Goal: Information Seeking & Learning: Find specific fact

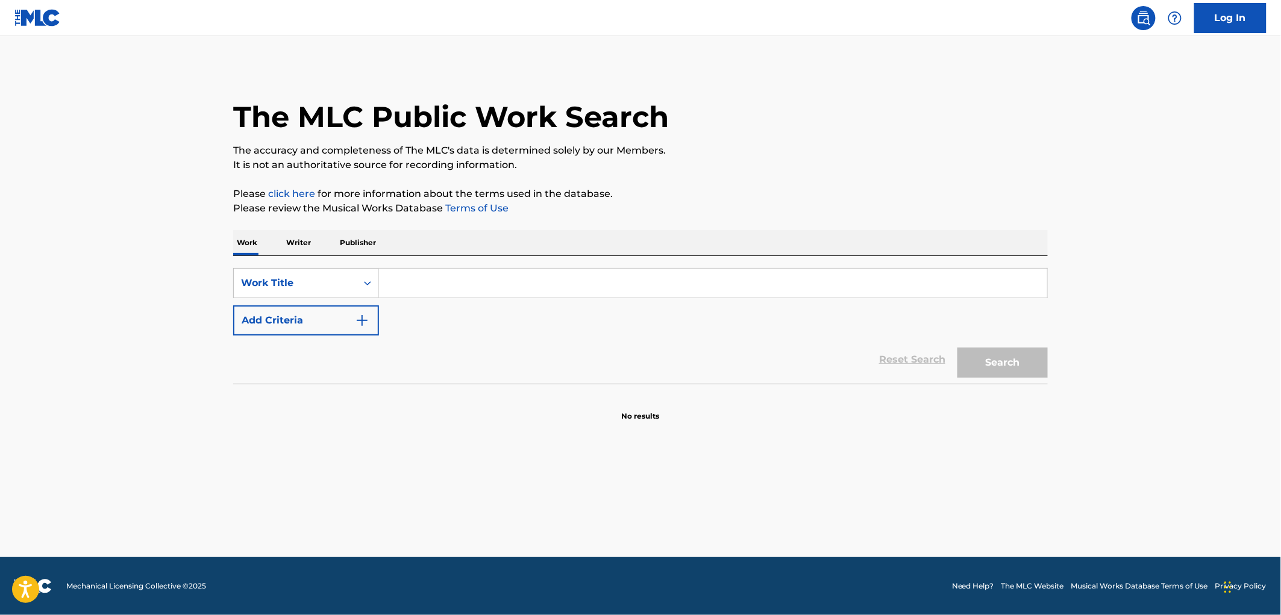
paste input "Amor de Habitacion, Mi Amor Es para Ti, [PERSON_NAME] de Mujer"
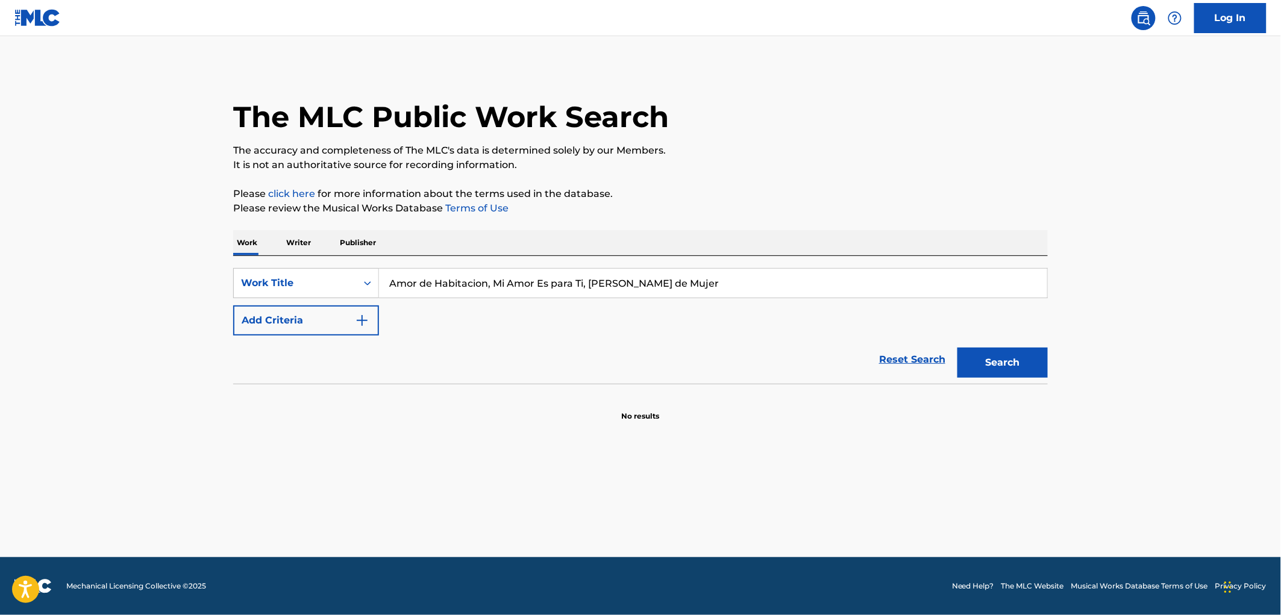
click at [1009, 352] on button "Search" at bounding box center [1002, 363] width 90 height 30
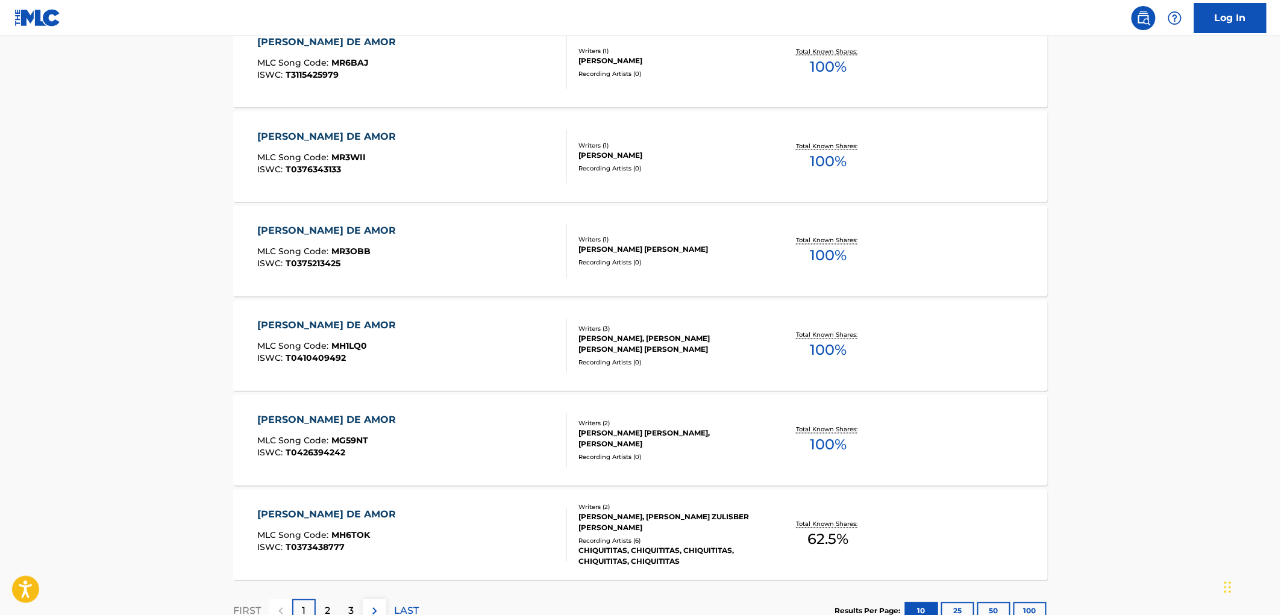
scroll to position [859, 0]
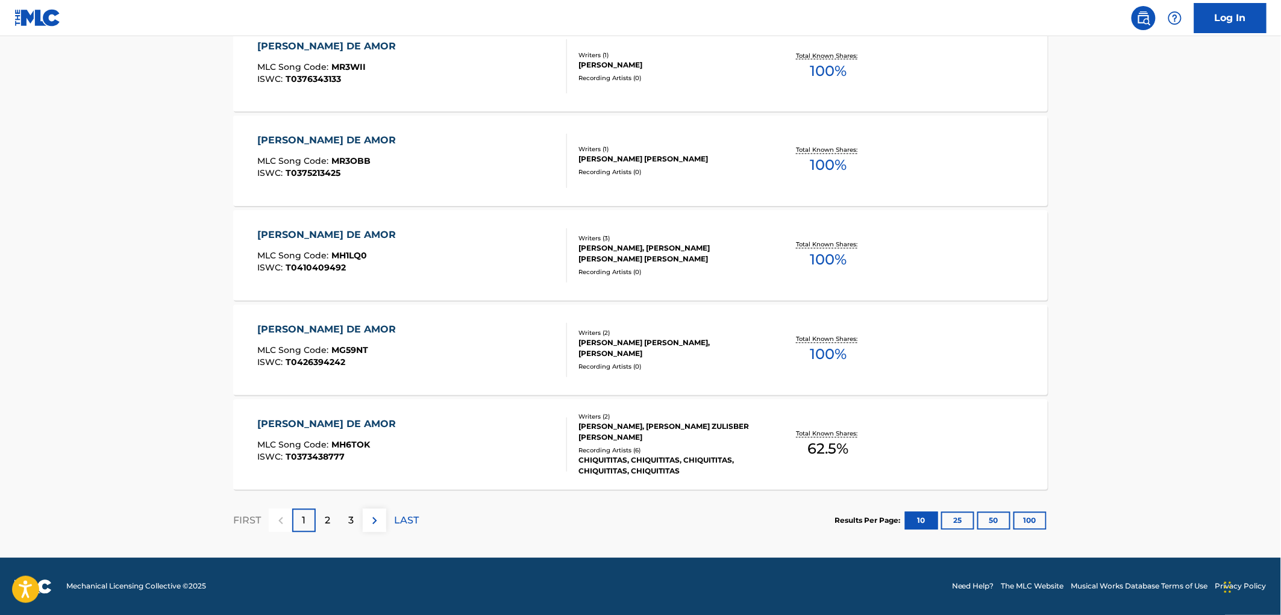
click at [1028, 516] on button "100" at bounding box center [1029, 521] width 33 height 18
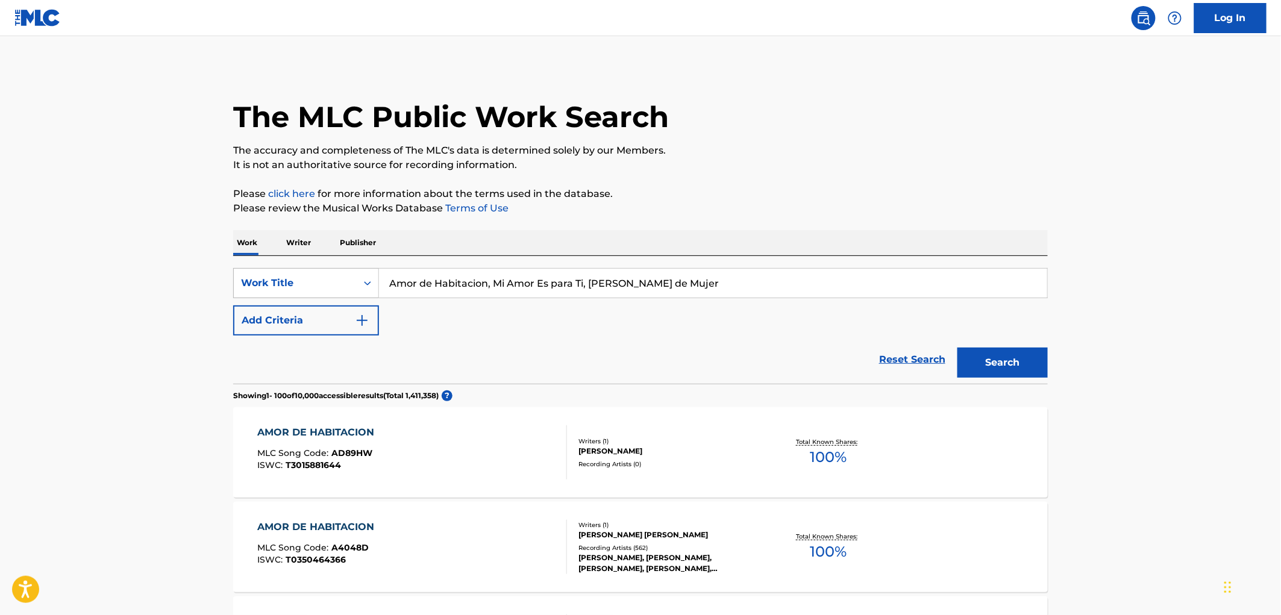
drag, startPoint x: 539, startPoint y: 278, endPoint x: 325, endPoint y: 277, distance: 213.2
click at [300, 276] on div "SearchWithCriteria4eca8ca4-fa60-4a59-a897-860f152f00a8 Work Title Amor de Habit…" at bounding box center [640, 283] width 814 height 30
paste input "Copa Rota"
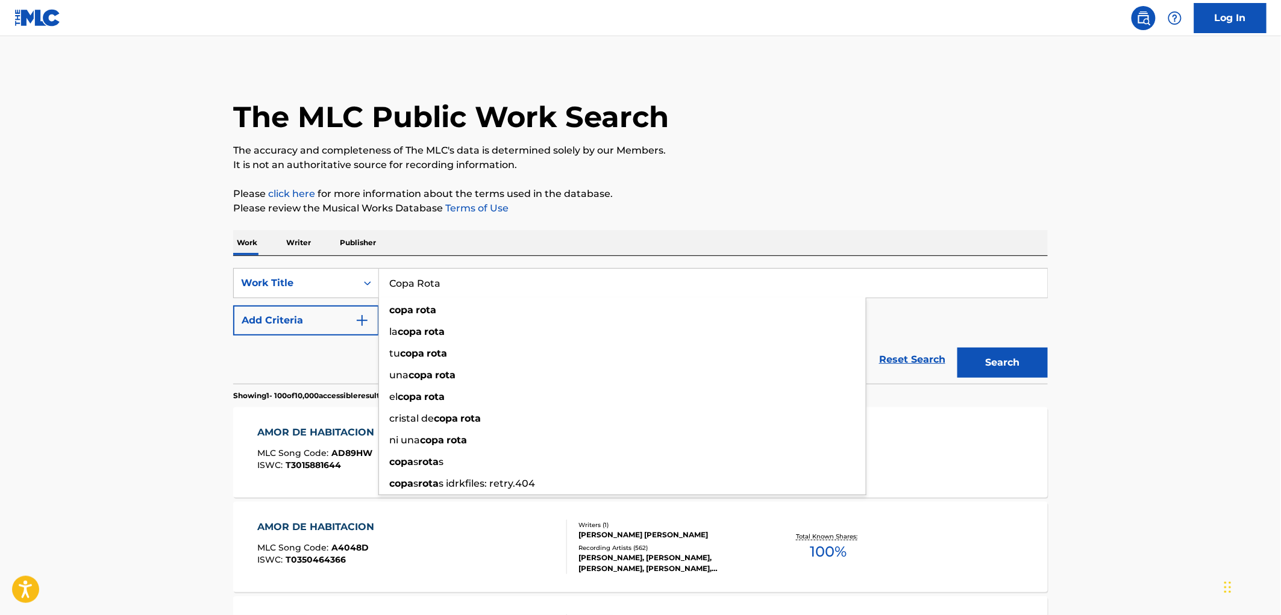
type input "Copa Rota"
click at [1025, 360] on button "Search" at bounding box center [1002, 363] width 90 height 30
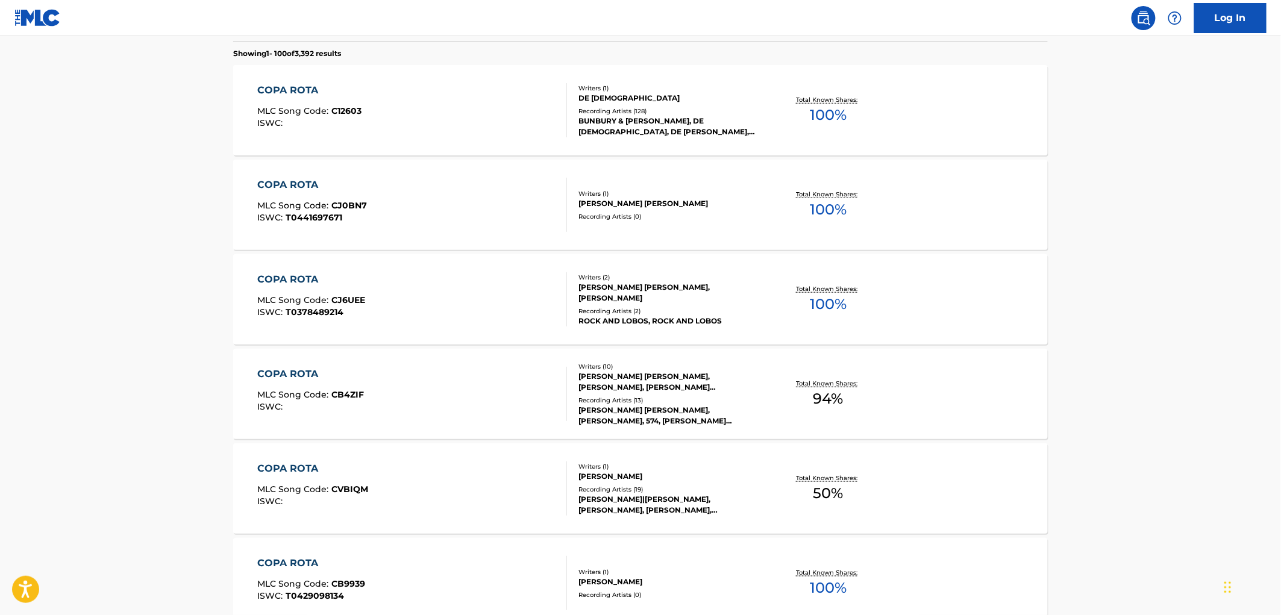
scroll to position [201, 0]
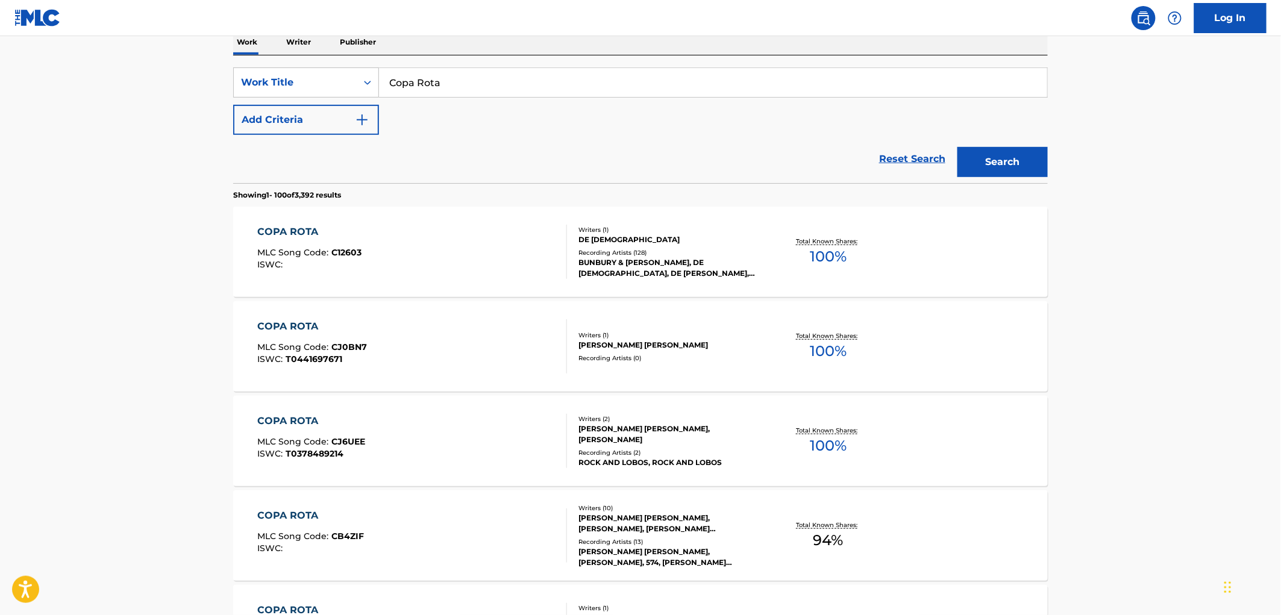
click at [342, 127] on button "Add Criteria" at bounding box center [306, 120] width 146 height 30
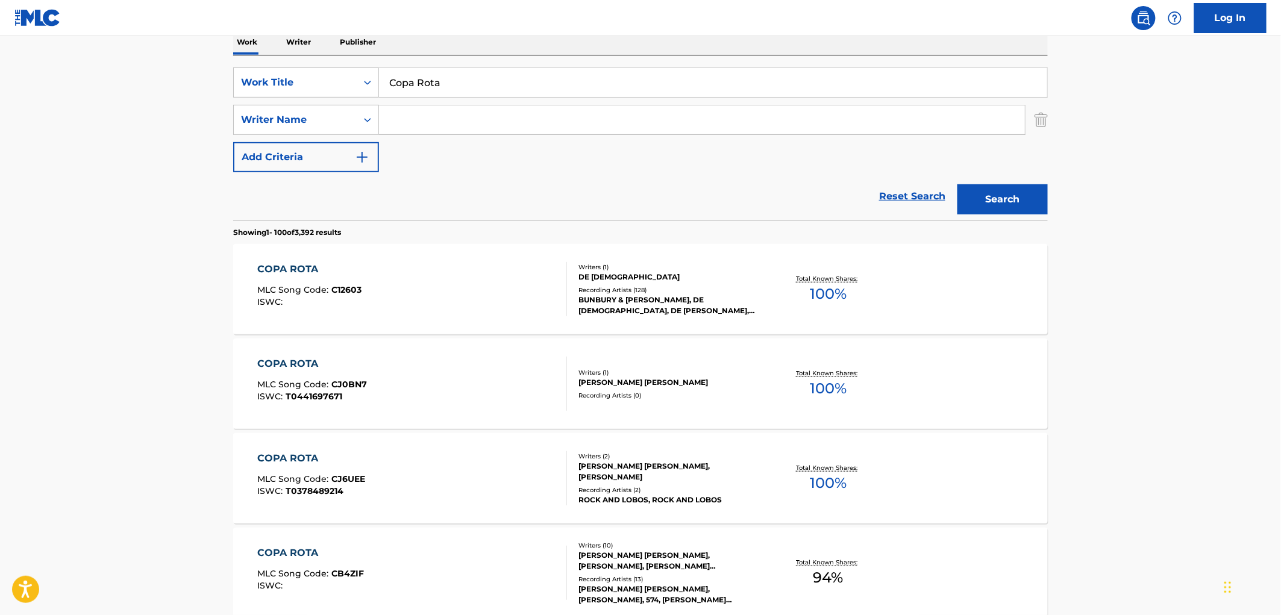
paste input "[PERSON_NAME]"
type input "[PERSON_NAME]"
click at [976, 194] on button "Search" at bounding box center [1002, 199] width 90 height 30
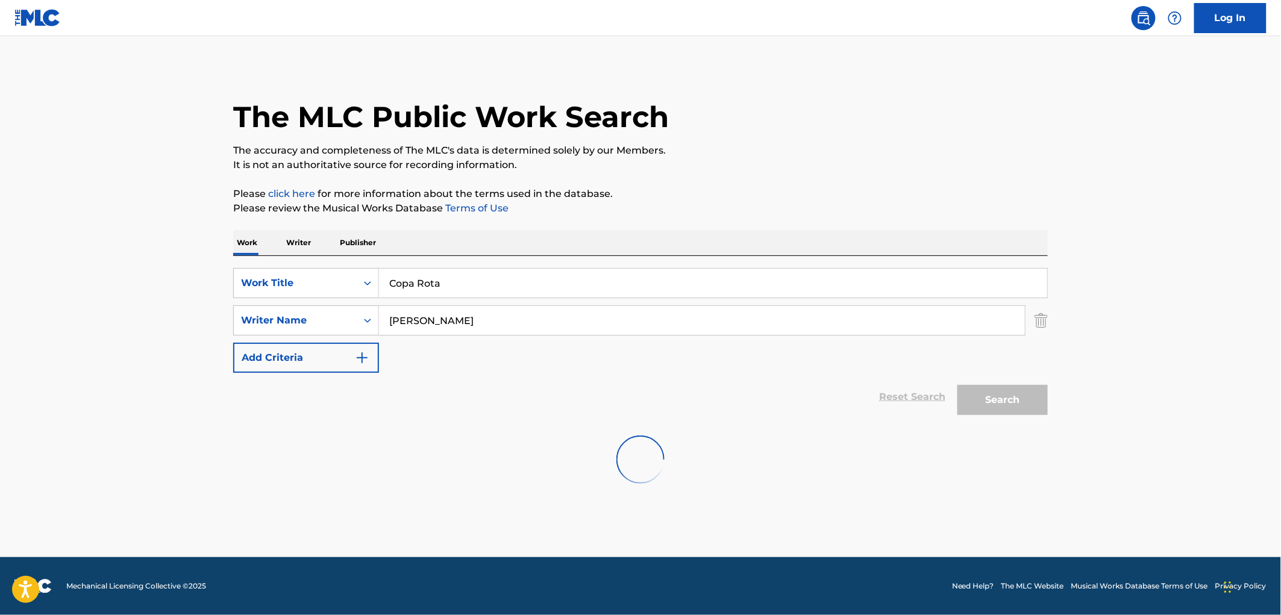
scroll to position [0, 0]
click at [363, 287] on div "SearchWithCriteria4eca8ca4-fa60-4a59-a897-860f152f00a8 Work Title Copa Rota" at bounding box center [640, 283] width 814 height 30
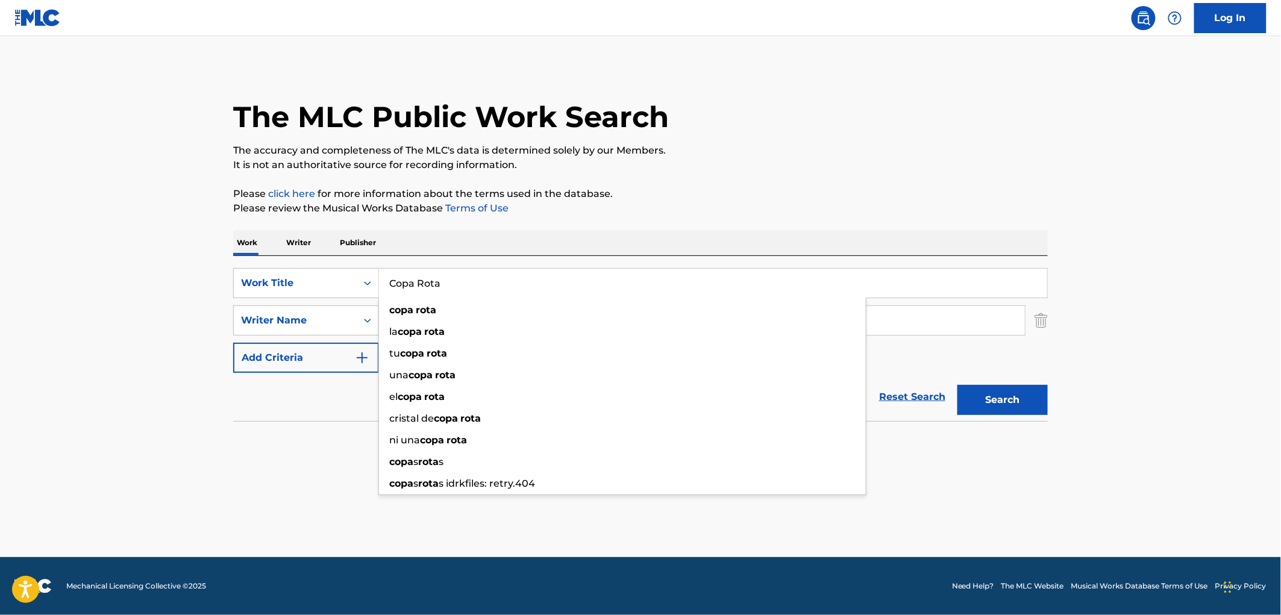
paste input "Vuelve Corazon"
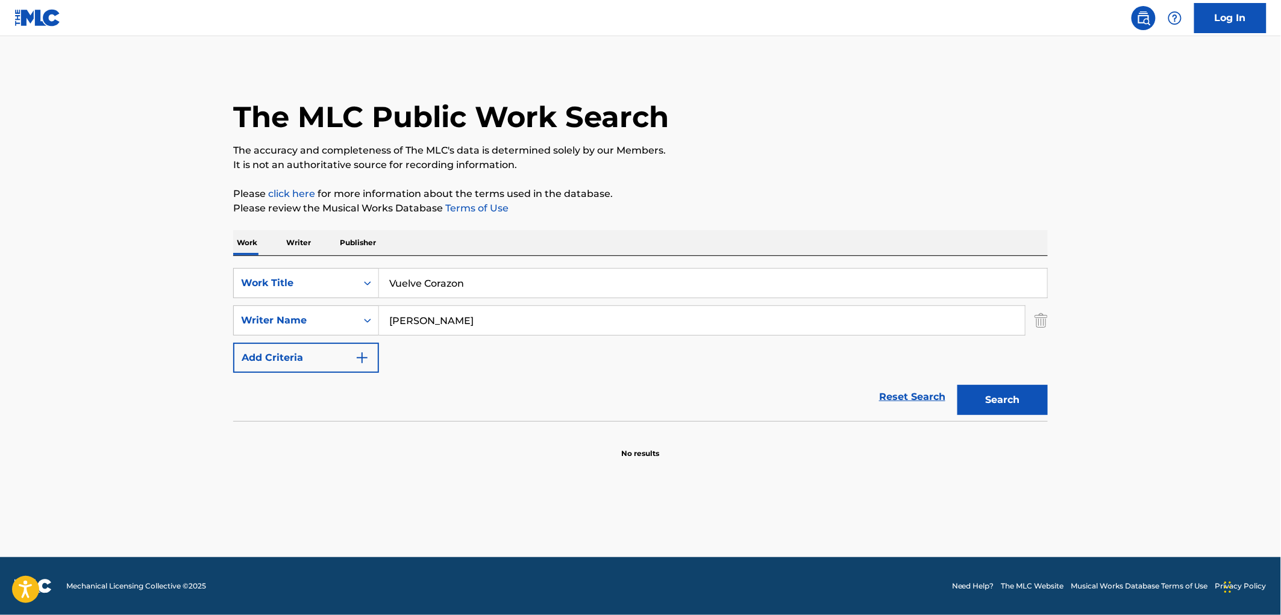
click at [974, 400] on button "Search" at bounding box center [1002, 400] width 90 height 30
drag, startPoint x: 470, startPoint y: 287, endPoint x: 372, endPoint y: 281, distance: 98.9
click at [372, 281] on div "SearchWithCriteria4eca8ca4-fa60-4a59-a897-860f152f00a8 Work Title Vuelve Corazon" at bounding box center [640, 283] width 814 height 30
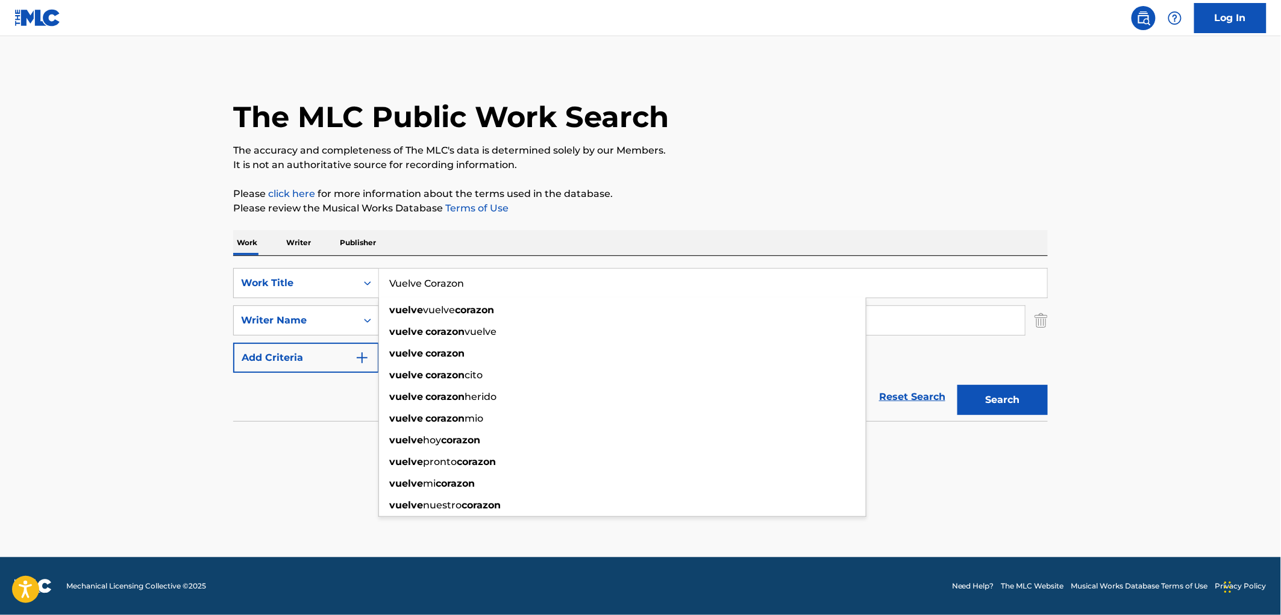
paste input "Te Olvidare"
click at [981, 401] on button "Search" at bounding box center [1002, 400] width 90 height 30
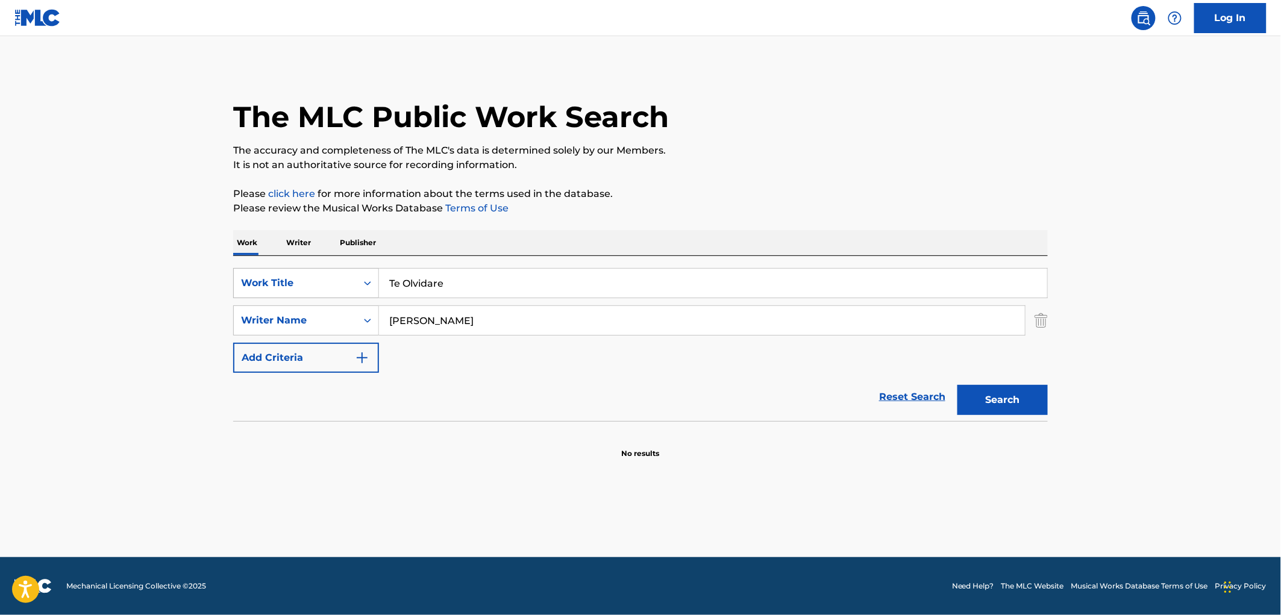
drag, startPoint x: 396, startPoint y: 276, endPoint x: 375, endPoint y: 278, distance: 21.8
click at [375, 278] on div "SearchWithCriteria4eca8ca4-fa60-4a59-a897-860f152f00a8 Work Title Te Olvidare" at bounding box center [640, 283] width 814 height 30
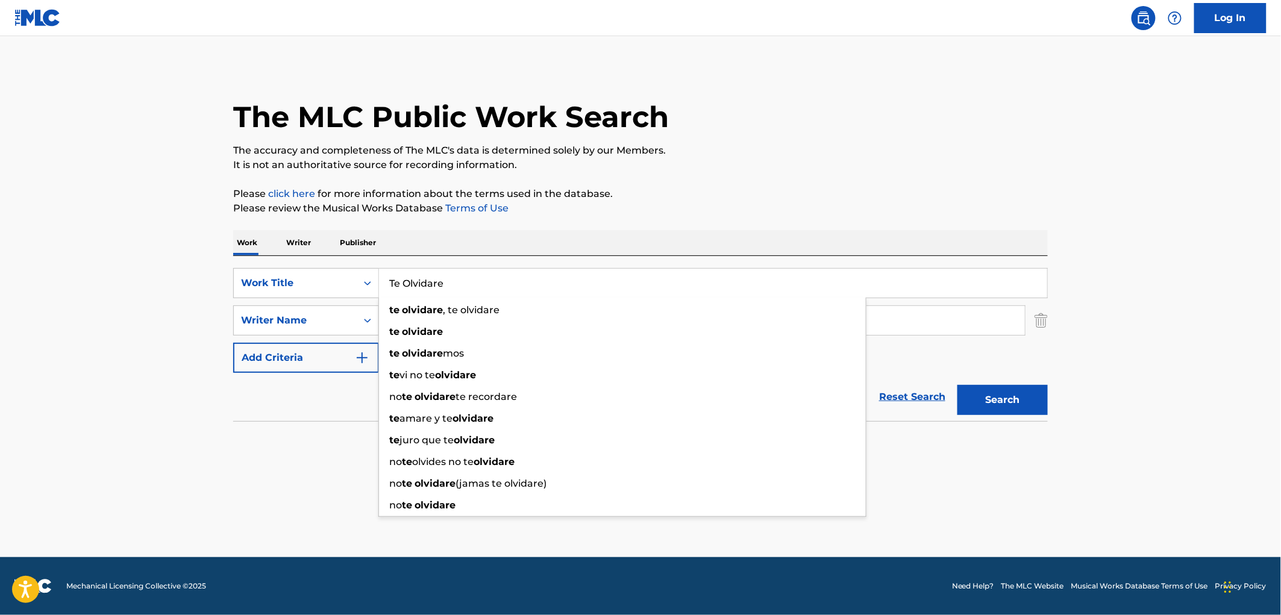
paste input "You Still Got M"
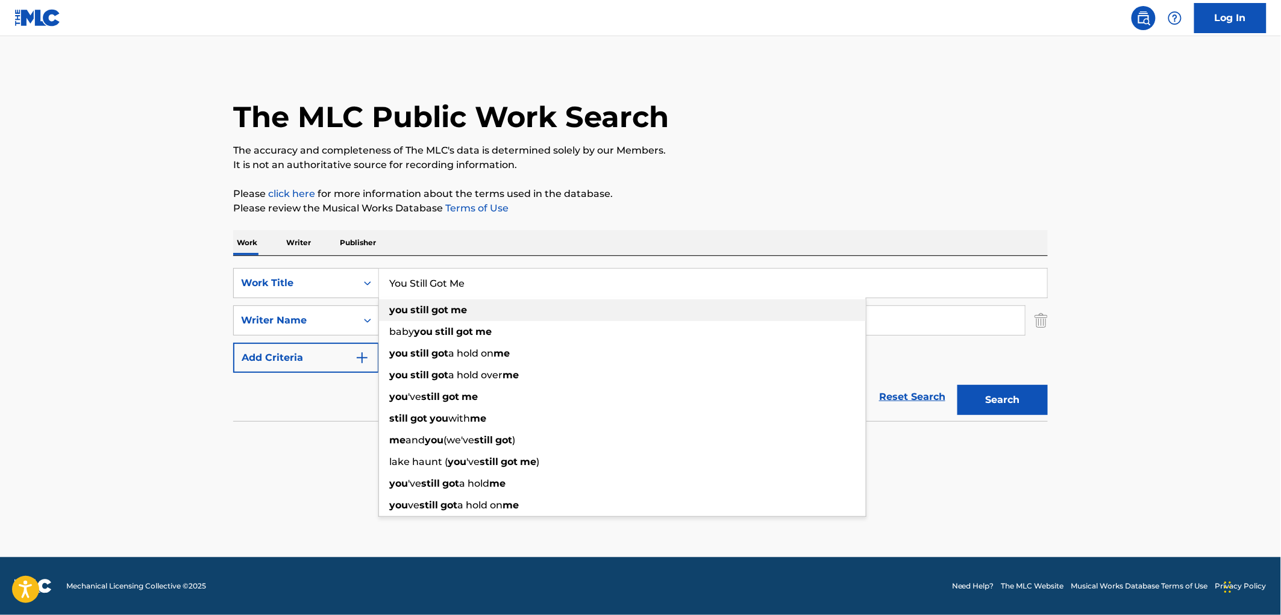
type input "You Still Got Me"
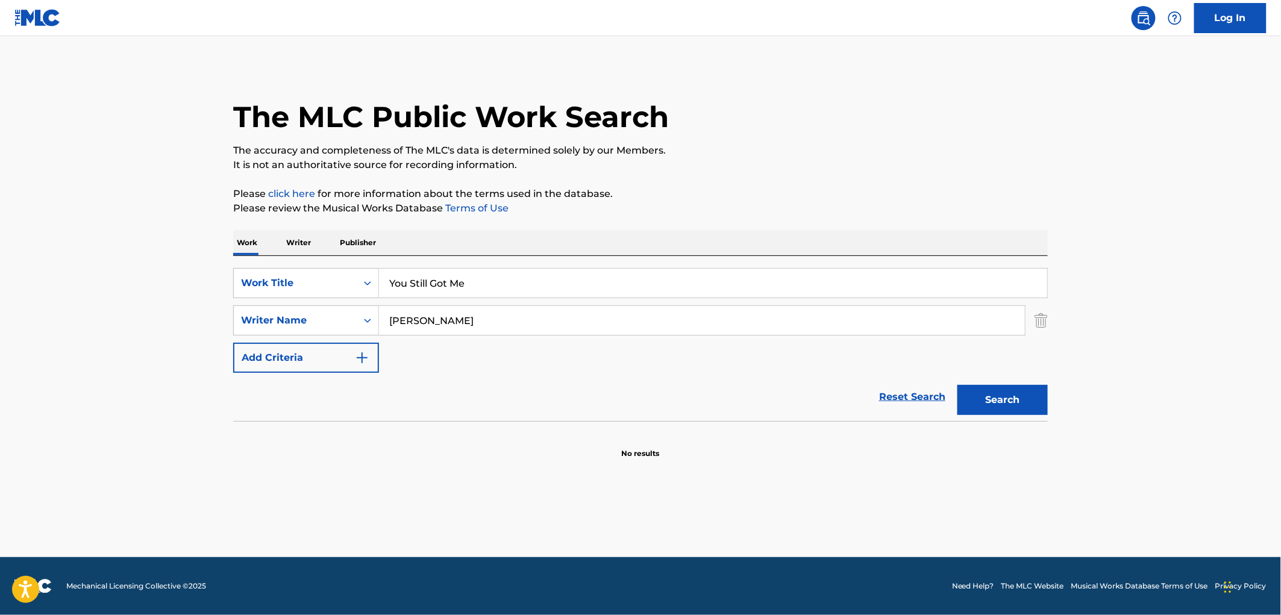
click at [532, 249] on div "Work Writer Publisher" at bounding box center [640, 242] width 814 height 25
drag, startPoint x: 401, startPoint y: 316, endPoint x: 372, endPoint y: 315, distance: 28.9
click at [374, 316] on div "SearchWithCriteria5ef3ace1-6e12-4074-96ba-8f5f49973348 Writer Name [PERSON_NAME]" at bounding box center [640, 320] width 814 height 30
click at [957, 385] on button "Search" at bounding box center [1002, 400] width 90 height 30
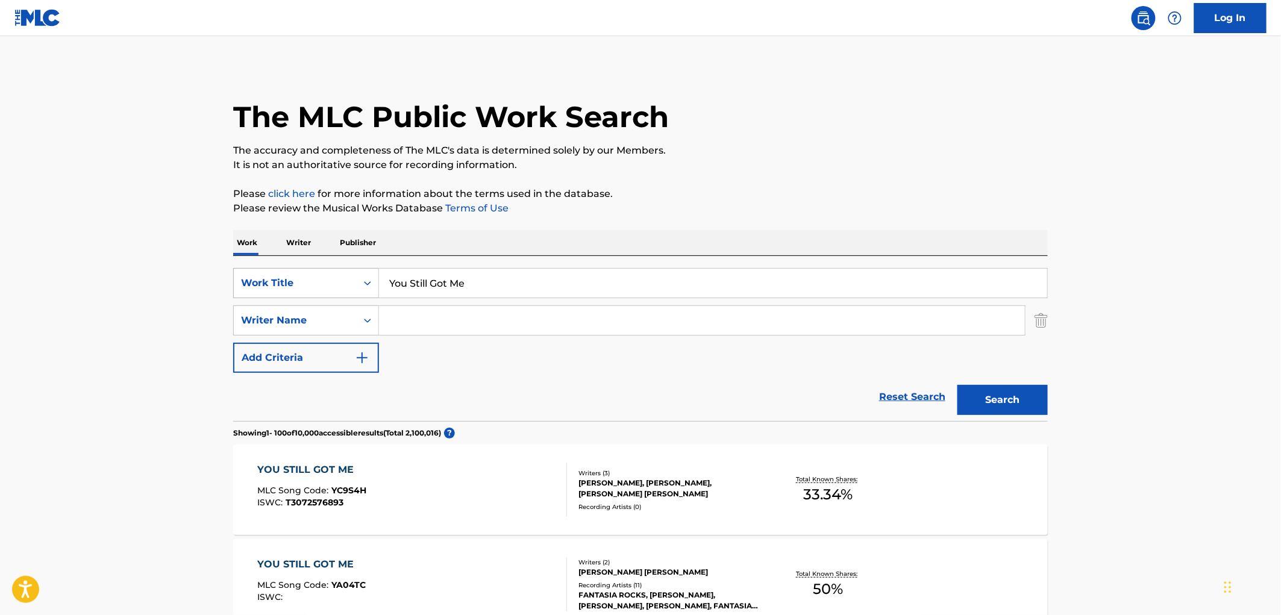
drag, startPoint x: 472, startPoint y: 279, endPoint x: 368, endPoint y: 286, distance: 104.5
click at [368, 286] on div "SearchWithCriteria4eca8ca4-fa60-4a59-a897-860f152f00a8 Work Title You Still Got…" at bounding box center [640, 283] width 814 height 30
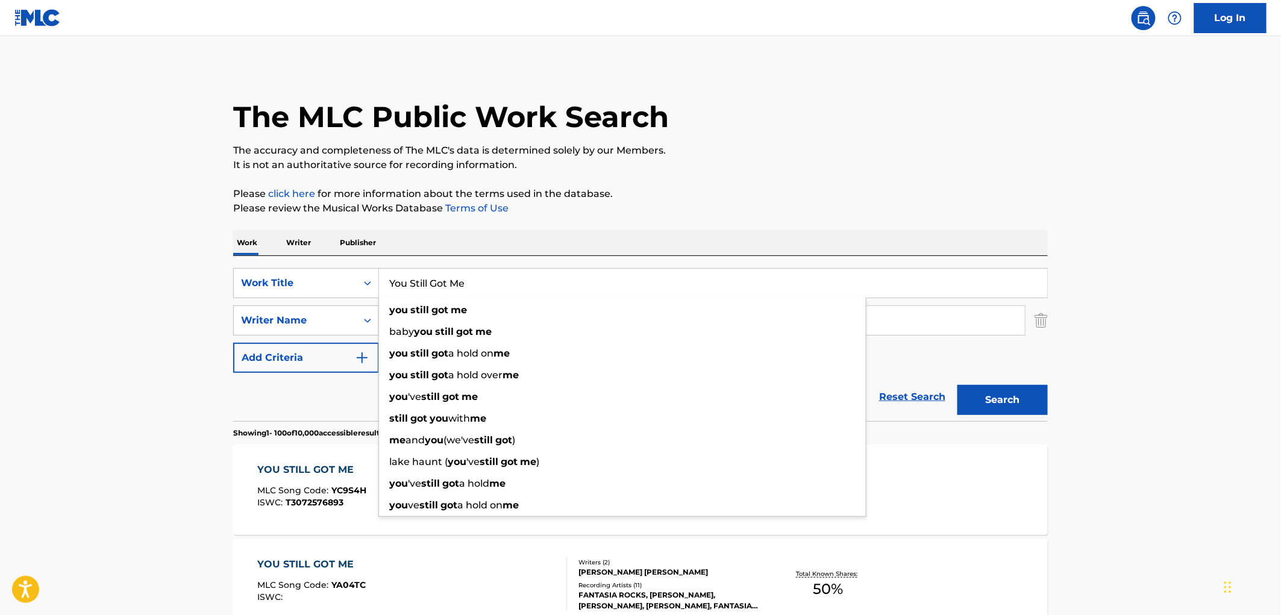
paste input "Ate 1 Dia"
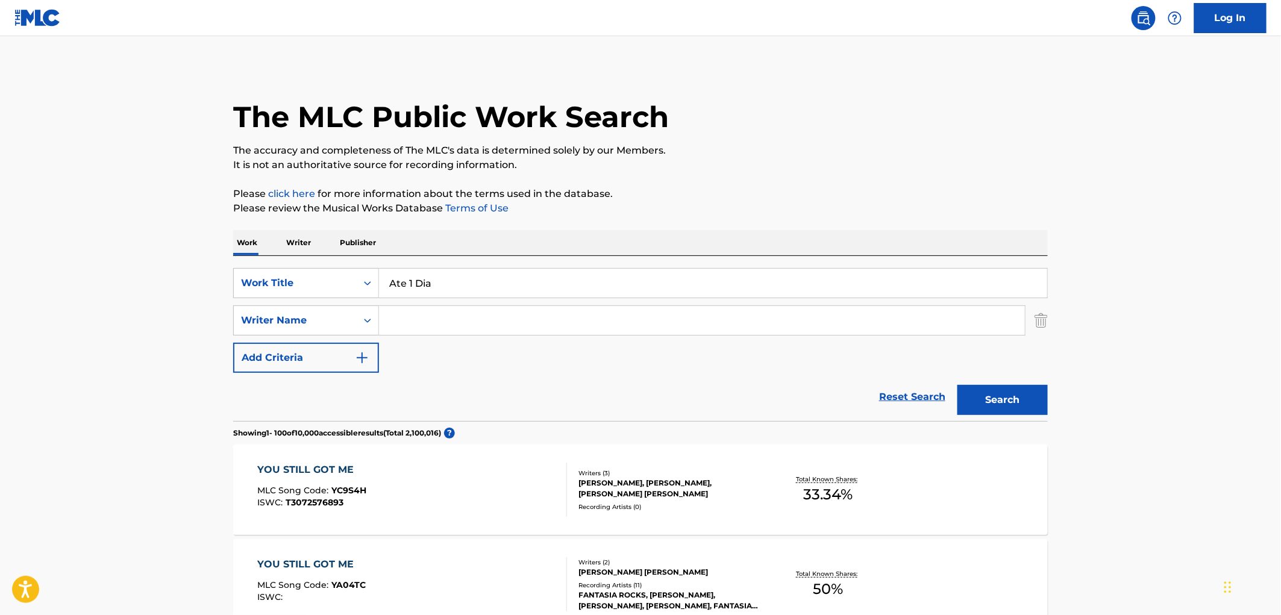
click at [1006, 402] on button "Search" at bounding box center [1002, 400] width 90 height 30
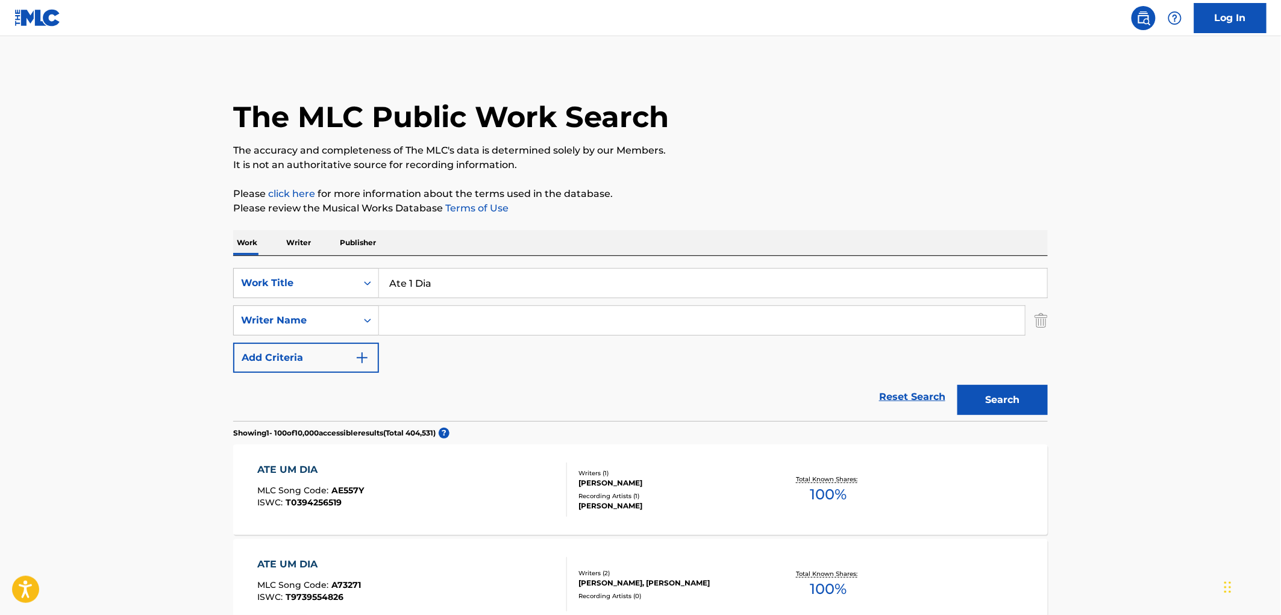
drag, startPoint x: 364, startPoint y: 282, endPoint x: 398, endPoint y: 282, distance: 33.7
click at [349, 283] on div "SearchWithCriteria4eca8ca4-fa60-4a59-a897-860f152f00a8 Work Title Ate 1 Dia" at bounding box center [640, 283] width 814 height 30
paste input "Popurri Huapangos"
click at [966, 395] on button "Search" at bounding box center [1002, 400] width 90 height 30
drag, startPoint x: 358, startPoint y: 286, endPoint x: 301, endPoint y: 299, distance: 58.7
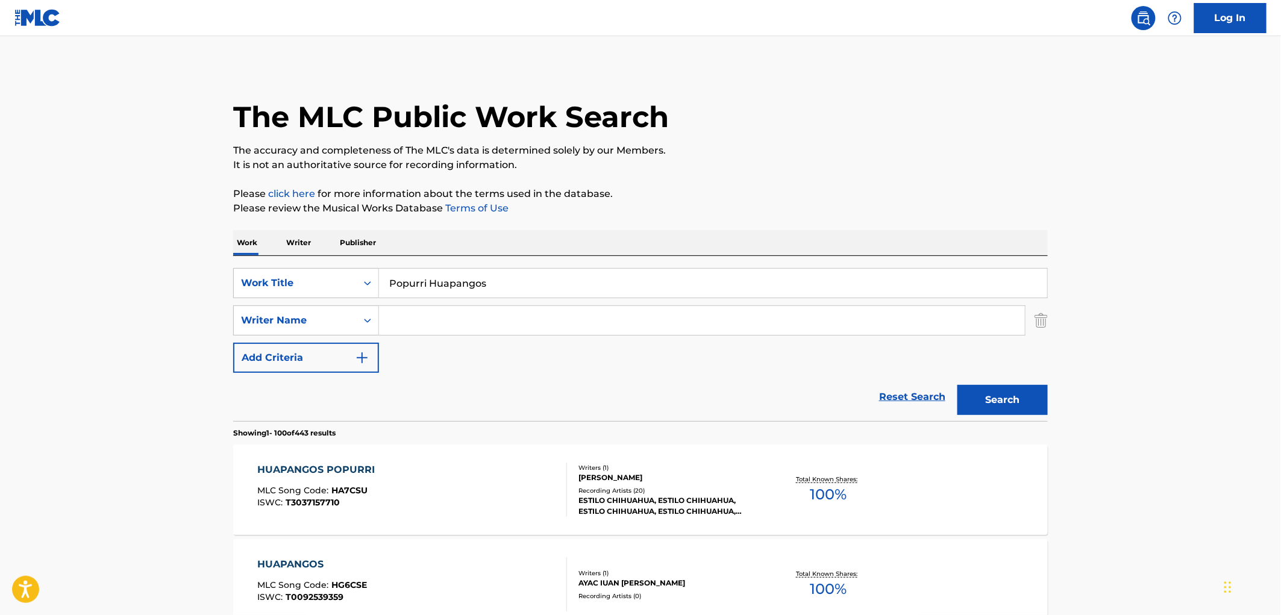
click at [255, 299] on div "SearchWithCriteria4eca8ca4-fa60-4a59-a897-860f152f00a8 Work Title Popurri Huapa…" at bounding box center [640, 320] width 814 height 105
paste input "[MEDICAL_DATA]"
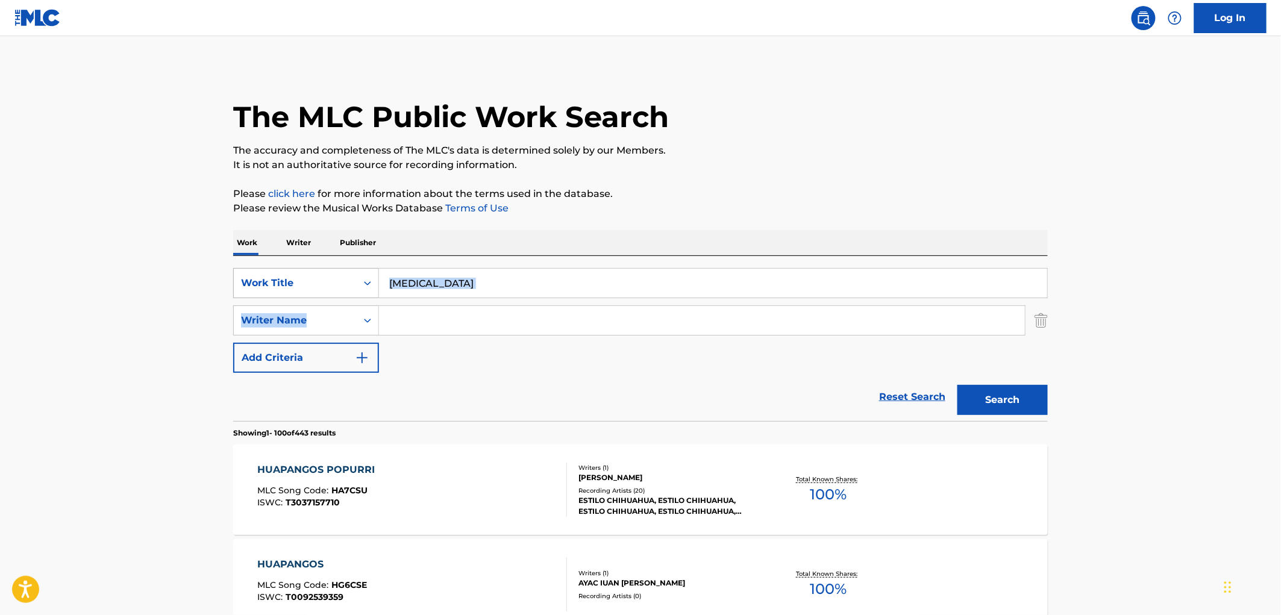
drag, startPoint x: 468, startPoint y: 299, endPoint x: 316, endPoint y: 295, distance: 151.9
click at [316, 295] on div "SearchWithCriteria4eca8ca4-fa60-4a59-a897-860f152f00a8 Work Title [MEDICAL_DATA…" at bounding box center [640, 320] width 814 height 105
click at [470, 276] on input "[MEDICAL_DATA]" at bounding box center [713, 283] width 668 height 29
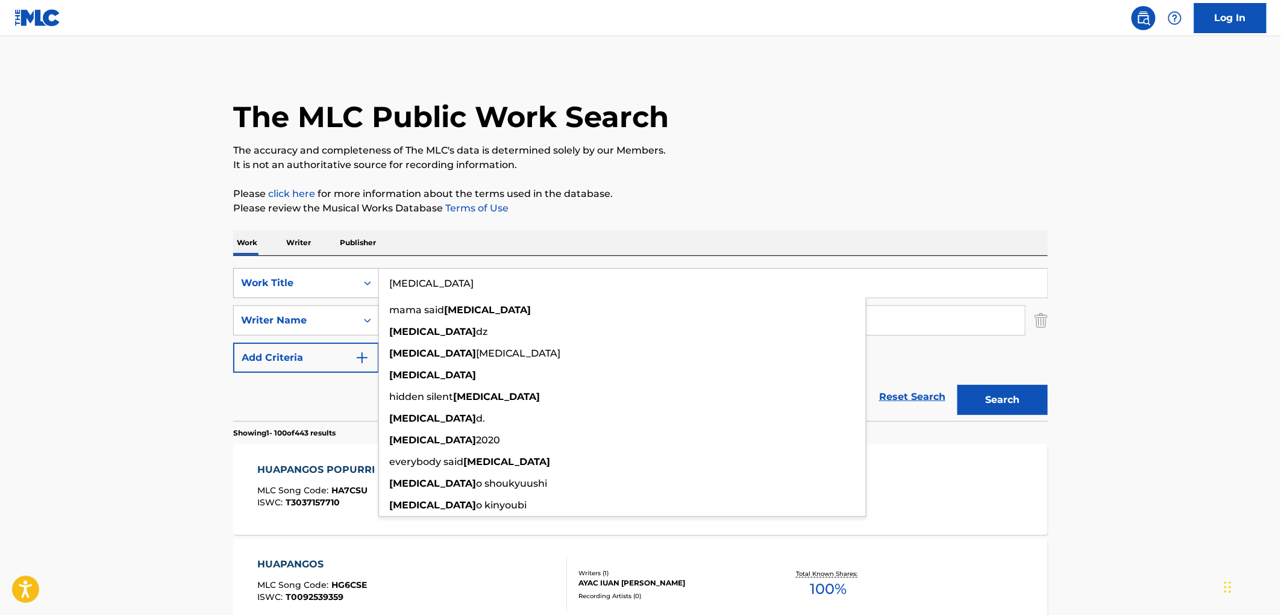
drag, startPoint x: 464, startPoint y: 276, endPoint x: 366, endPoint y: 284, distance: 98.5
click at [303, 278] on div "SearchWithCriteria4eca8ca4-fa60-4a59-a897-860f152f00a8 Work Title [MEDICAL_DATA…" at bounding box center [640, 283] width 814 height 30
paste input "SON OF A BEACH"
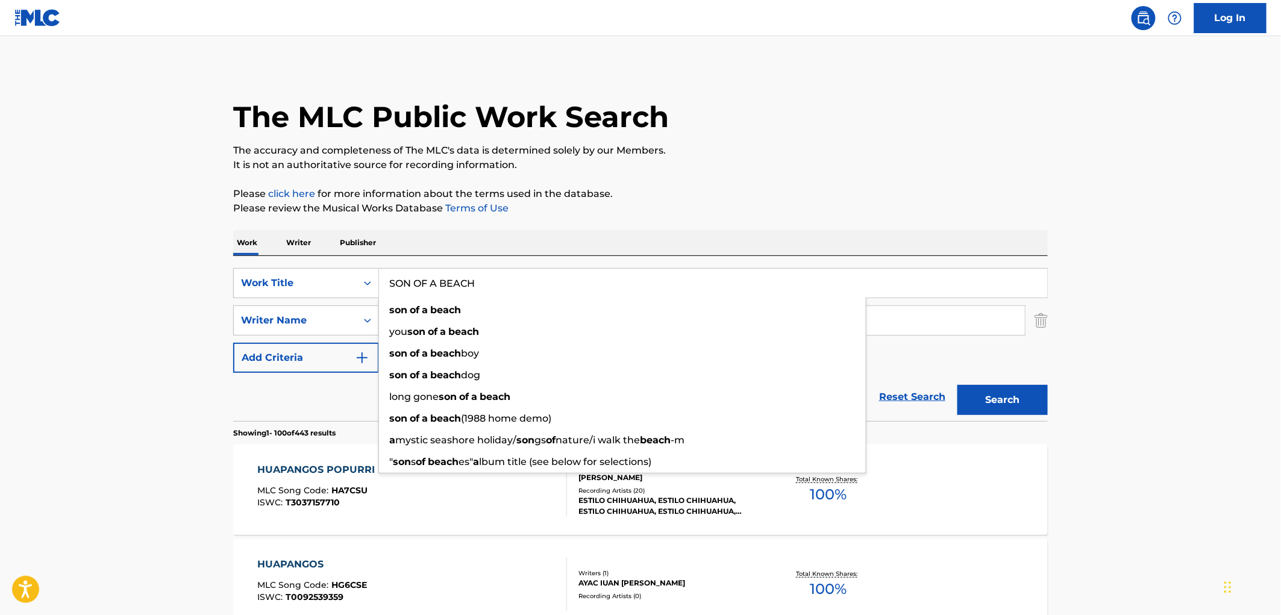
click at [996, 398] on button "Search" at bounding box center [1002, 400] width 90 height 30
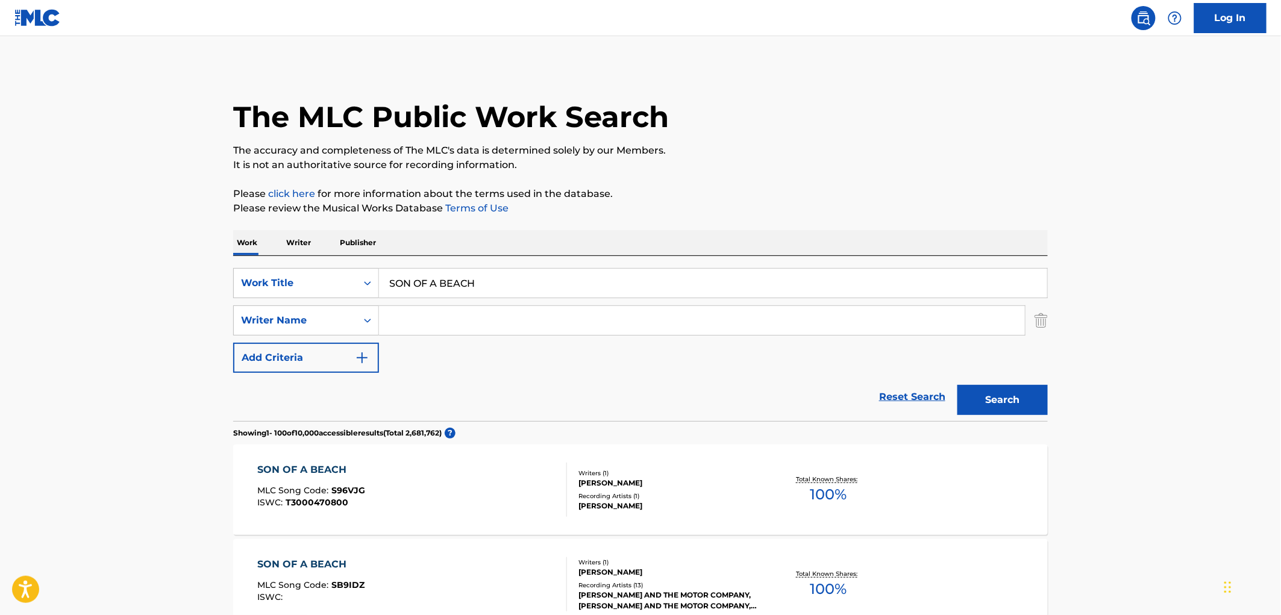
drag, startPoint x: 383, startPoint y: 275, endPoint x: 211, endPoint y: 276, distance: 171.7
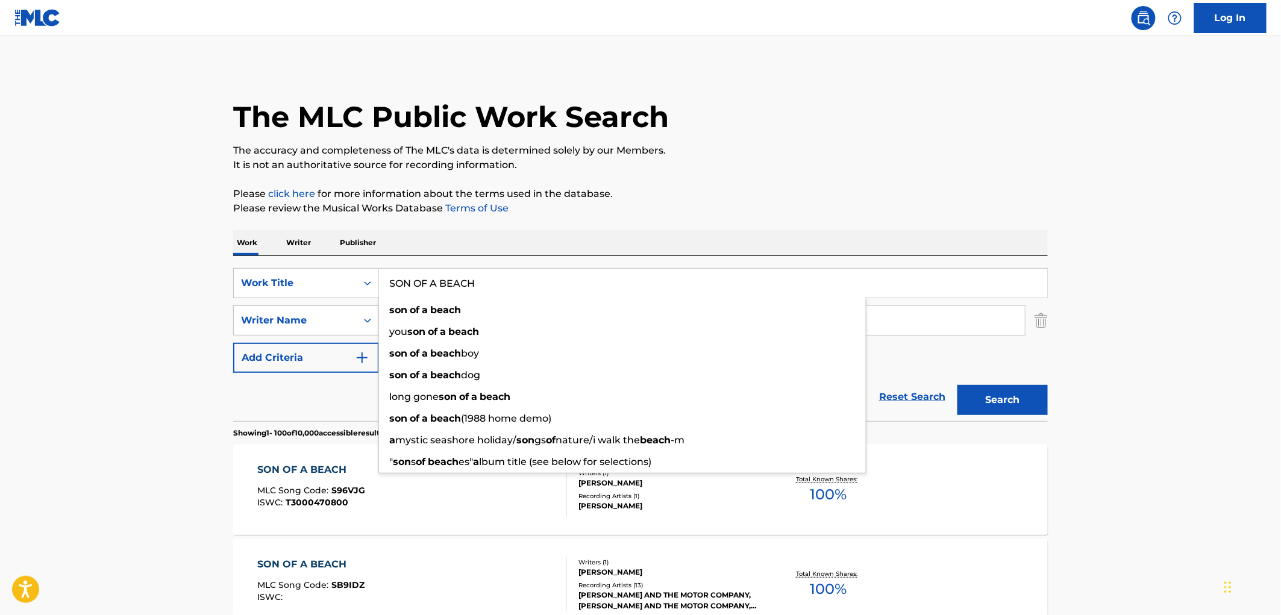
paste input "Miss These Towns"
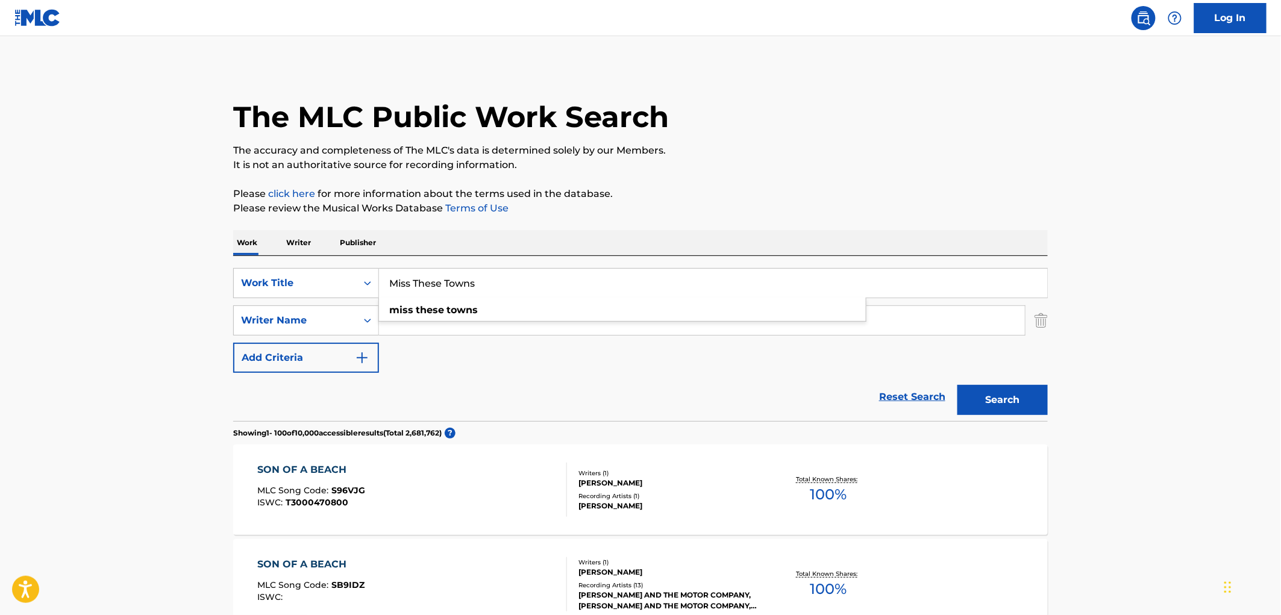
click at [1015, 406] on button "Search" at bounding box center [1002, 400] width 90 height 30
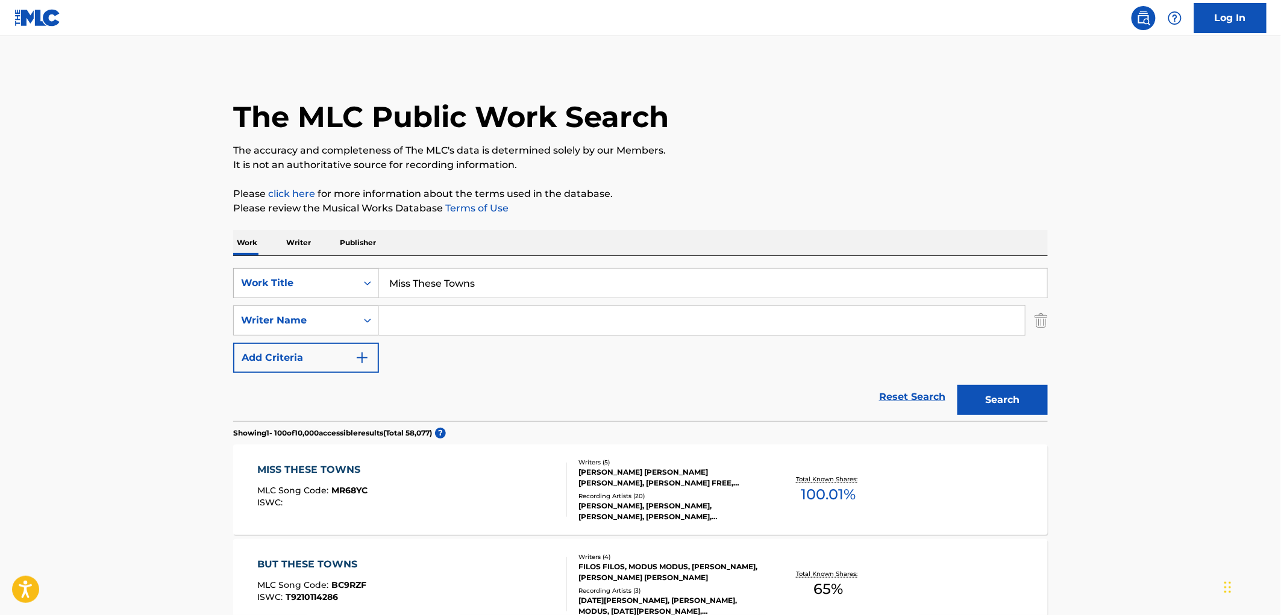
drag, startPoint x: 480, startPoint y: 281, endPoint x: 340, endPoint y: 290, distance: 140.6
click at [321, 284] on div "SearchWithCriteria4eca8ca4-fa60-4a59-a897-860f152f00a8 Work Title Miss These To…" at bounding box center [640, 283] width 814 height 30
paste input "All This Love"
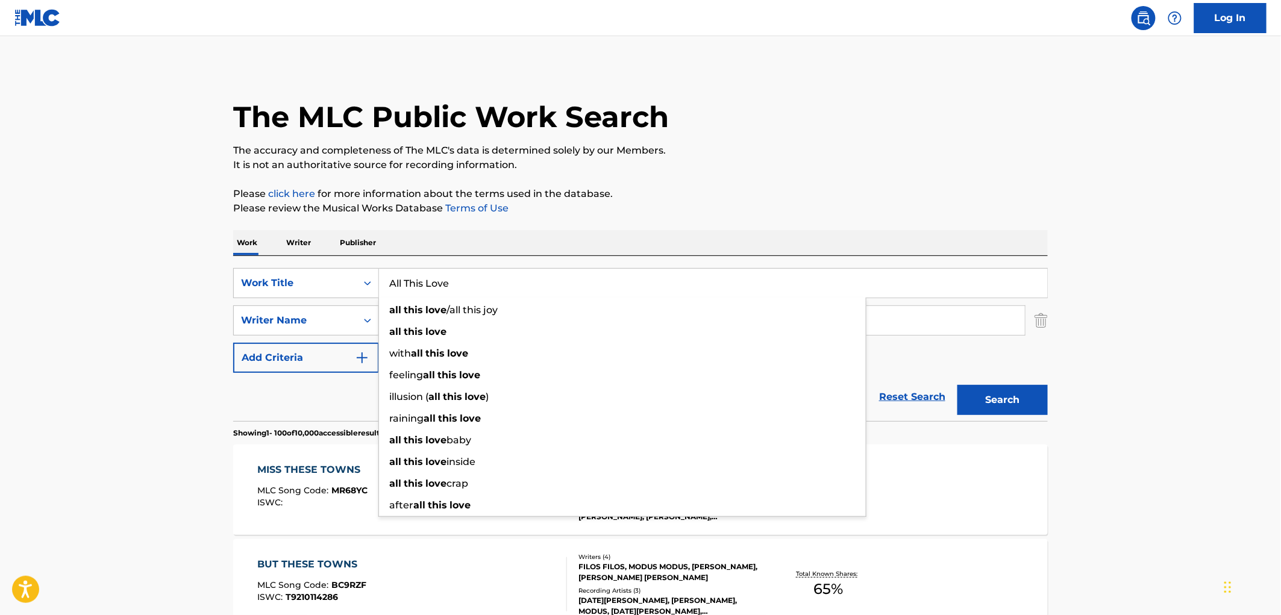
click at [963, 395] on button "Search" at bounding box center [1002, 400] width 90 height 30
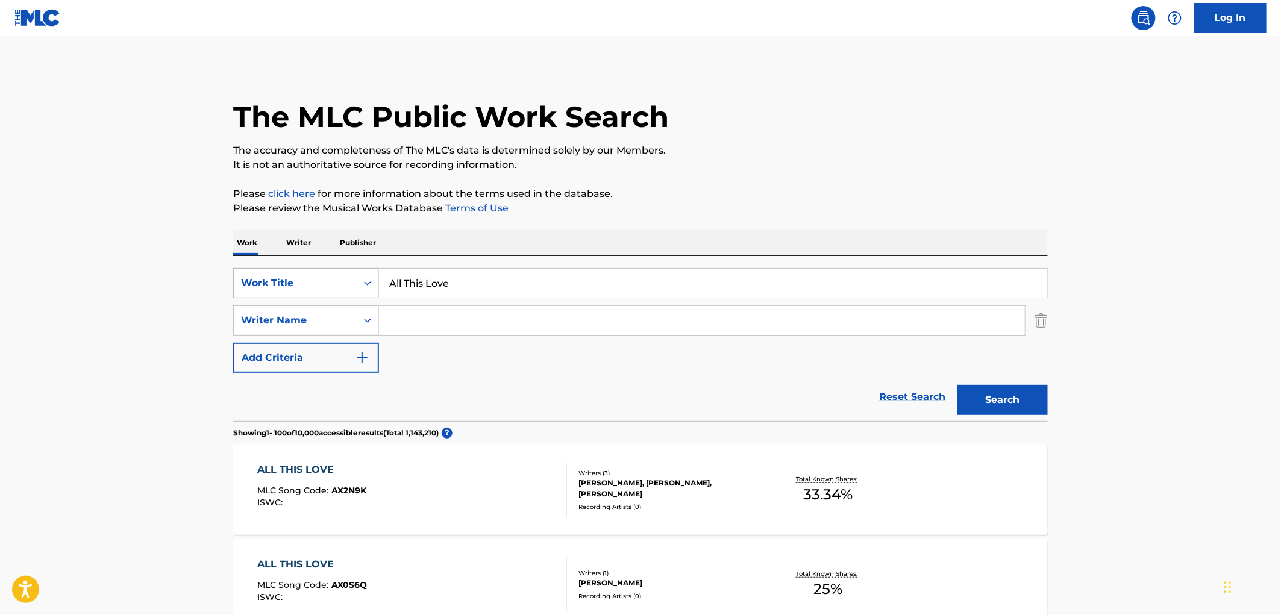
drag, startPoint x: 475, startPoint y: 285, endPoint x: 372, endPoint y: 285, distance: 103.0
click at [364, 282] on div "SearchWithCriteria4eca8ca4-fa60-4a59-a897-860f152f00a8 Work Title All This Love" at bounding box center [640, 283] width 814 height 30
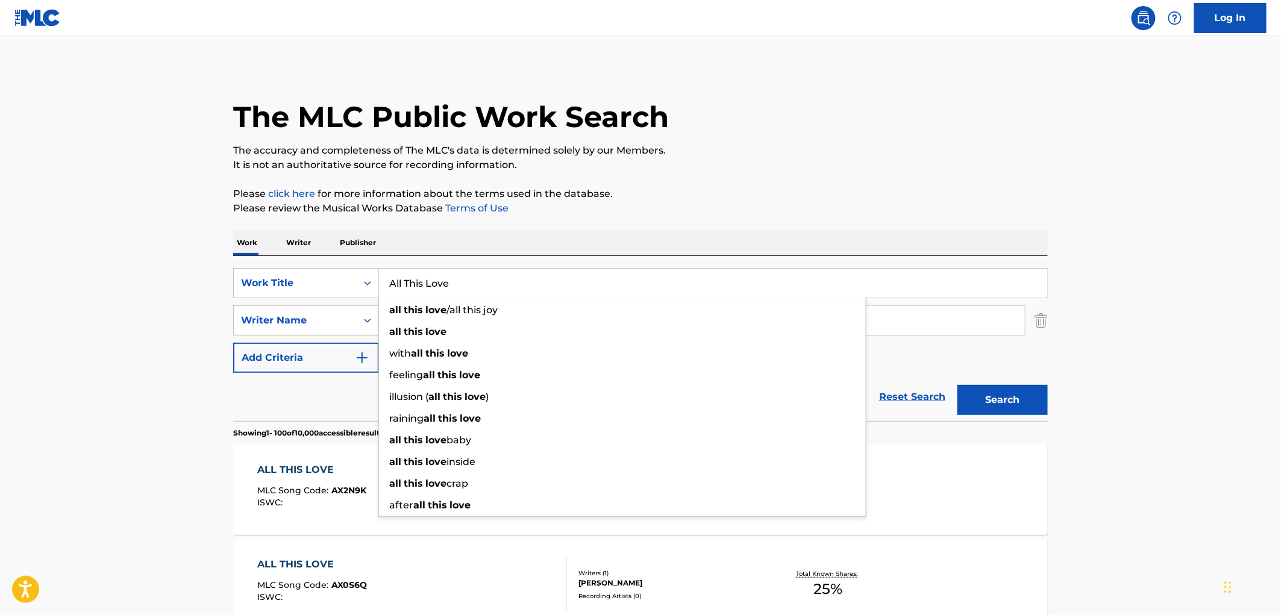
paste input "nother You (feat. Ruckazoid)"
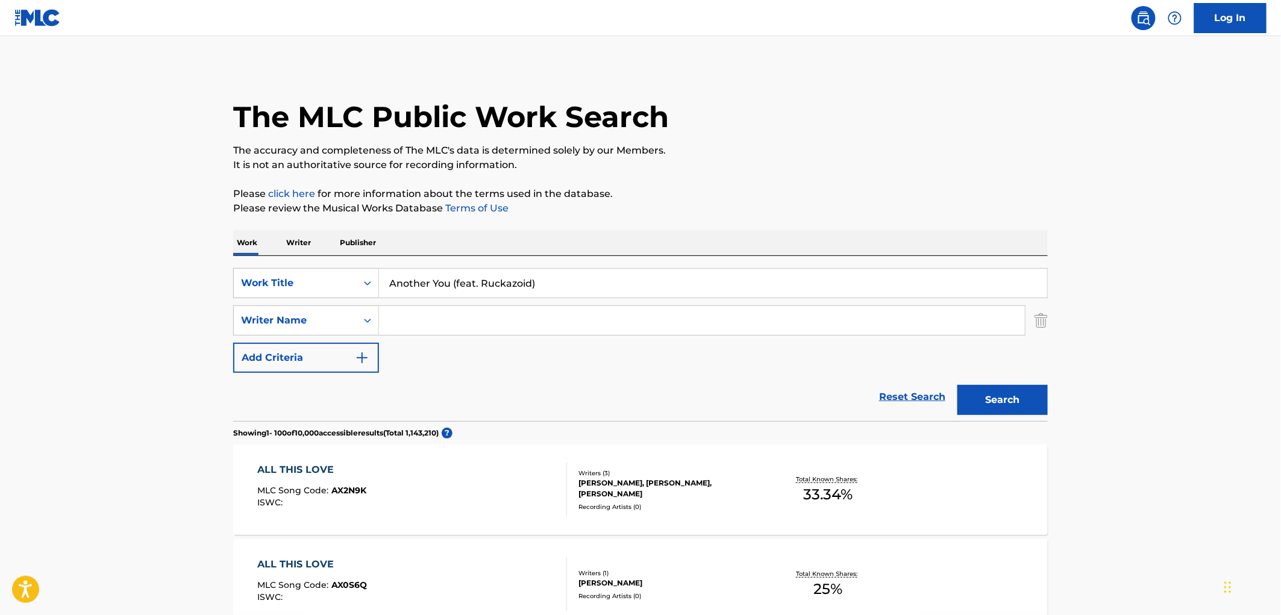
drag, startPoint x: 451, startPoint y: 284, endPoint x: 646, endPoint y: 284, distance: 195.2
click at [646, 284] on input "Another You (feat. Ruckazoid)" at bounding box center [713, 283] width 668 height 29
click at [957, 385] on button "Search" at bounding box center [1002, 400] width 90 height 30
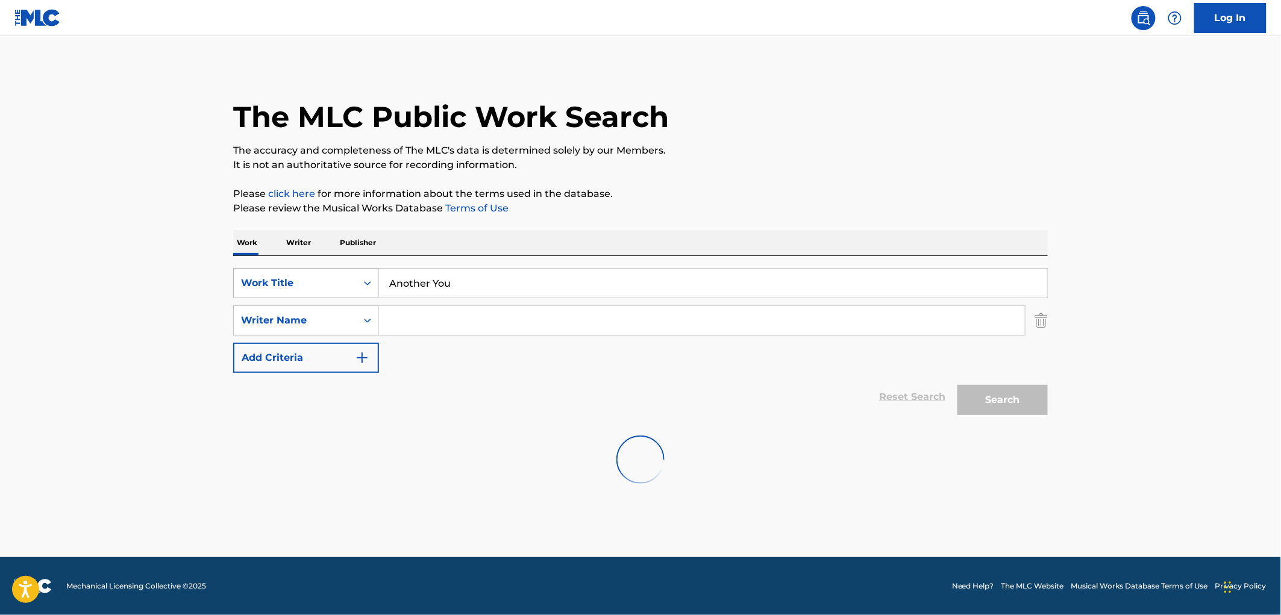
drag, startPoint x: 381, startPoint y: 282, endPoint x: 376, endPoint y: 285, distance: 6.2
click at [369, 284] on div "SearchWithCriteria4eca8ca4-fa60-4a59-a897-860f152f00a8 Work Title Another You" at bounding box center [640, 283] width 814 height 30
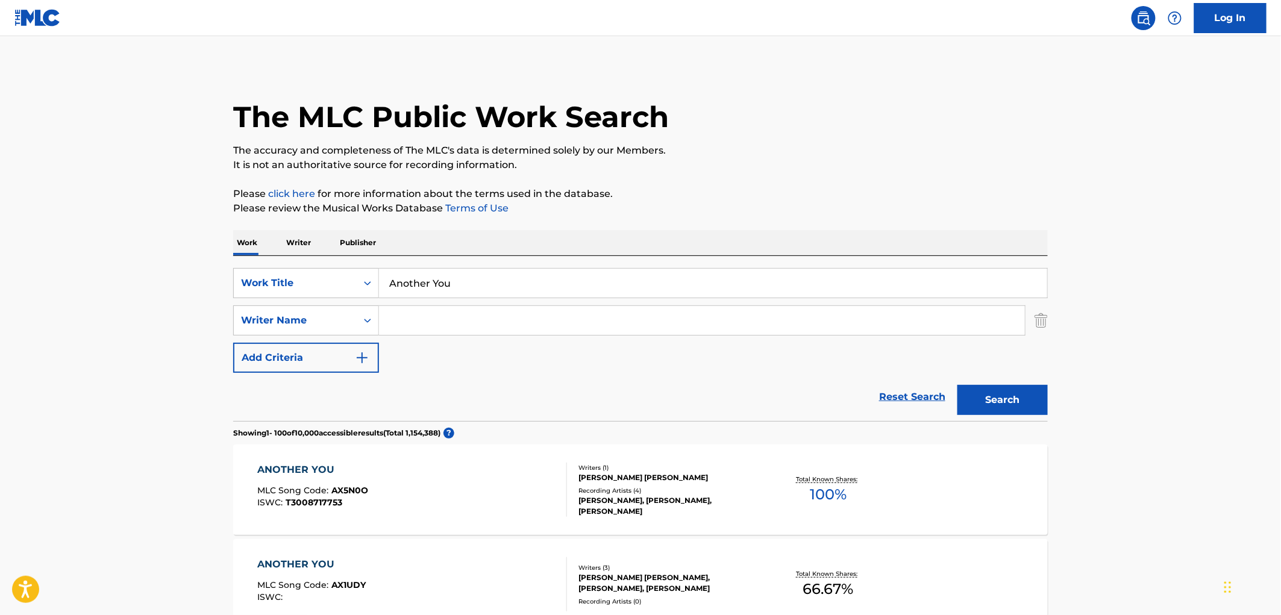
drag, startPoint x: 500, startPoint y: 285, endPoint x: 398, endPoint y: 296, distance: 103.0
click at [351, 290] on div "SearchWithCriteria4eca8ca4-fa60-4a59-a897-860f152f00a8 Work Title Another You" at bounding box center [640, 283] width 814 height 30
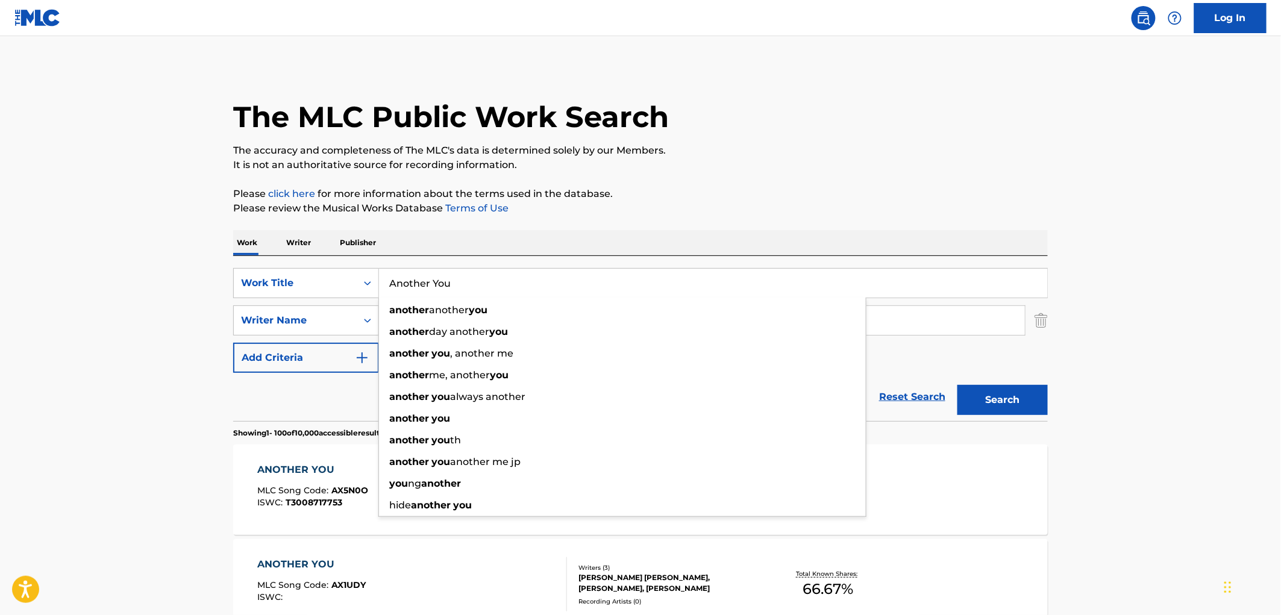
paste input "Heavy Water"
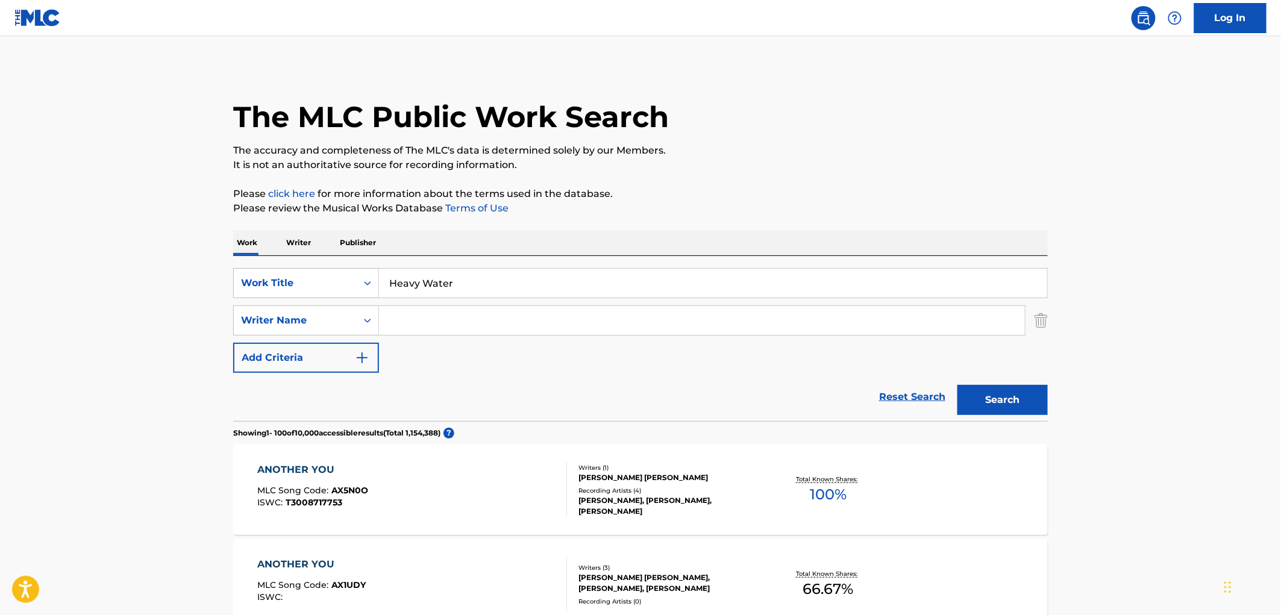
click at [703, 155] on p "The accuracy and completeness of The MLC's data is determined solely by our Mem…" at bounding box center [640, 150] width 814 height 14
click at [965, 398] on button "Search" at bounding box center [1002, 400] width 90 height 30
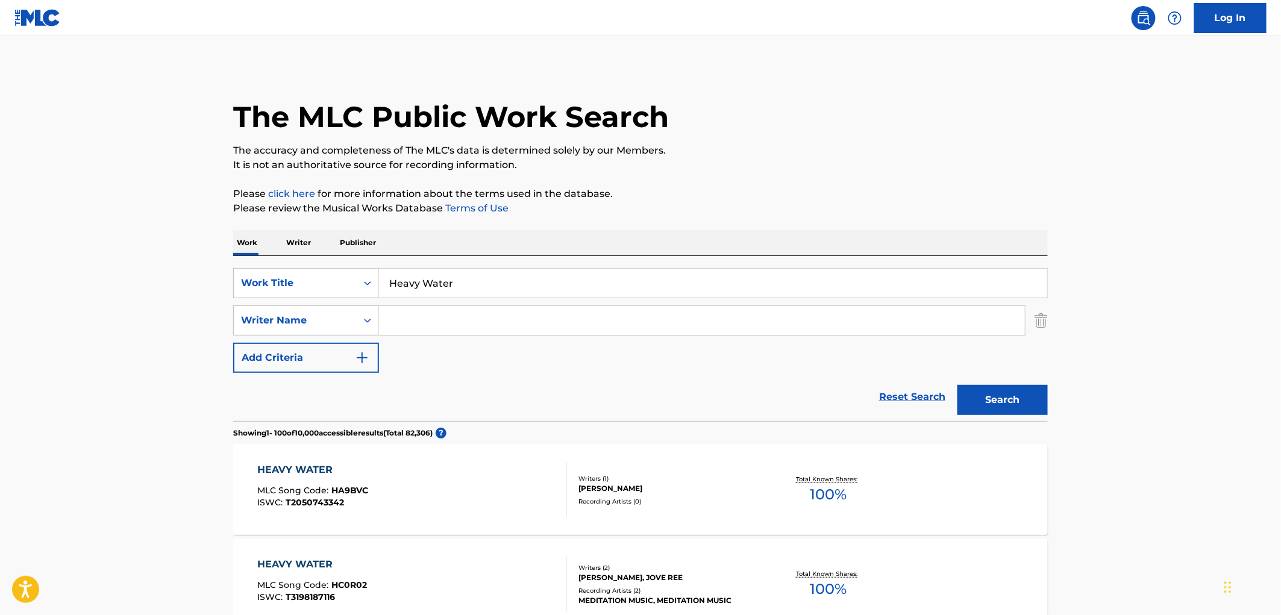
drag, startPoint x: 459, startPoint y: 286, endPoint x: 401, endPoint y: 286, distance: 58.4
click at [401, 286] on input "Heavy Water" at bounding box center [713, 283] width 668 height 29
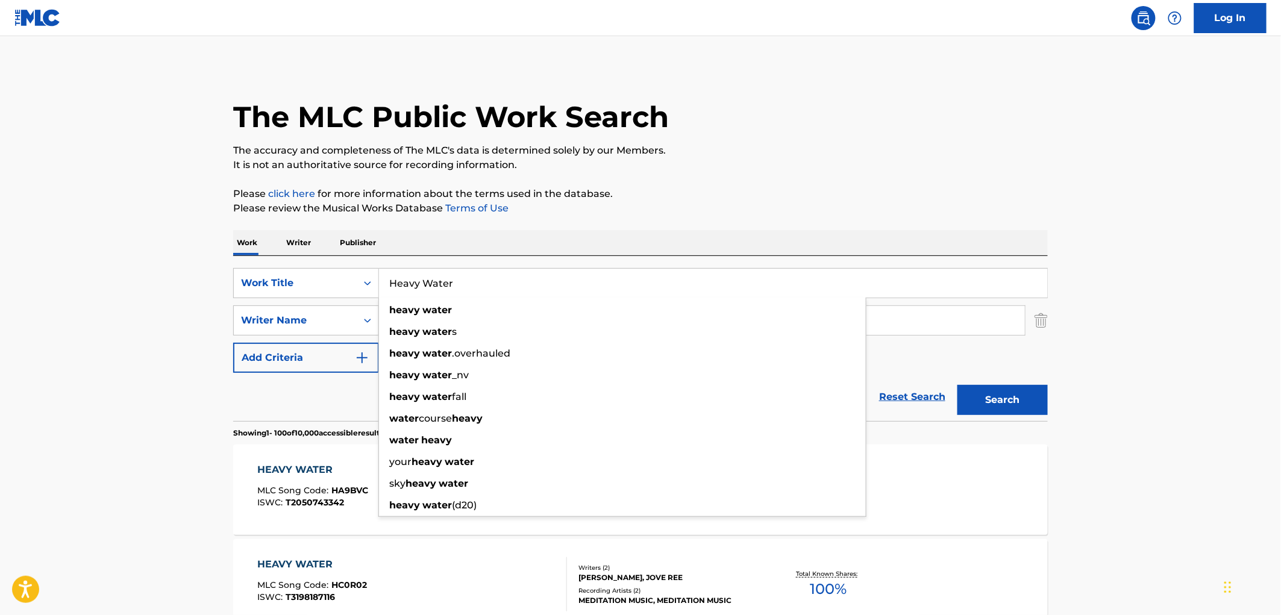
drag, startPoint x: 389, startPoint y: 285, endPoint x: 471, endPoint y: 284, distance: 81.9
click at [471, 284] on input "Heavy Water" at bounding box center [713, 283] width 668 height 29
paste input "Piano In The Dark [arubamubaziyon]"
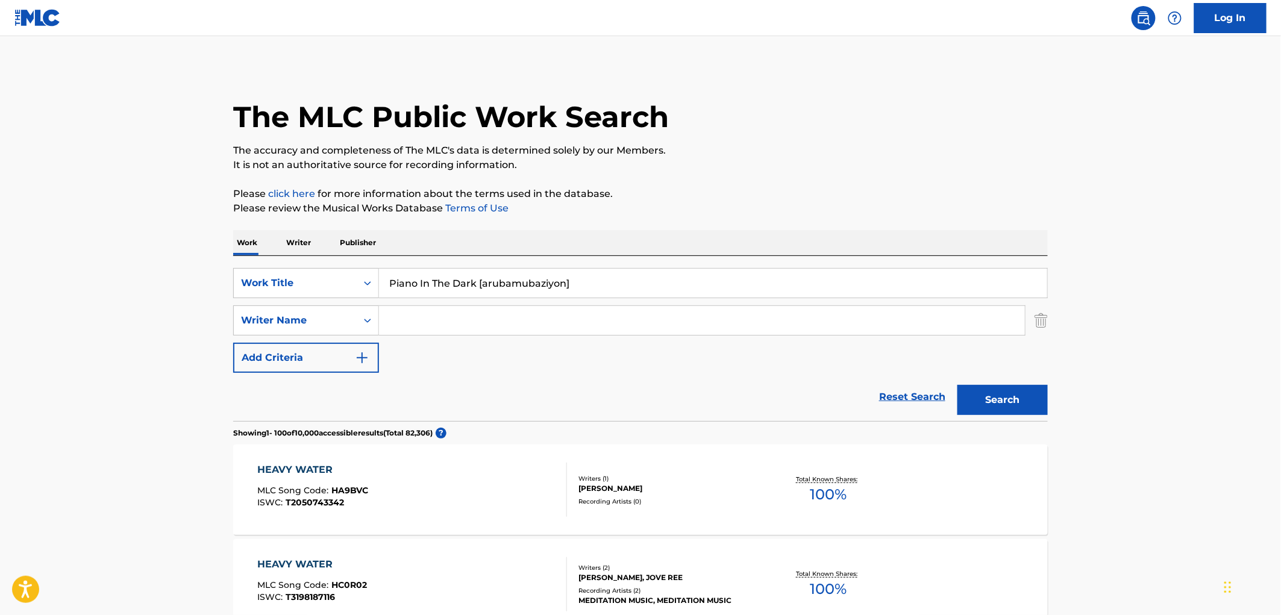
drag, startPoint x: 475, startPoint y: 284, endPoint x: 632, endPoint y: 284, distance: 157.8
click at [632, 284] on input "Piano In The Dark [arubamubaziyon]" at bounding box center [713, 283] width 668 height 29
click at [957, 385] on button "Search" at bounding box center [1002, 400] width 90 height 30
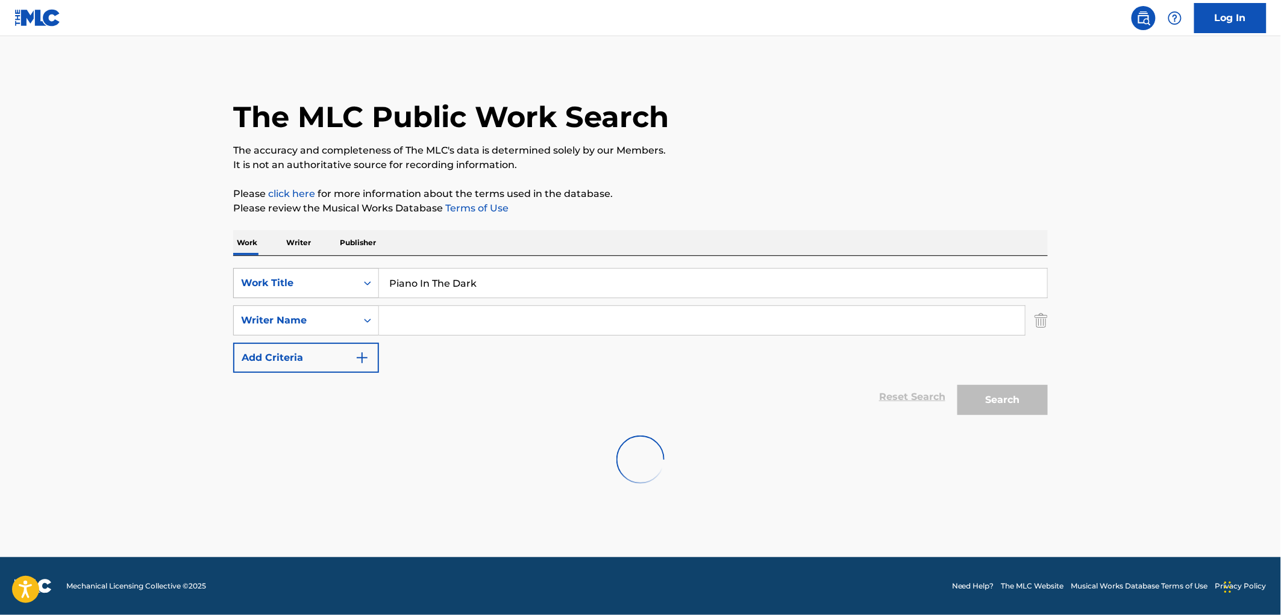
drag, startPoint x: 429, startPoint y: 293, endPoint x: 317, endPoint y: 296, distance: 112.7
click at [310, 294] on div "SearchWithCriteria4eca8ca4-fa60-4a59-a897-860f152f00a8 Work Title Piano In The …" at bounding box center [640, 283] width 814 height 30
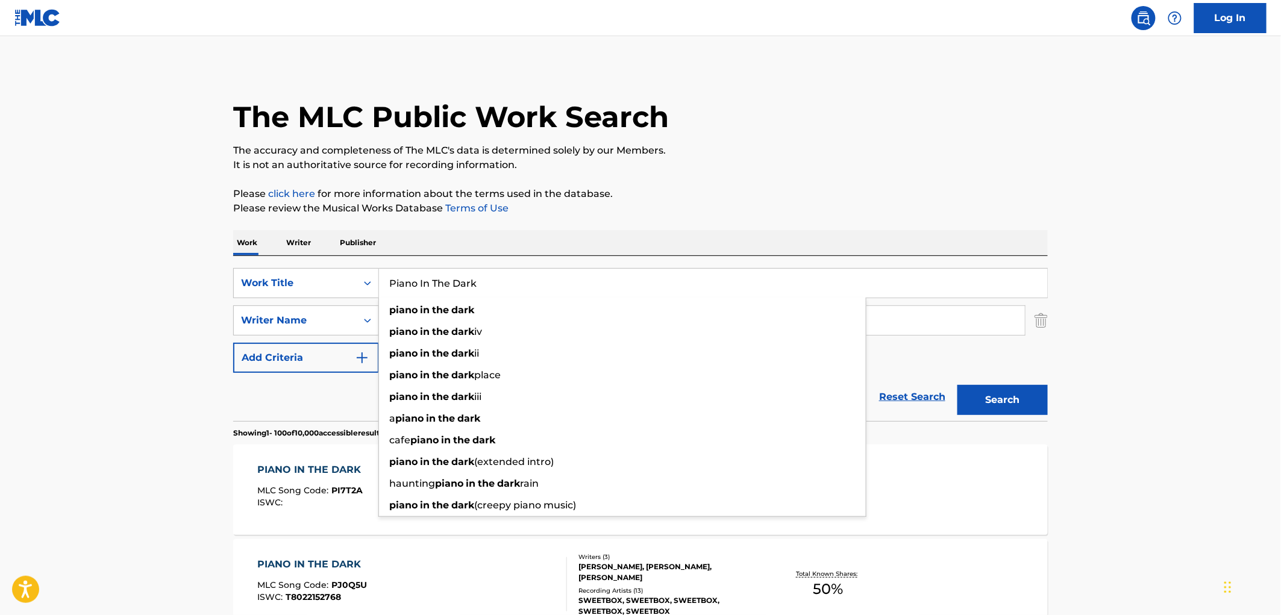
paste input "Ring Of Fire"
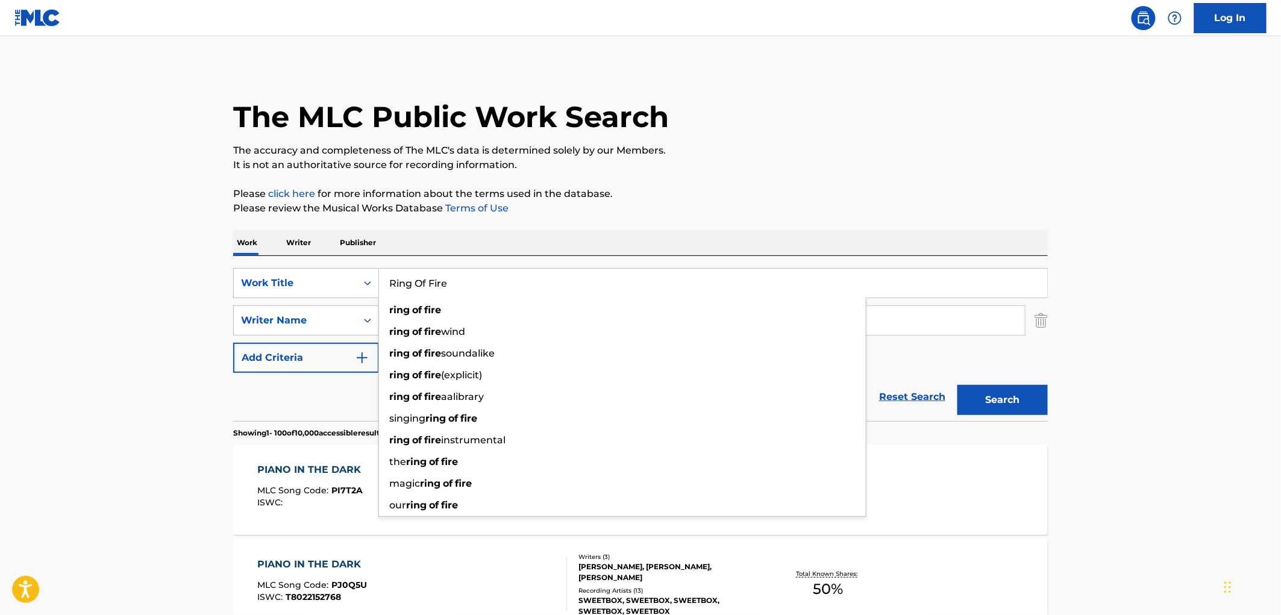
type input "Ring Of Fire"
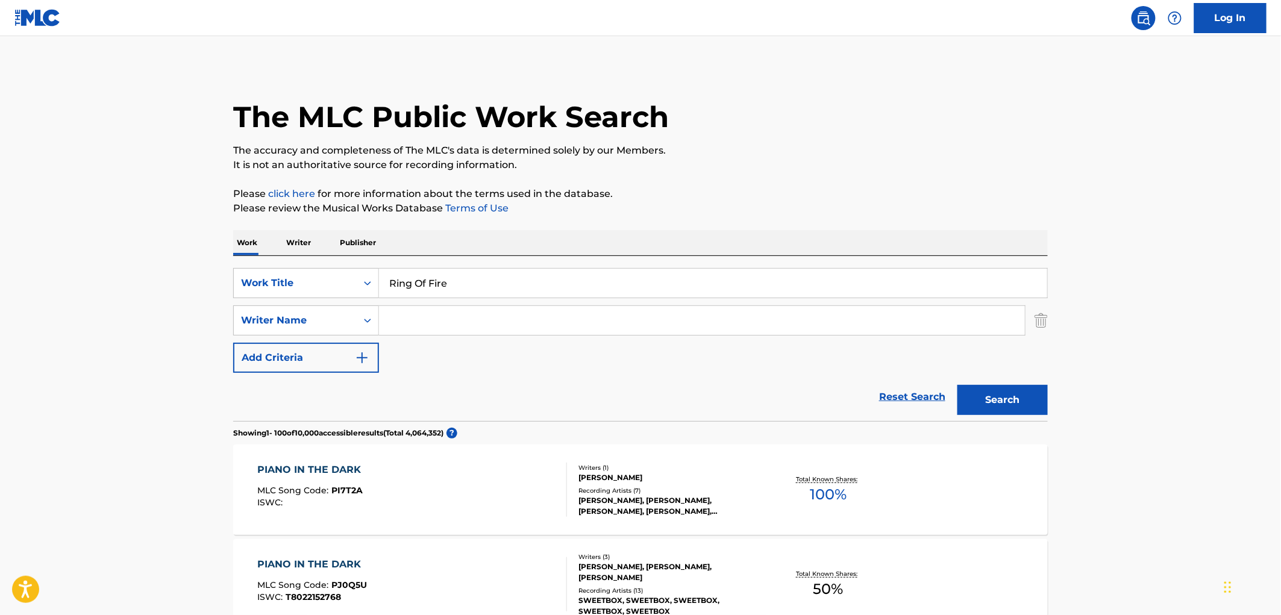
click at [1025, 399] on button "Search" at bounding box center [1002, 400] width 90 height 30
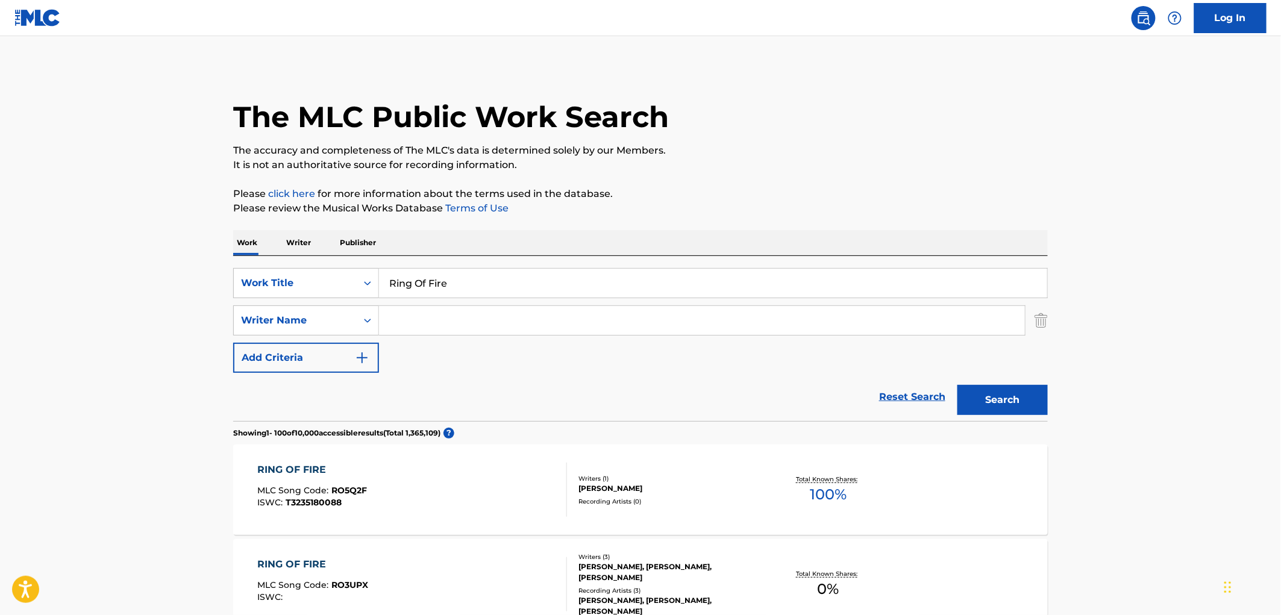
paste input "[PERSON_NAME]"
type input "[PERSON_NAME]"
click at [1000, 399] on button "Search" at bounding box center [1002, 400] width 90 height 30
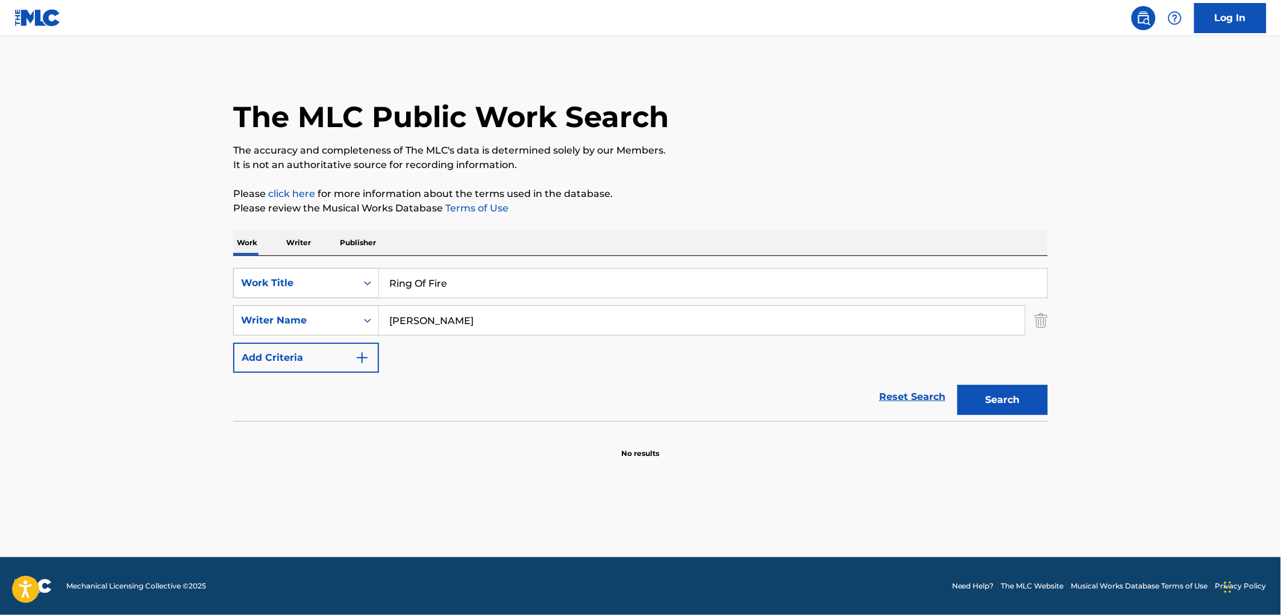
drag, startPoint x: 452, startPoint y: 281, endPoint x: 374, endPoint y: 281, distance: 77.7
click at [374, 281] on div "SearchWithCriteria4eca8ca4-fa60-4a59-a897-860f152f00a8 Work Title Ring Of Fire" at bounding box center [640, 283] width 814 height 30
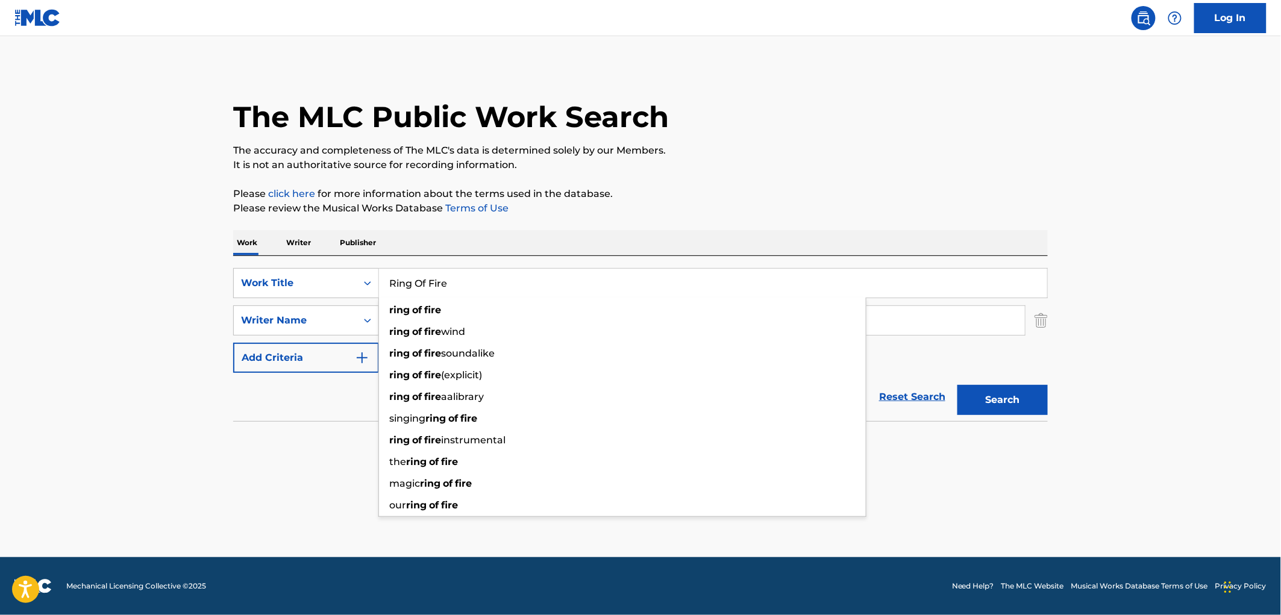
paste input "Throwing in the Towel"
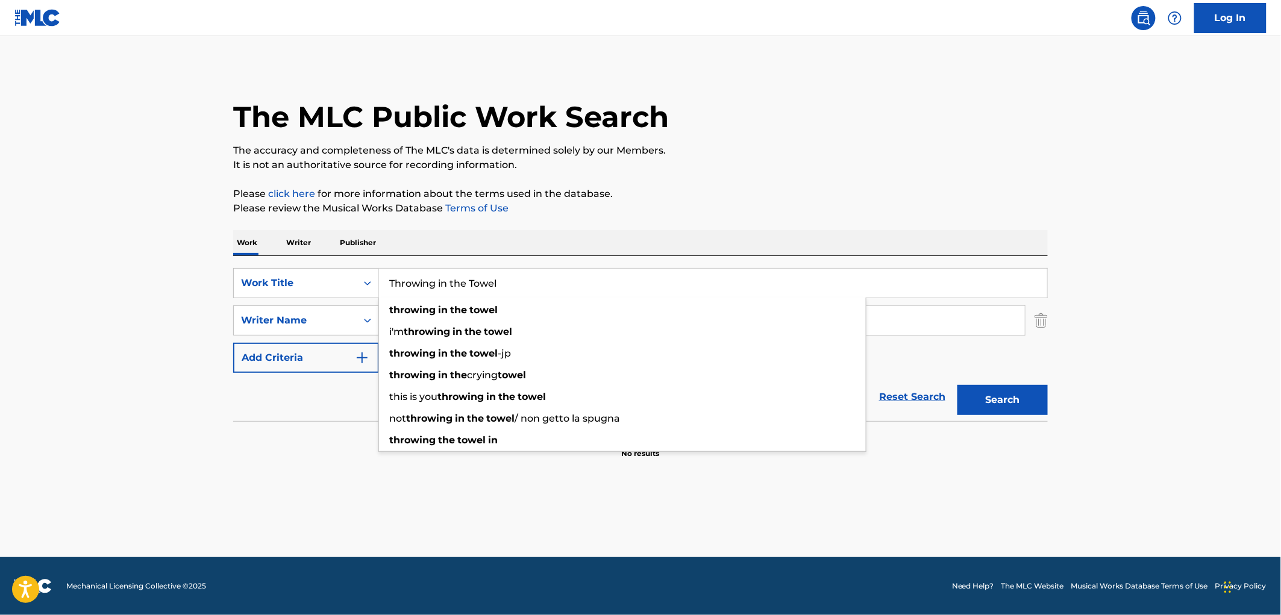
type input "Throwing in the Towel"
click at [757, 118] on div "The MLC Public Work Search" at bounding box center [640, 110] width 814 height 88
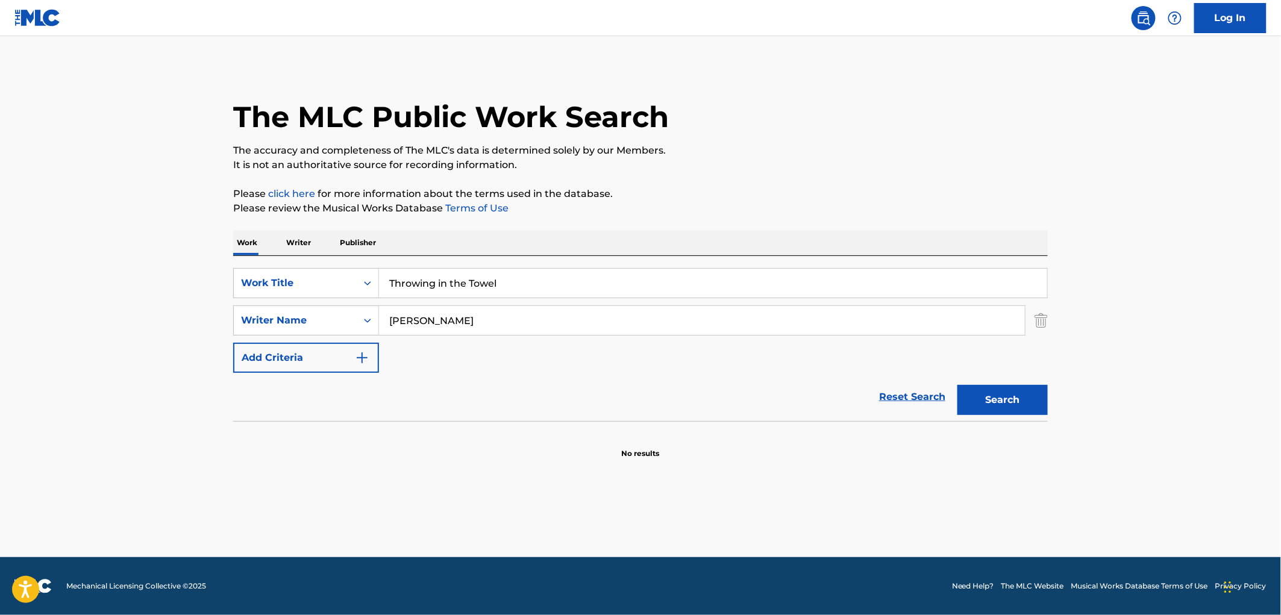
click at [139, 322] on main "The MLC Public Work Search The accuracy and completeness of The MLC's data is d…" at bounding box center [640, 296] width 1281 height 521
click at [957, 385] on button "Search" at bounding box center [1002, 400] width 90 height 30
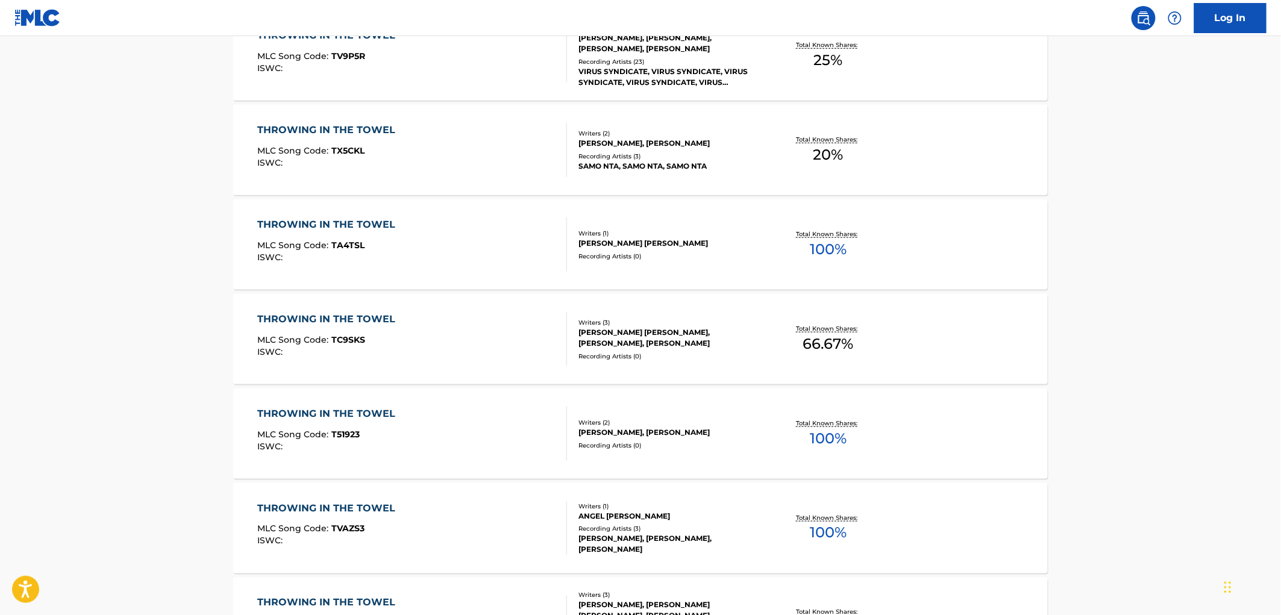
scroll to position [468, 0]
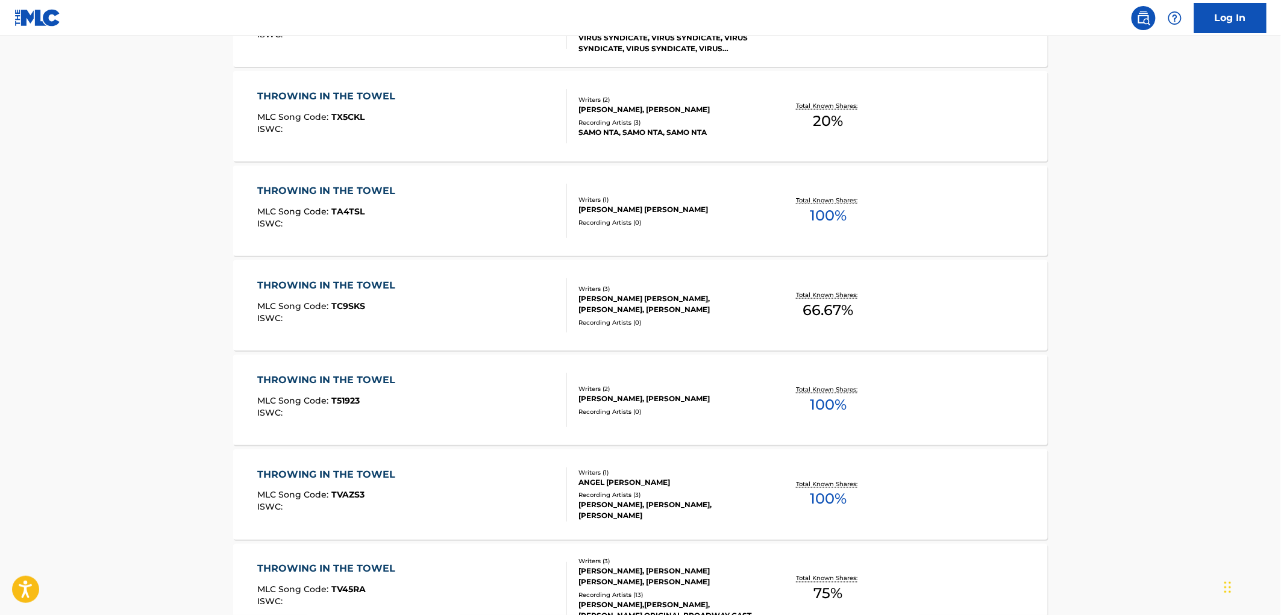
click at [630, 595] on div "Recording Artists ( 13 )" at bounding box center [669, 595] width 182 height 9
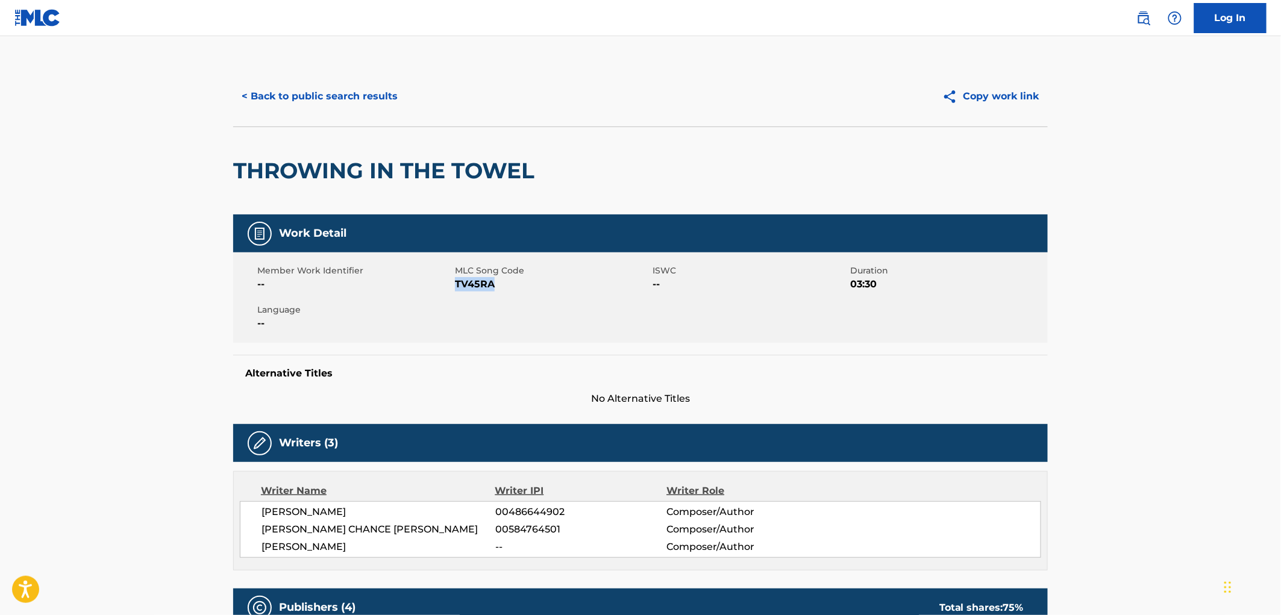
drag, startPoint x: 493, startPoint y: 287, endPoint x: 458, endPoint y: 287, distance: 34.9
click at [458, 287] on span "TV45RA" at bounding box center [552, 284] width 195 height 14
copy span "TV45RA"
click at [351, 100] on button "< Back to public search results" at bounding box center [319, 96] width 173 height 30
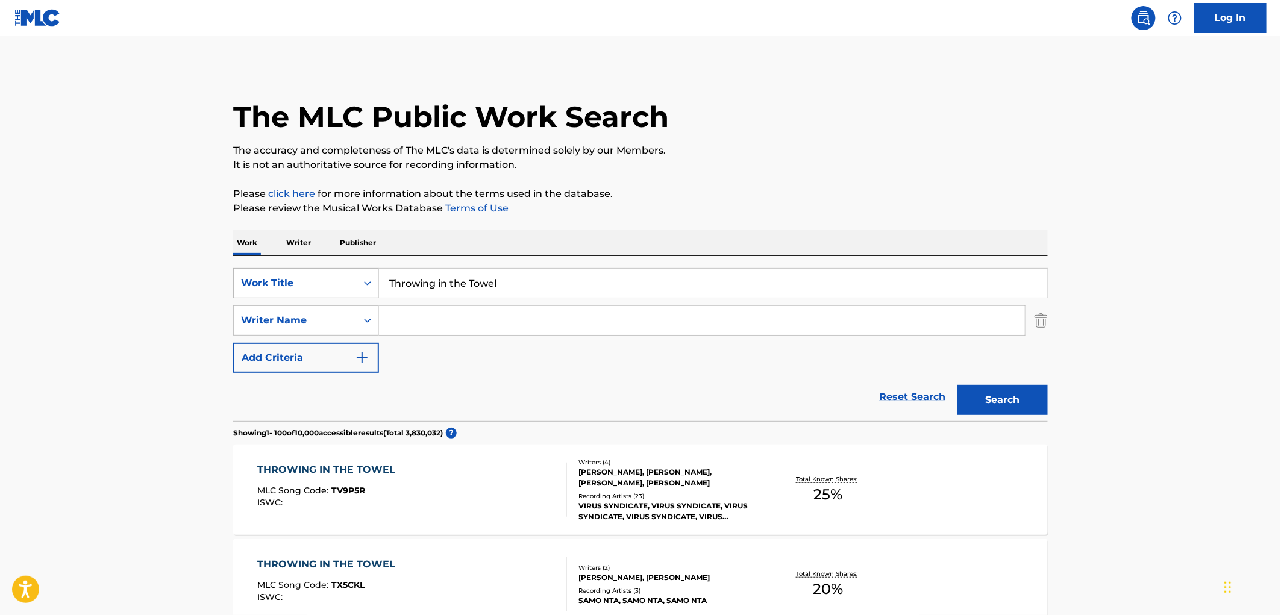
drag, startPoint x: 532, startPoint y: 277, endPoint x: 342, endPoint y: 296, distance: 190.7
click at [304, 296] on div "SearchWithCriteria4eca8ca4-fa60-4a59-a897-860f152f00a8 Work Title Throwing in t…" at bounding box center [640, 283] width 814 height 30
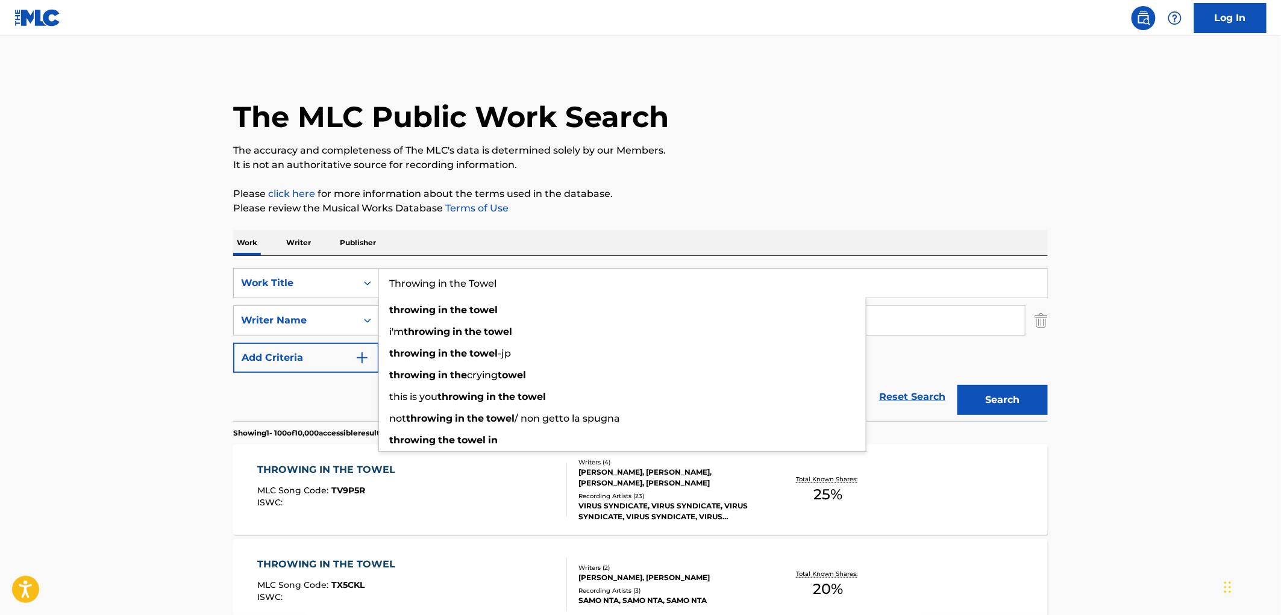
paste input "Goin' to the river"
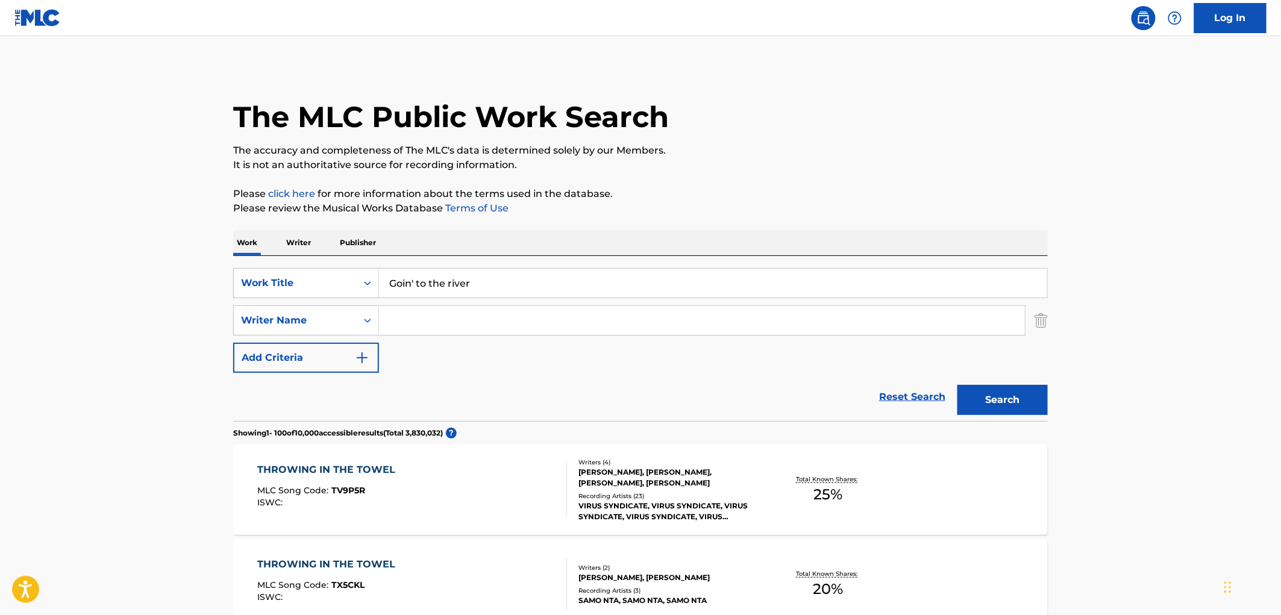
click at [980, 400] on button "Search" at bounding box center [1002, 400] width 90 height 30
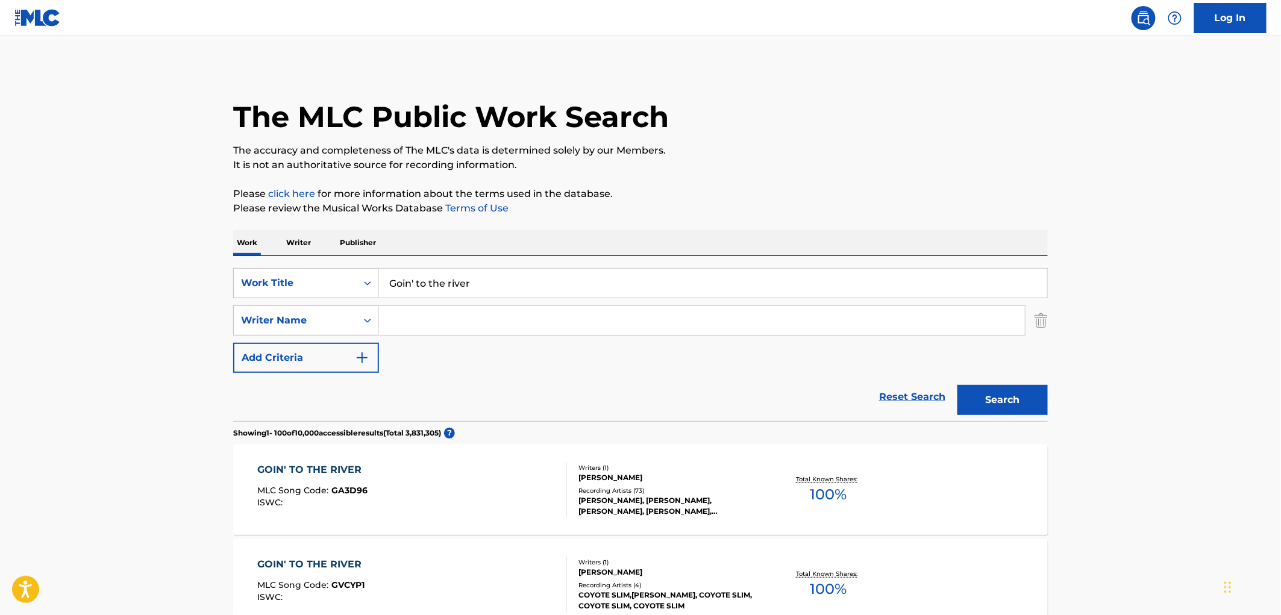
click at [414, 281] on input "Goin' to the river" at bounding box center [713, 283] width 668 height 29
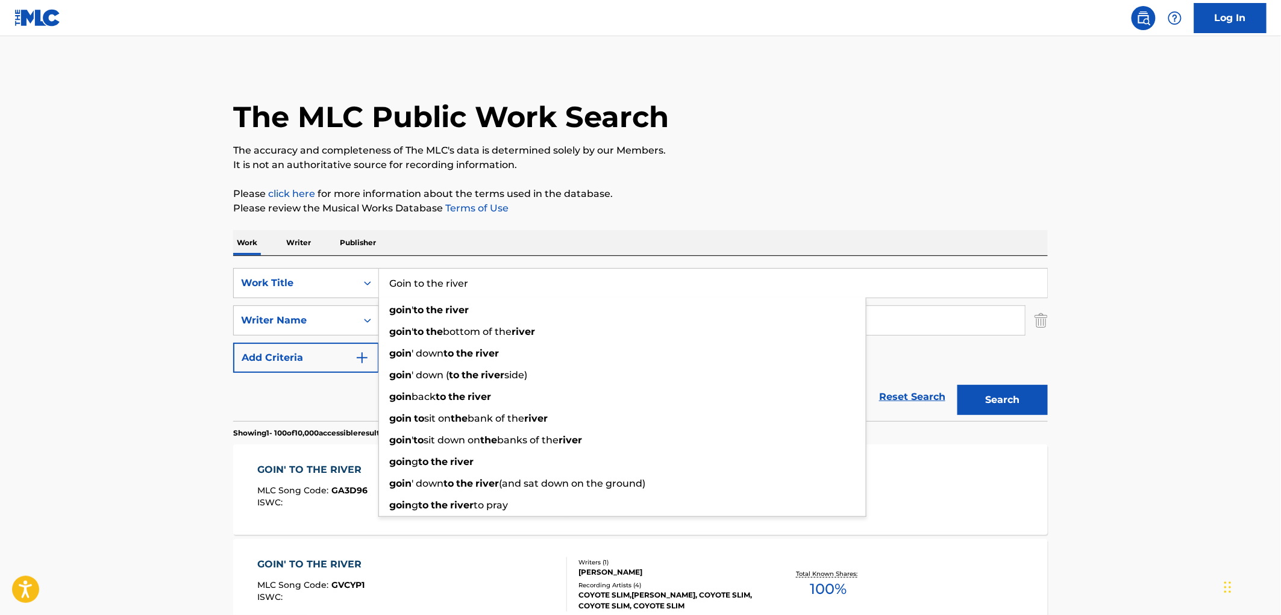
type input "Goin to the river"
click at [957, 385] on button "Search" at bounding box center [1002, 400] width 90 height 30
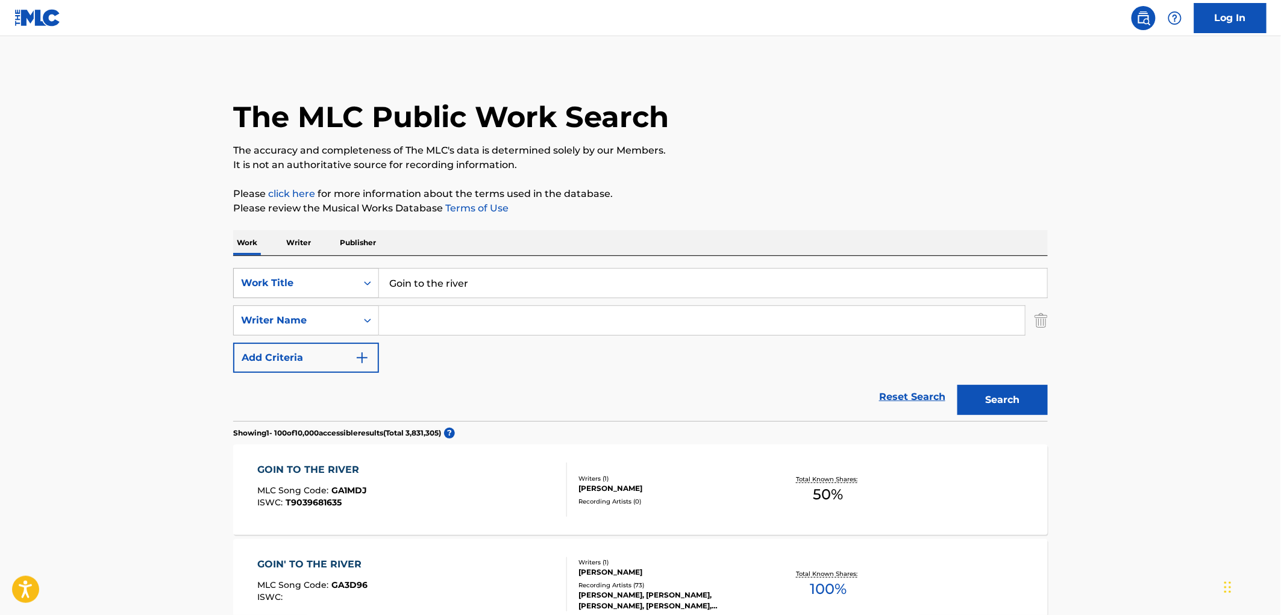
drag, startPoint x: 344, startPoint y: 281, endPoint x: 362, endPoint y: 287, distance: 19.0
click at [342, 283] on div "SearchWithCriteria4eca8ca4-fa60-4a59-a897-860f152f00a8 Work Title Goin to the r…" at bounding box center [640, 283] width 814 height 30
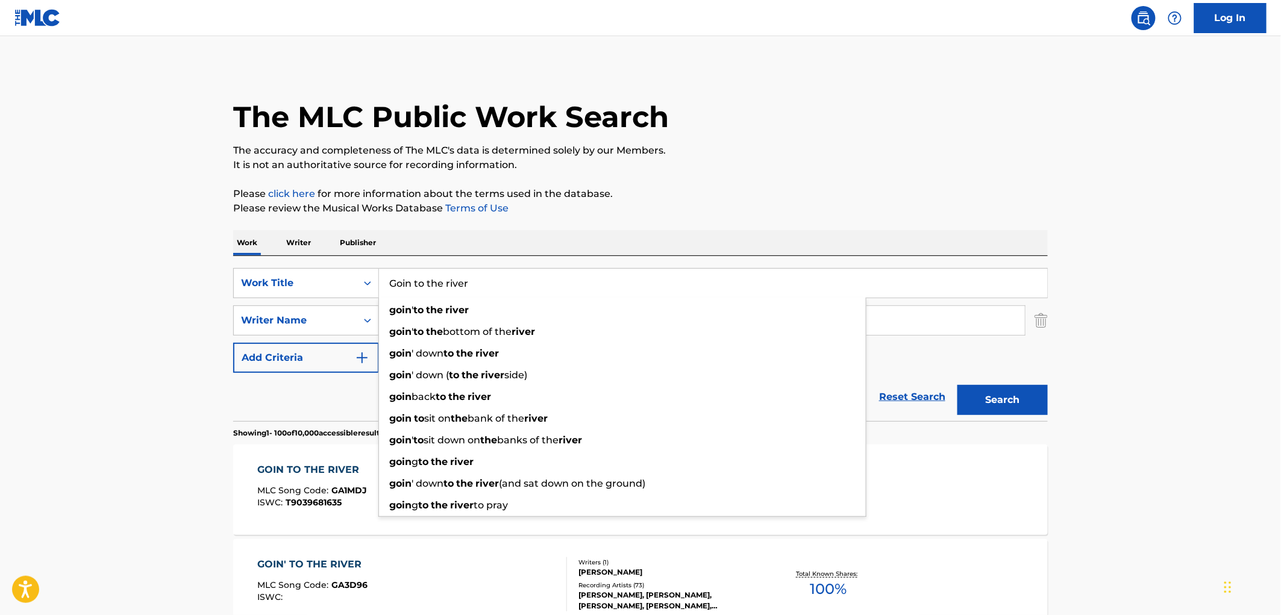
click at [575, 208] on p "Please review the Musical Works Database Terms of Use" at bounding box center [640, 208] width 814 height 14
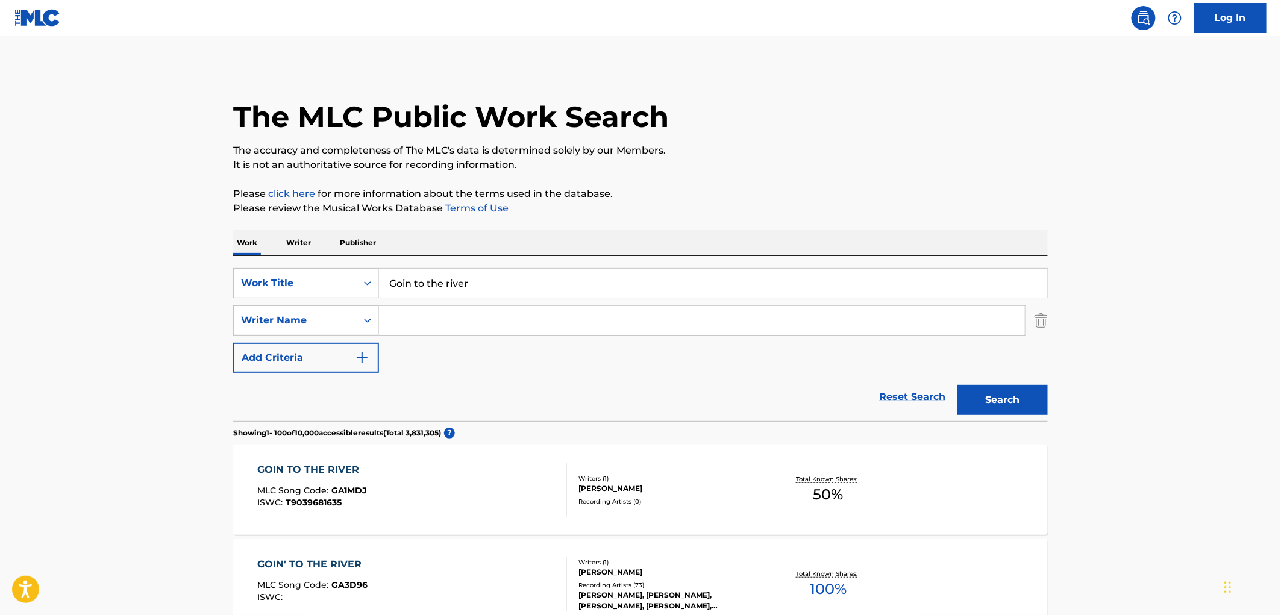
paste input "Preacher Man"
type input "Preacher Man"
click at [1033, 404] on button "Search" at bounding box center [1002, 400] width 90 height 30
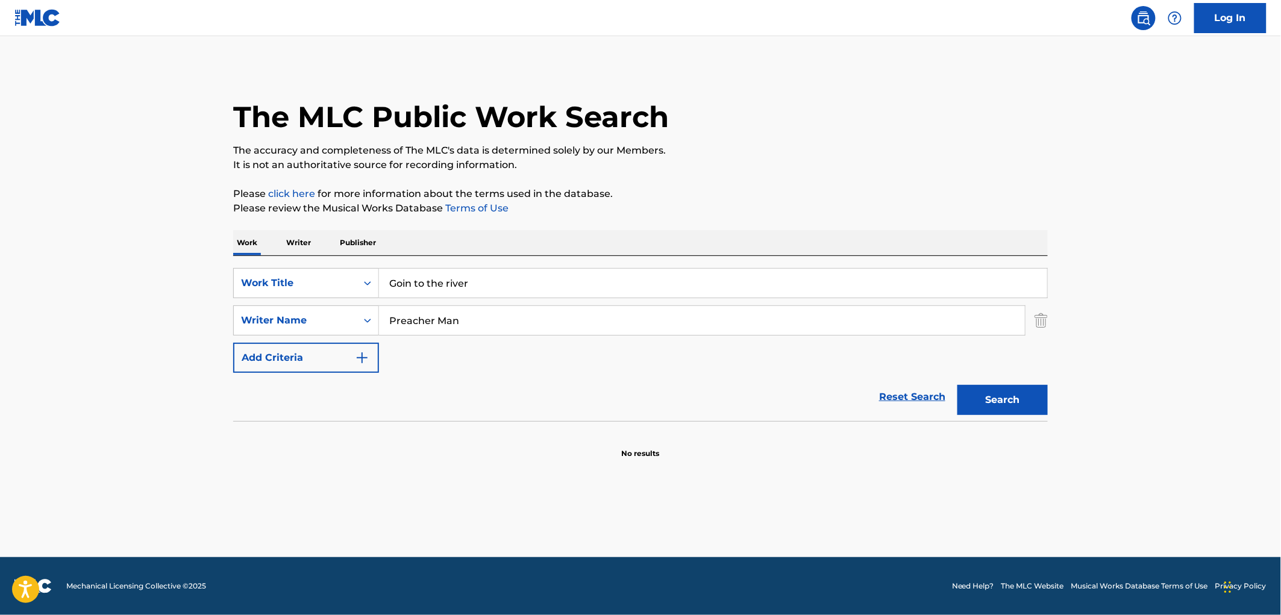
drag, startPoint x: 473, startPoint y: 278, endPoint x: 400, endPoint y: 280, distance: 72.9
click at [363, 281] on div "SearchWithCriteria4eca8ca4-fa60-4a59-a897-860f152f00a8 Work Title Goin to the r…" at bounding box center [640, 283] width 814 height 30
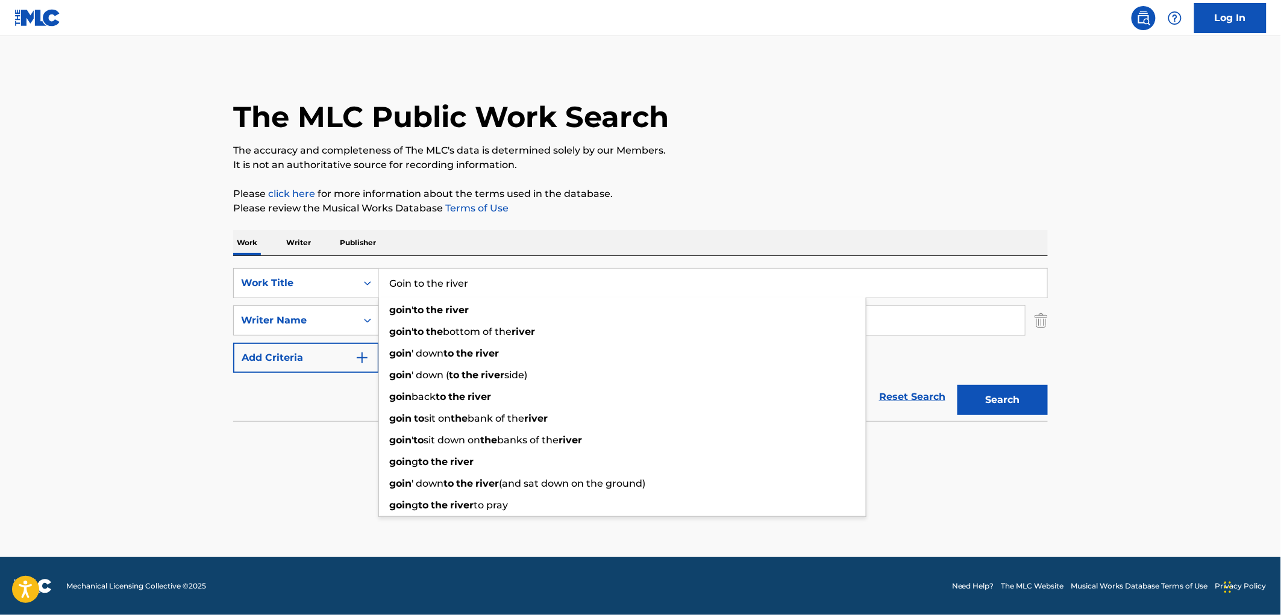
paste input "Let Me Out"
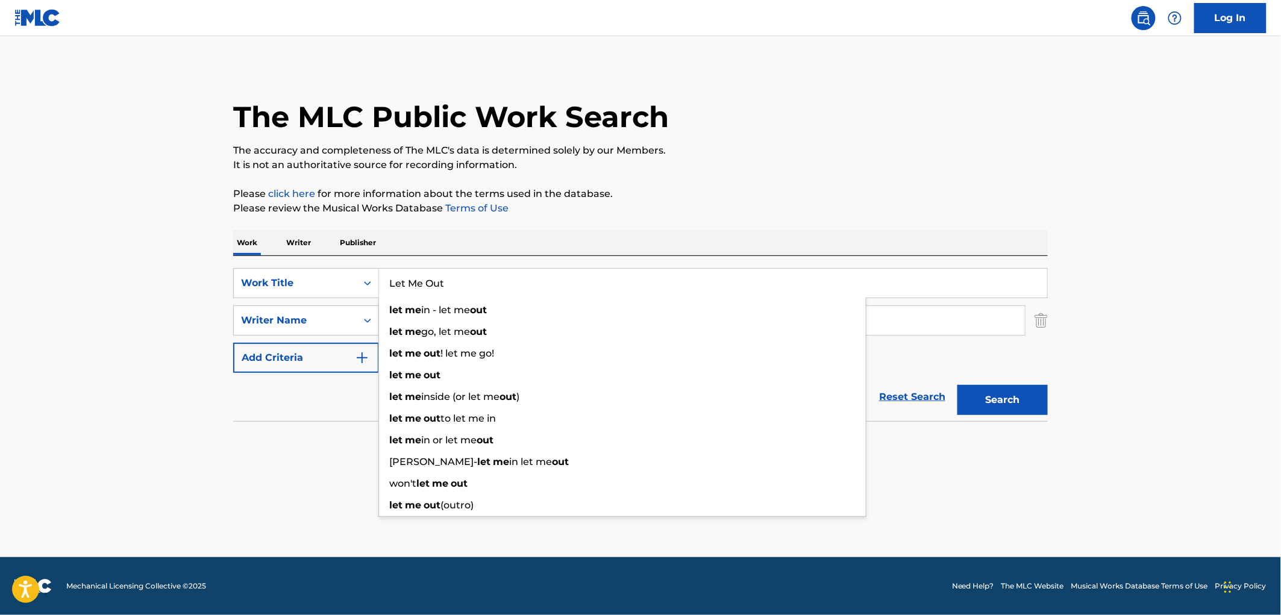
click at [492, 236] on div "Work Writer Publisher" at bounding box center [640, 242] width 814 height 25
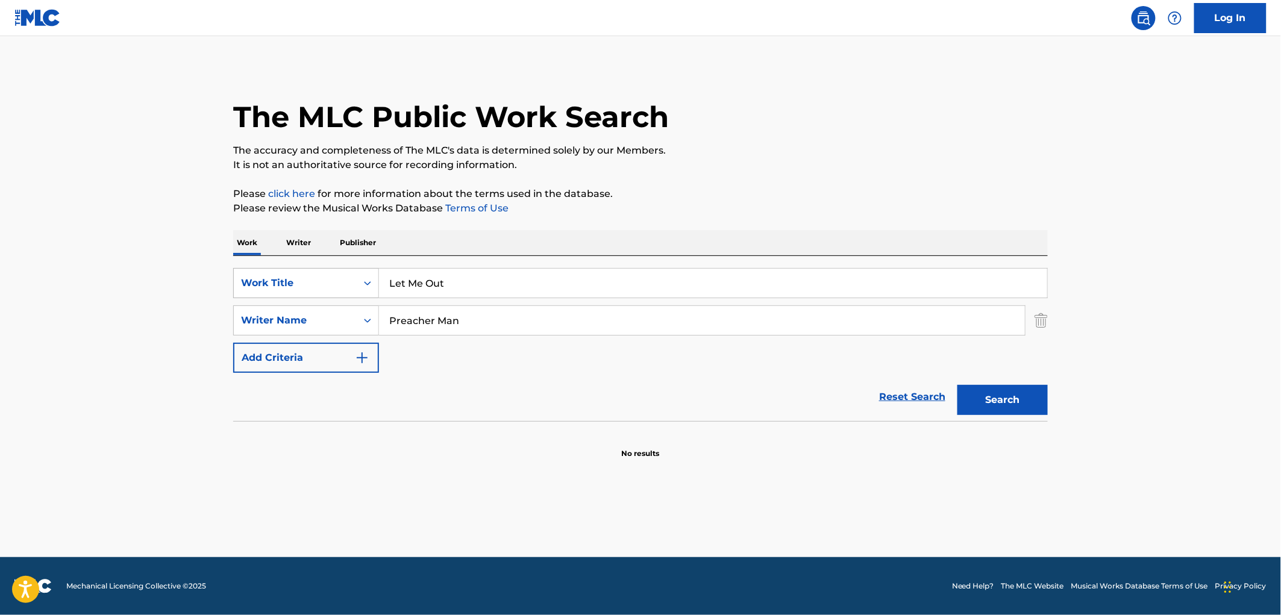
drag, startPoint x: 450, startPoint y: 276, endPoint x: 362, endPoint y: 280, distance: 88.0
click at [362, 279] on div "SearchWithCriteria4eca8ca4-fa60-4a59-a897-860f152f00a8 Work Title Let Me Out" at bounding box center [640, 283] width 814 height 30
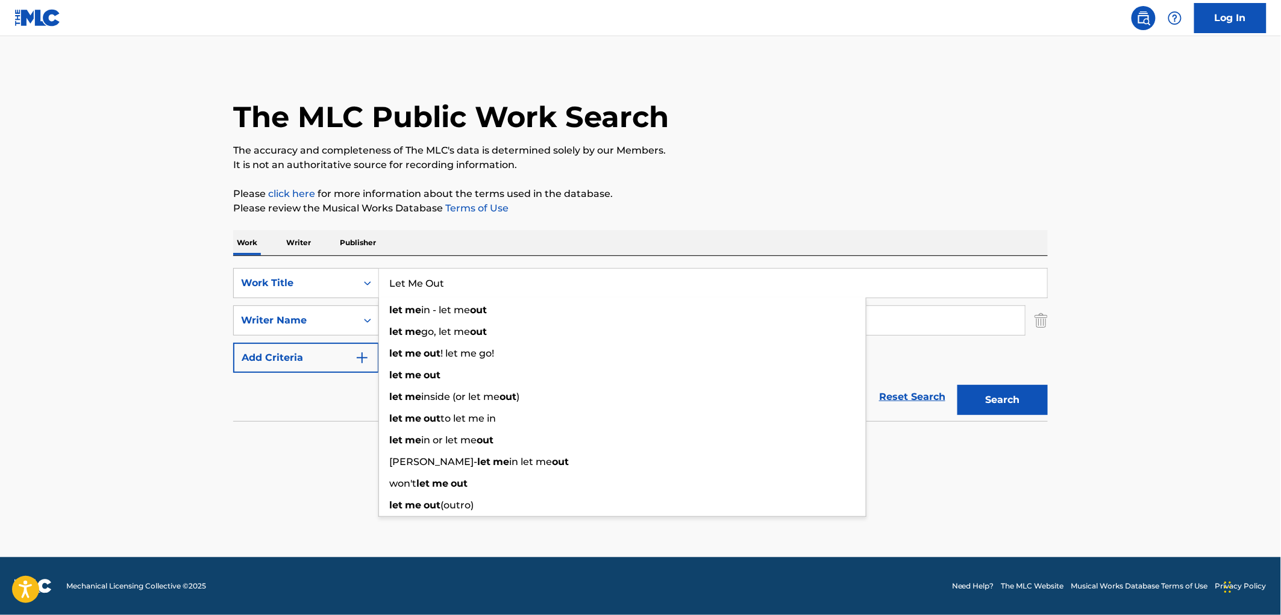
paste input "Burn Forever"
type input "Burn Forever"
click at [602, 243] on div "Work Writer Publisher" at bounding box center [640, 242] width 814 height 25
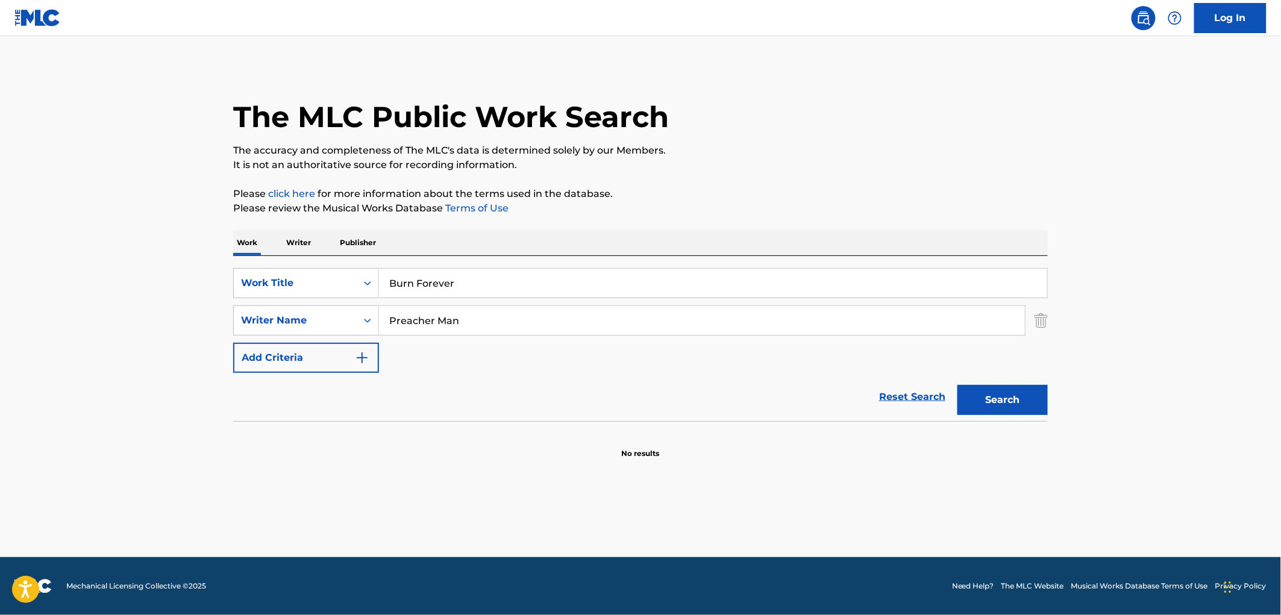
drag, startPoint x: 443, startPoint y: 326, endPoint x: 133, endPoint y: 352, distance: 311.9
click at [152, 345] on main "The MLC Public Work Search The accuracy and completeness of The MLC's data is d…" at bounding box center [640, 296] width 1281 height 521
click at [957, 385] on button "Search" at bounding box center [1002, 400] width 90 height 30
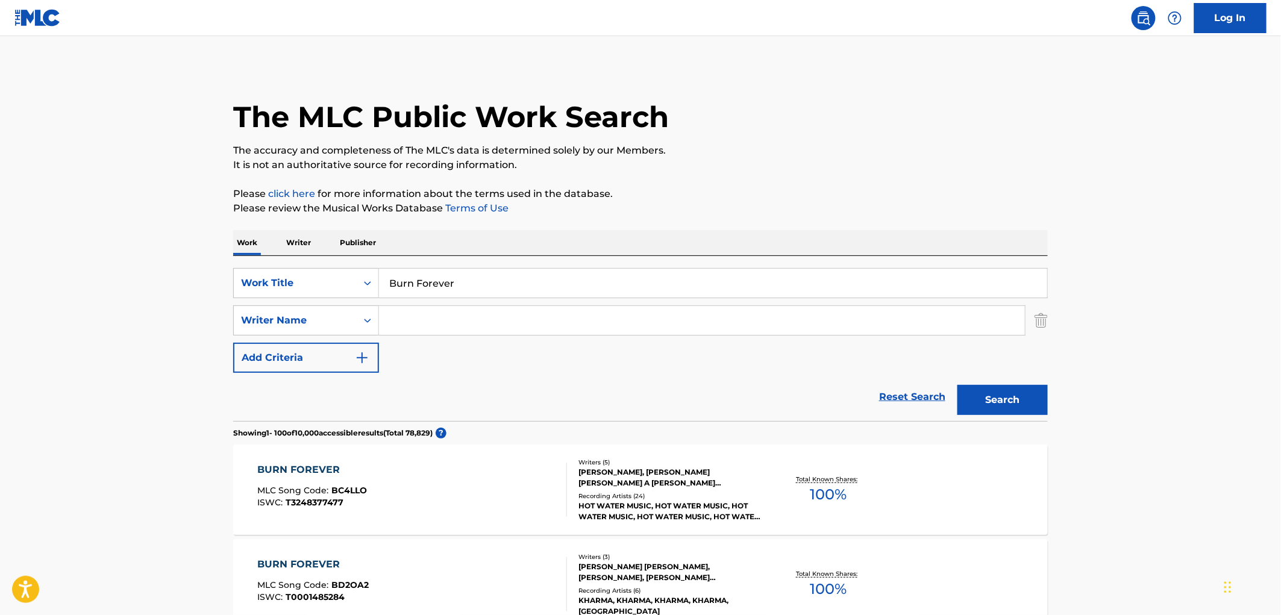
drag, startPoint x: 464, startPoint y: 281, endPoint x: 389, endPoint y: 286, distance: 76.0
click at [383, 286] on input "Burn Forever" at bounding box center [713, 283] width 668 height 29
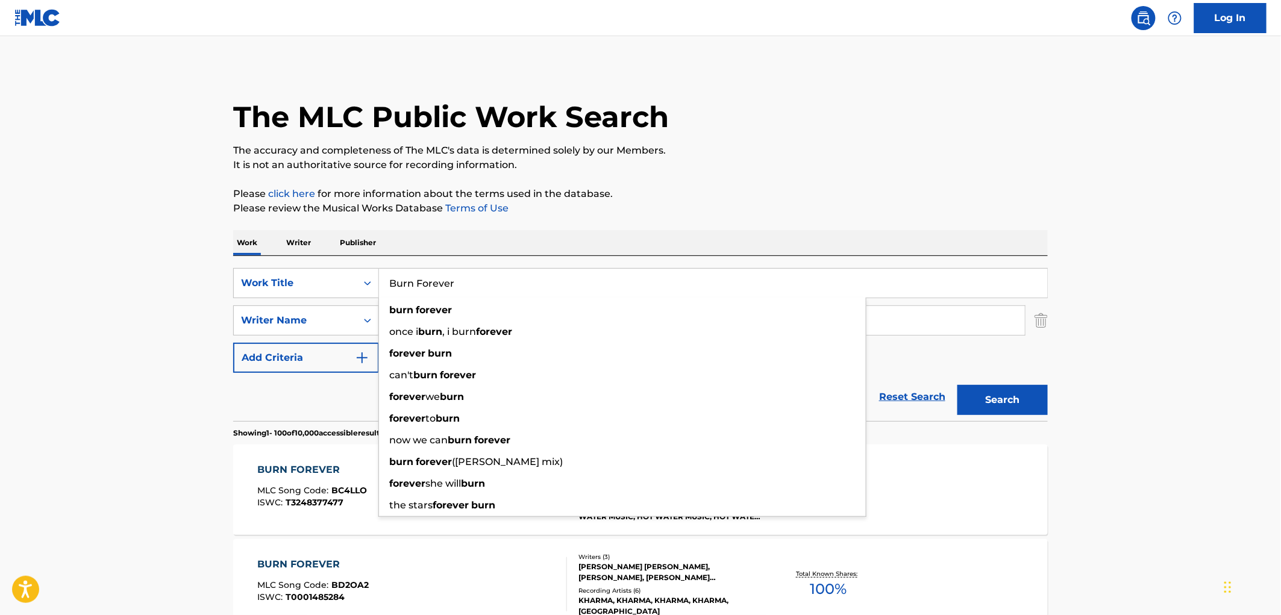
paste input "Impressively Average"
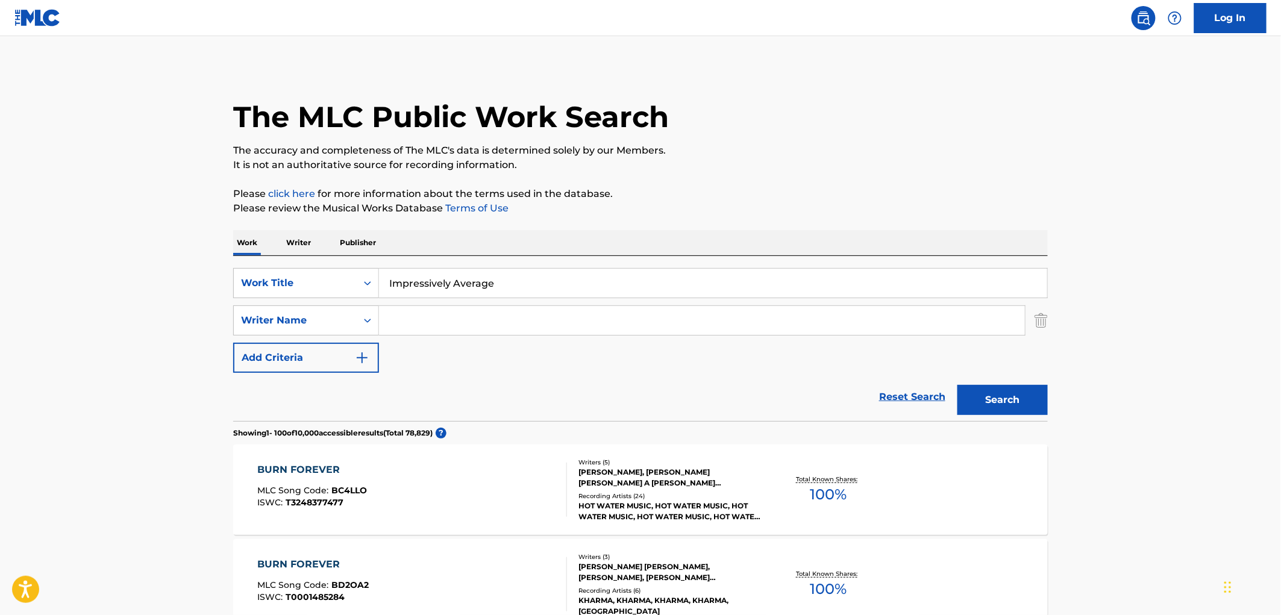
click at [1007, 400] on button "Search" at bounding box center [1002, 400] width 90 height 30
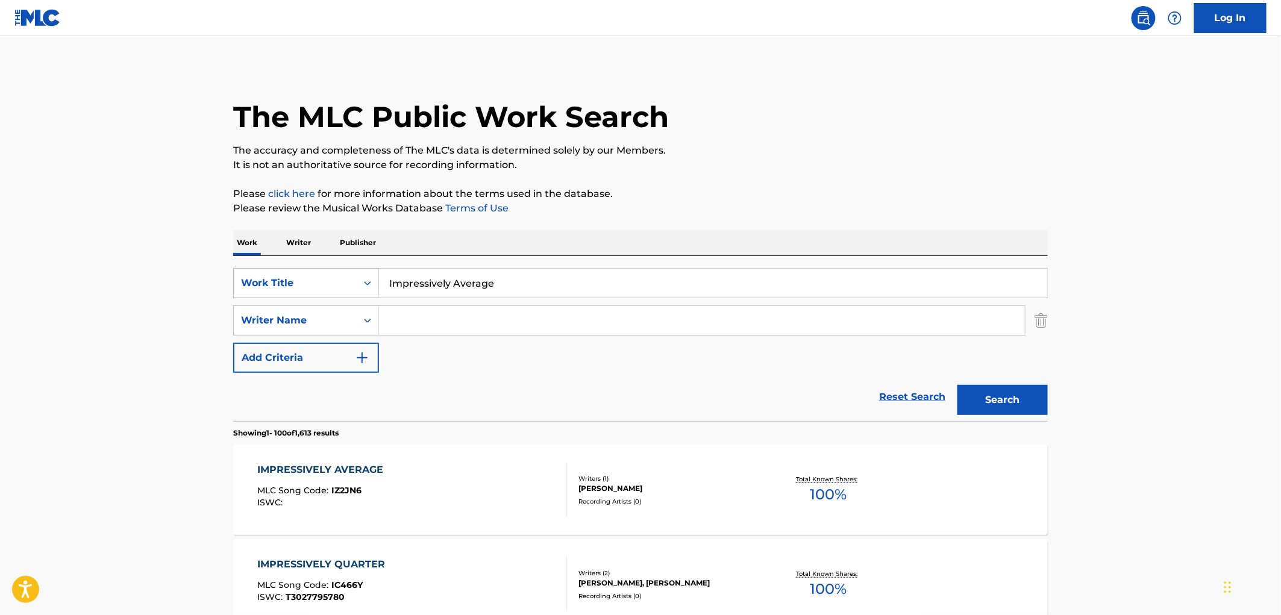
drag, startPoint x: 475, startPoint y: 281, endPoint x: 326, endPoint y: 292, distance: 149.2
click at [326, 292] on div "SearchWithCriteria4eca8ca4-fa60-4a59-a897-860f152f00a8 Work Title Impressively …" at bounding box center [640, 283] width 814 height 30
paste input "Te Quiero y Te Desprecio"
click at [1020, 408] on button "Search" at bounding box center [1002, 400] width 90 height 30
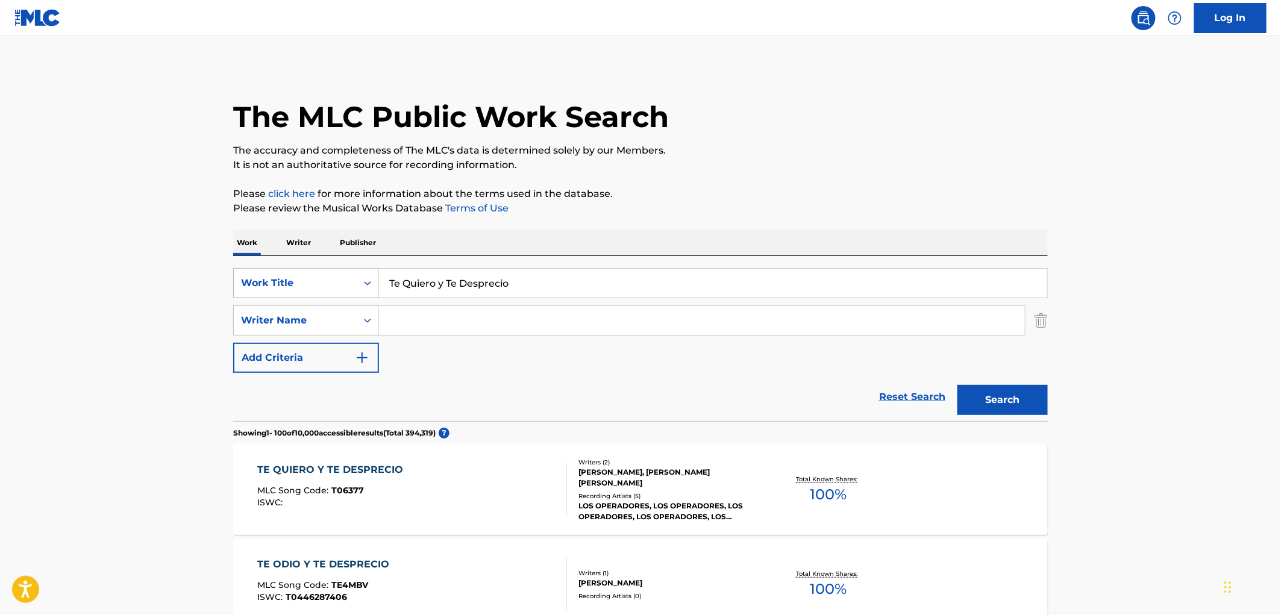
drag, startPoint x: 537, startPoint y: 288, endPoint x: 373, endPoint y: 292, distance: 163.3
click at [345, 288] on div "SearchWithCriteria4eca8ca4-fa60-4a59-a897-860f152f00a8 Work Title Te Quiero y T…" at bounding box center [640, 283] width 814 height 30
paste input "Mi Maldicion"
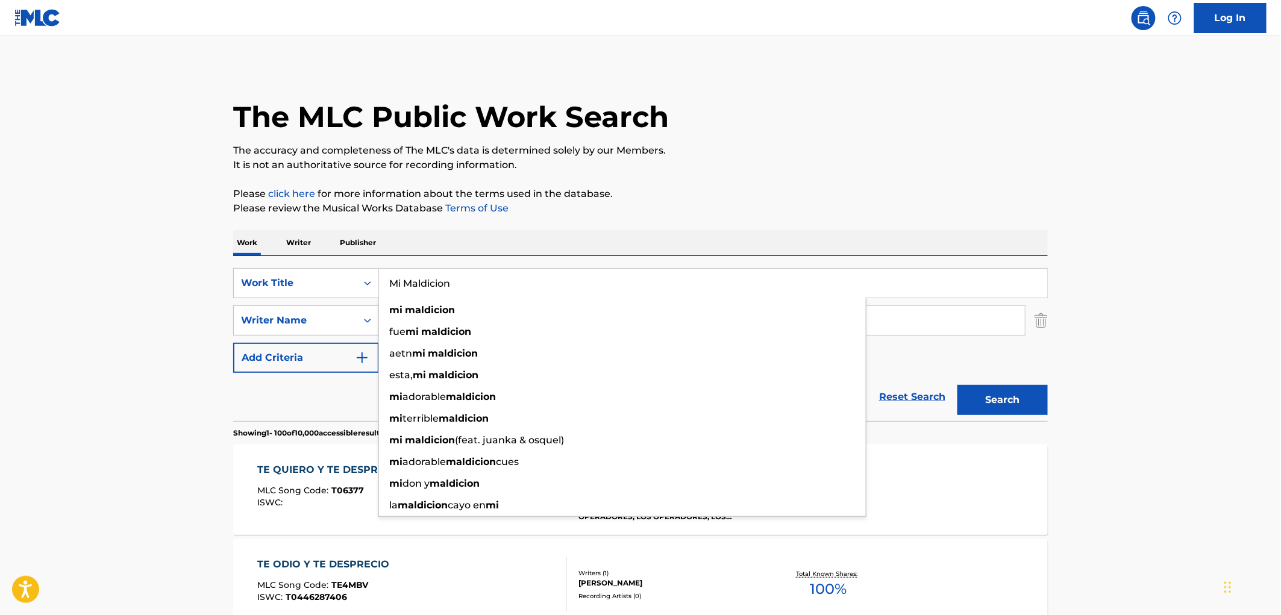
click at [994, 402] on button "Search" at bounding box center [1002, 400] width 90 height 30
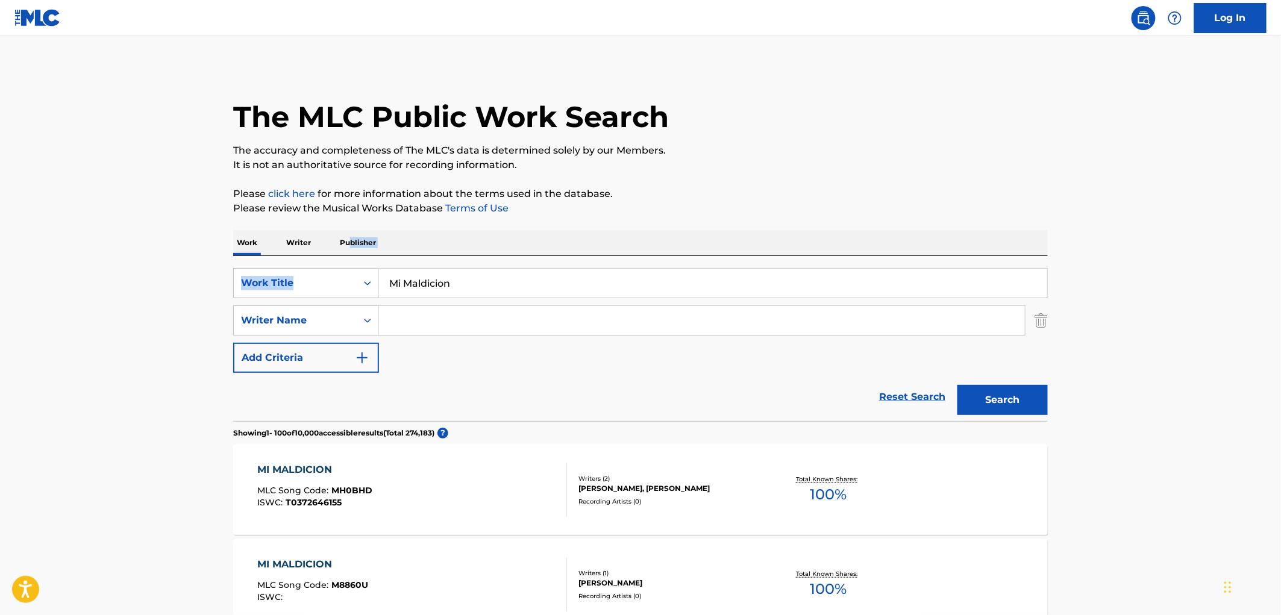
drag, startPoint x: 351, startPoint y: 251, endPoint x: 285, endPoint y: 257, distance: 66.0
click at [435, 282] on input "Mi Maldicion" at bounding box center [713, 283] width 668 height 29
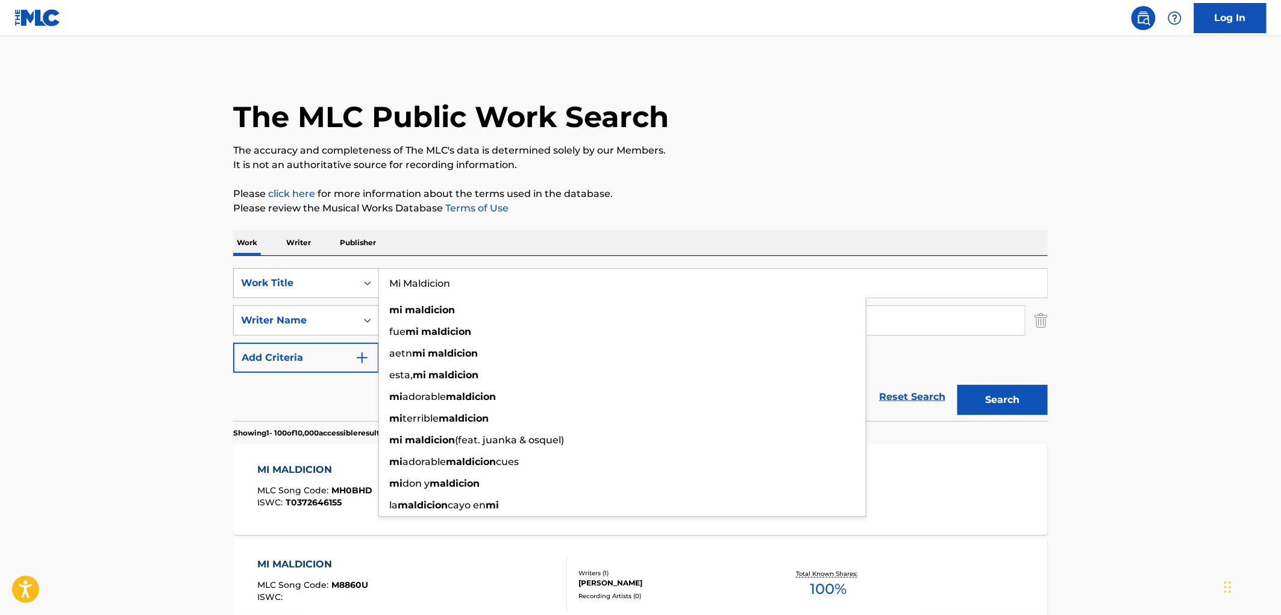
drag, startPoint x: 460, startPoint y: 284, endPoint x: 347, endPoint y: 285, distance: 113.3
click at [339, 284] on div "SearchWithCriteria4eca8ca4-fa60-4a59-a897-860f152f00a8 Work Title Mi Maldicion …" at bounding box center [640, 283] width 814 height 30
paste input "So Fly"
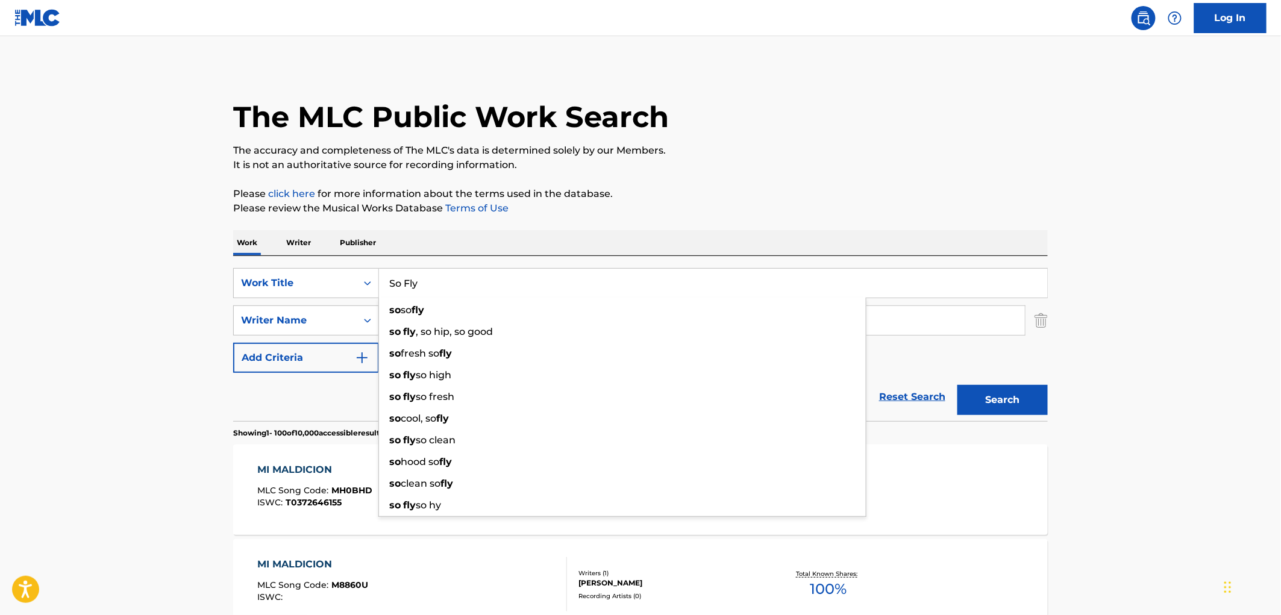
type input "So Fly"
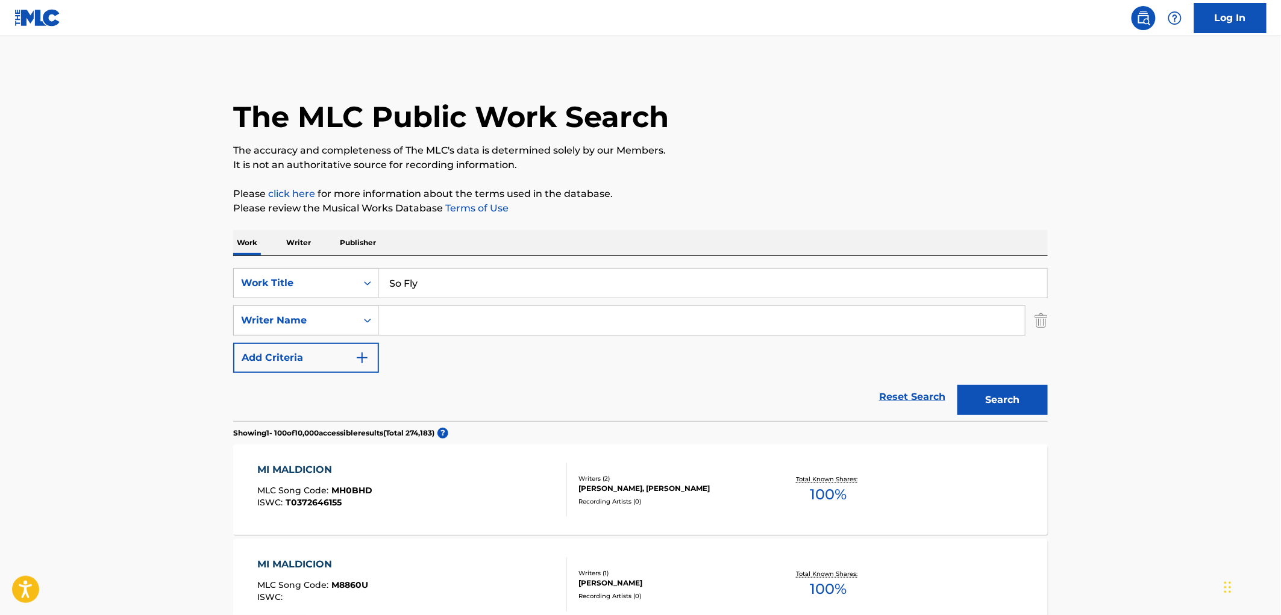
click at [711, 236] on div "Work Writer Publisher" at bounding box center [640, 242] width 814 height 25
paste input "[PERSON_NAME]"
type input "[PERSON_NAME]"
click at [1002, 395] on button "Search" at bounding box center [1002, 400] width 90 height 30
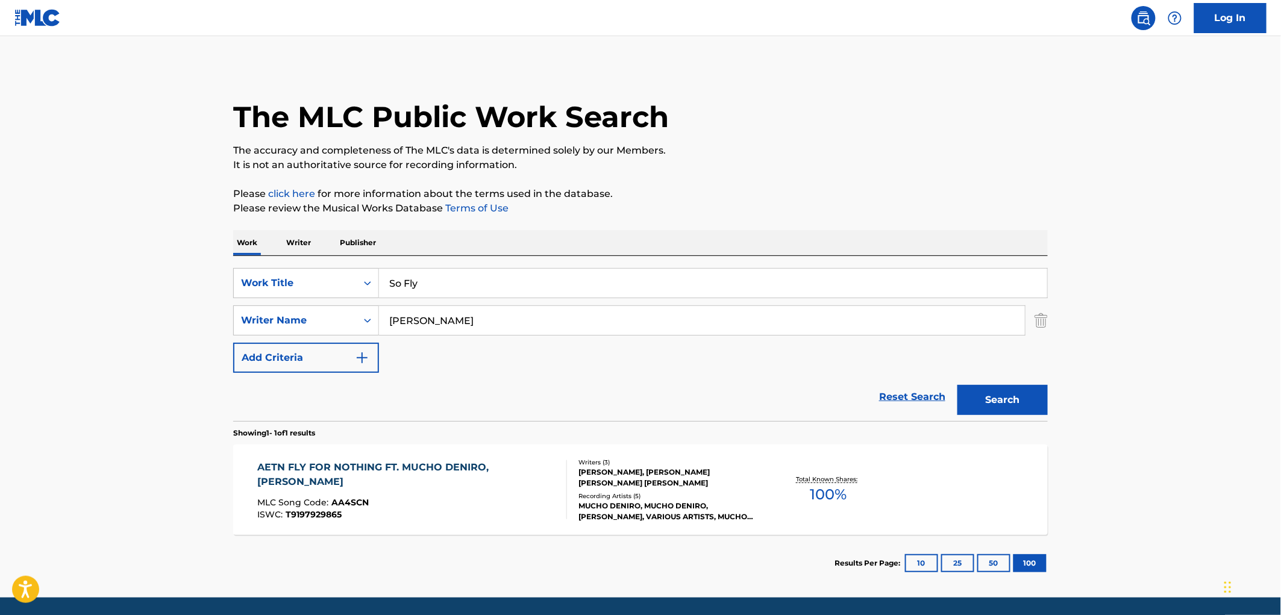
click at [651, 501] on div "MUCHO DENIRO, MUCHO DENIRO,[PERSON_NAME], VARIOUS ARTISTS, MUCHO DENIRO, [PERSO…" at bounding box center [669, 512] width 182 height 22
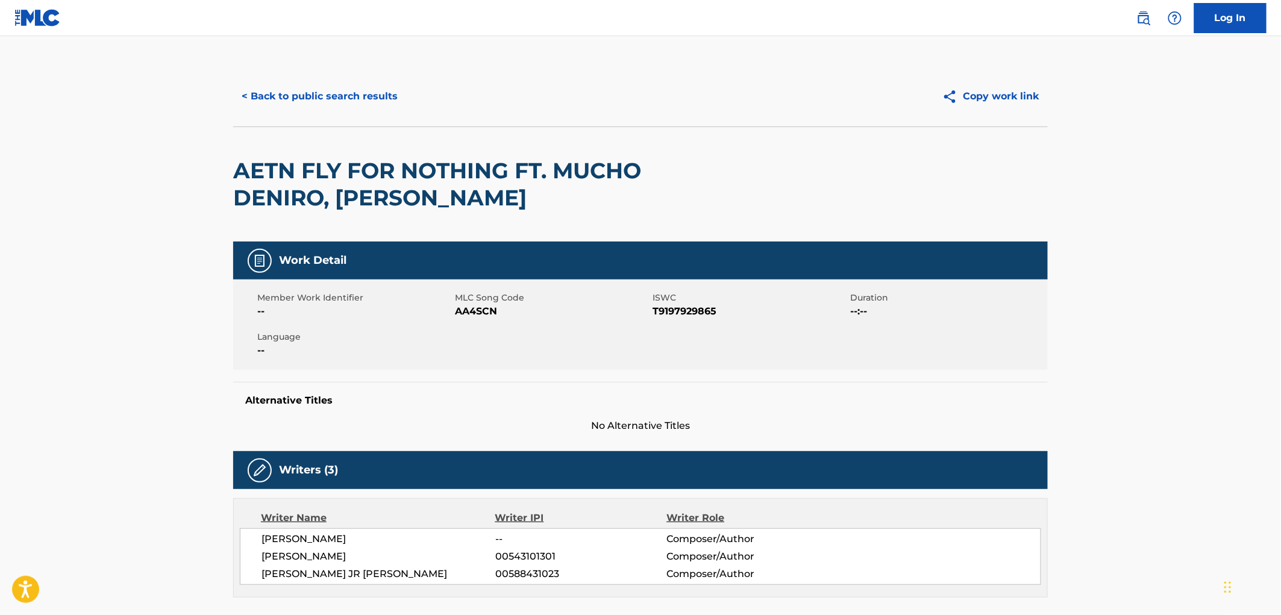
click at [304, 97] on button "< Back to public search results" at bounding box center [319, 96] width 173 height 30
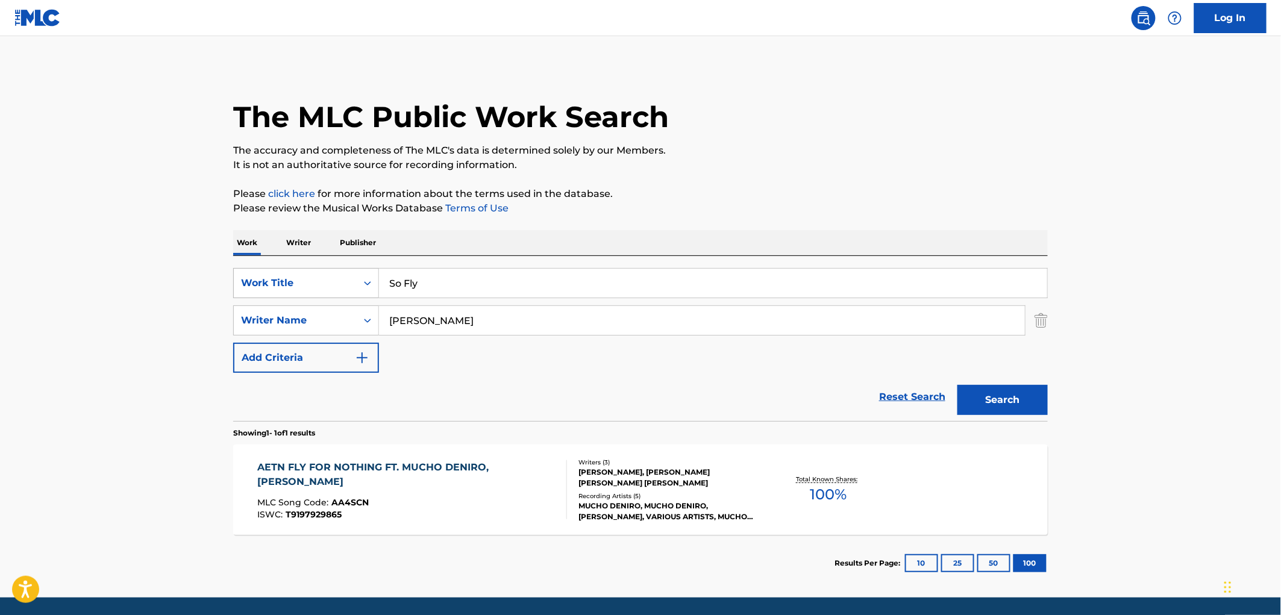
drag, startPoint x: 425, startPoint y: 293, endPoint x: 376, endPoint y: 292, distance: 49.4
click at [376, 292] on div "SearchWithCriteria4eca8ca4-fa60-4a59-a897-860f152f00a8 Work Title So Fly" at bounding box center [640, 283] width 814 height 30
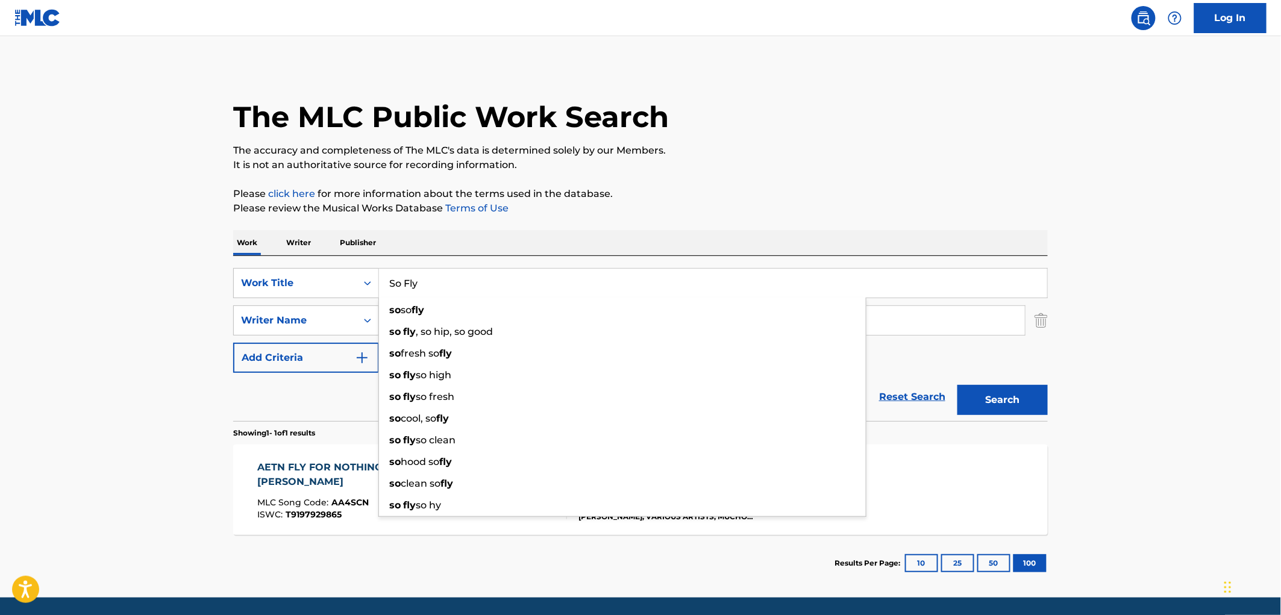
paste input "Keep Running"
type input "Keep Running"
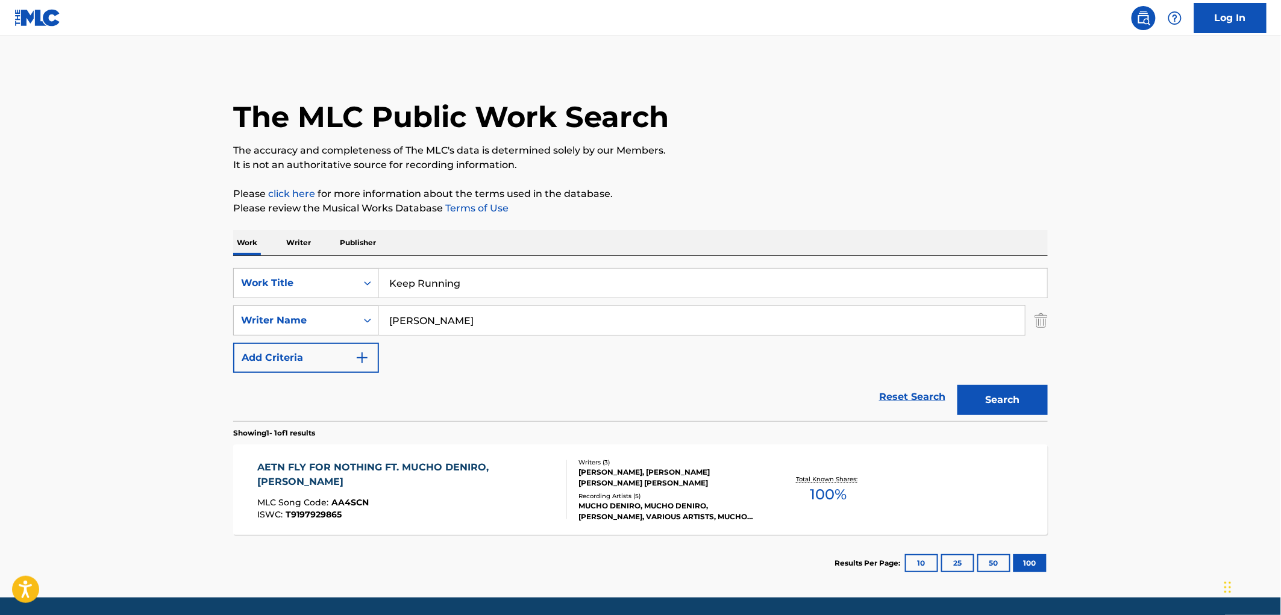
drag, startPoint x: 655, startPoint y: 246, endPoint x: 613, endPoint y: 273, distance: 50.0
click at [654, 248] on div "Work Writer Publisher" at bounding box center [640, 242] width 814 height 25
drag, startPoint x: 472, startPoint y: 316, endPoint x: 204, endPoint y: 344, distance: 270.1
click at [201, 333] on main "The MLC Public Work Search The accuracy and completeness of The MLC's data is d…" at bounding box center [640, 316] width 1281 height 561
click at [1015, 404] on button "Search" at bounding box center [1002, 400] width 90 height 30
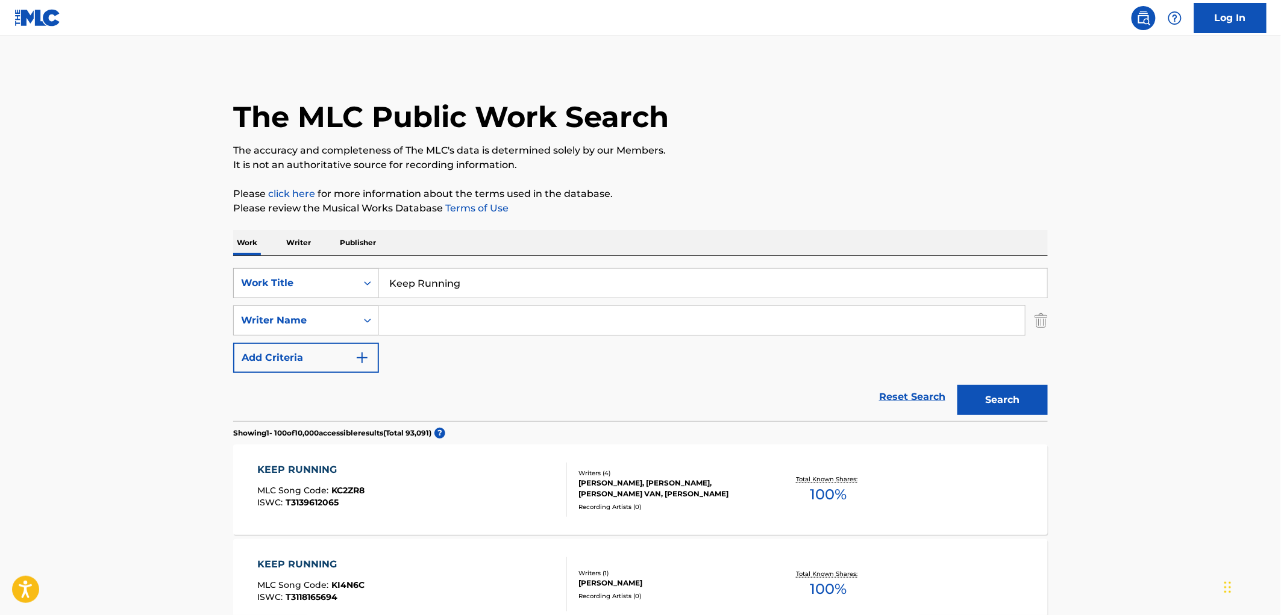
drag, startPoint x: 456, startPoint y: 287, endPoint x: 323, endPoint y: 297, distance: 132.9
click at [312, 294] on div "SearchWithCriteria4eca8ca4-fa60-4a59-a897-860f152f00a8 Work Title Keep Running" at bounding box center [640, 283] width 814 height 30
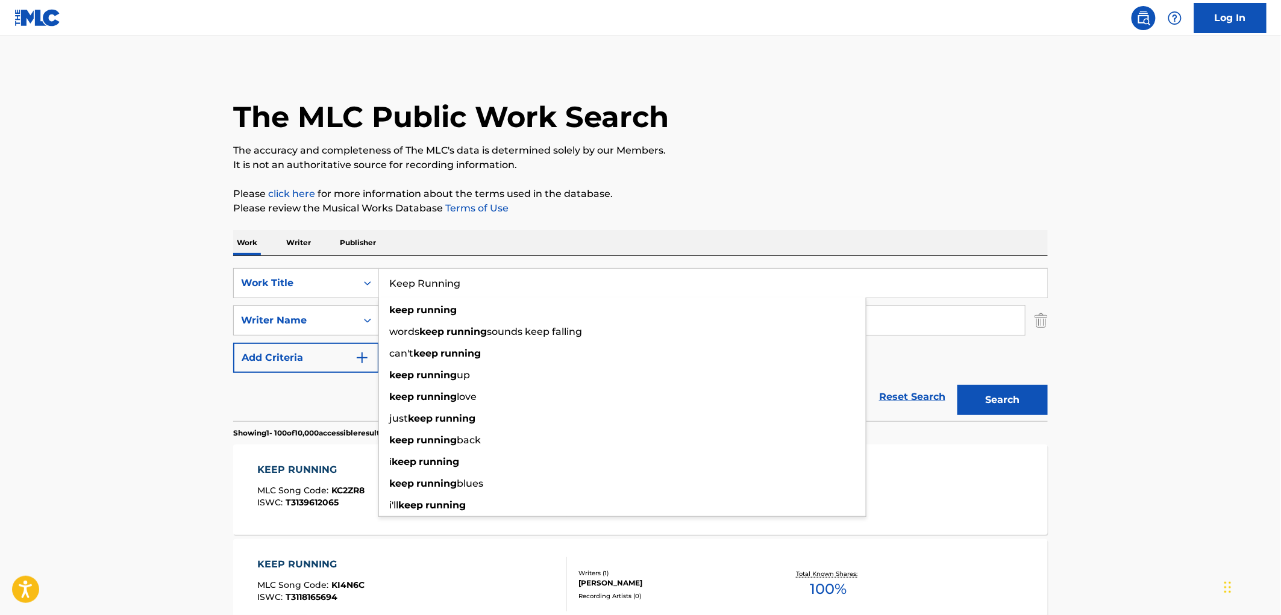
paste input "I Got Time"
click at [997, 396] on button "Search" at bounding box center [1002, 400] width 90 height 30
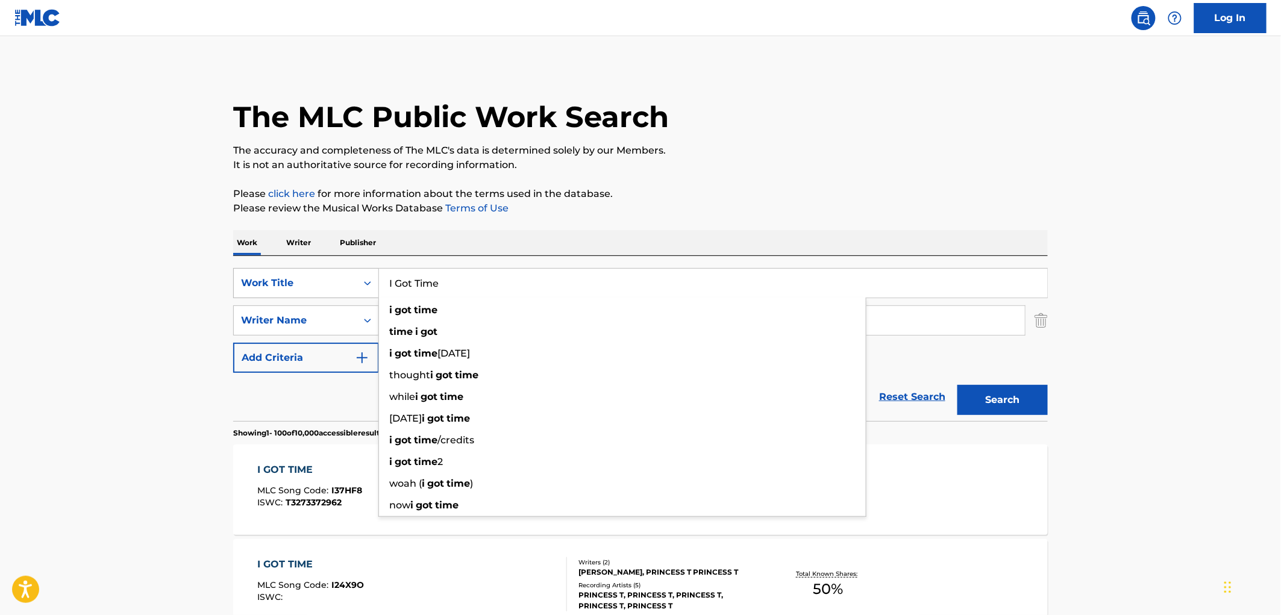
click at [361, 281] on div "SearchWithCriteria4eca8ca4-fa60-4a59-a897-860f152f00a8 Work Title I Got Time i …" at bounding box center [640, 283] width 814 height 30
paste input "Stealth"
type input "Stealth"
click at [1012, 414] on button "Search" at bounding box center [1002, 400] width 90 height 30
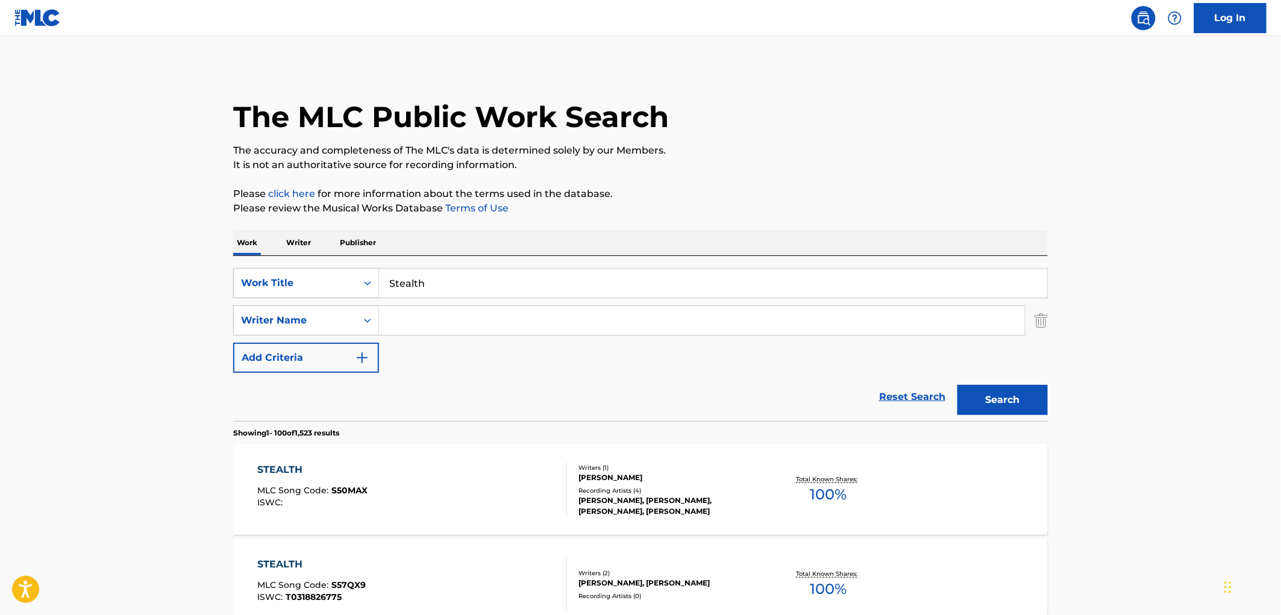
paste input "Brohug"
type input "Brohug"
click at [989, 395] on button "Search" at bounding box center [1002, 400] width 90 height 30
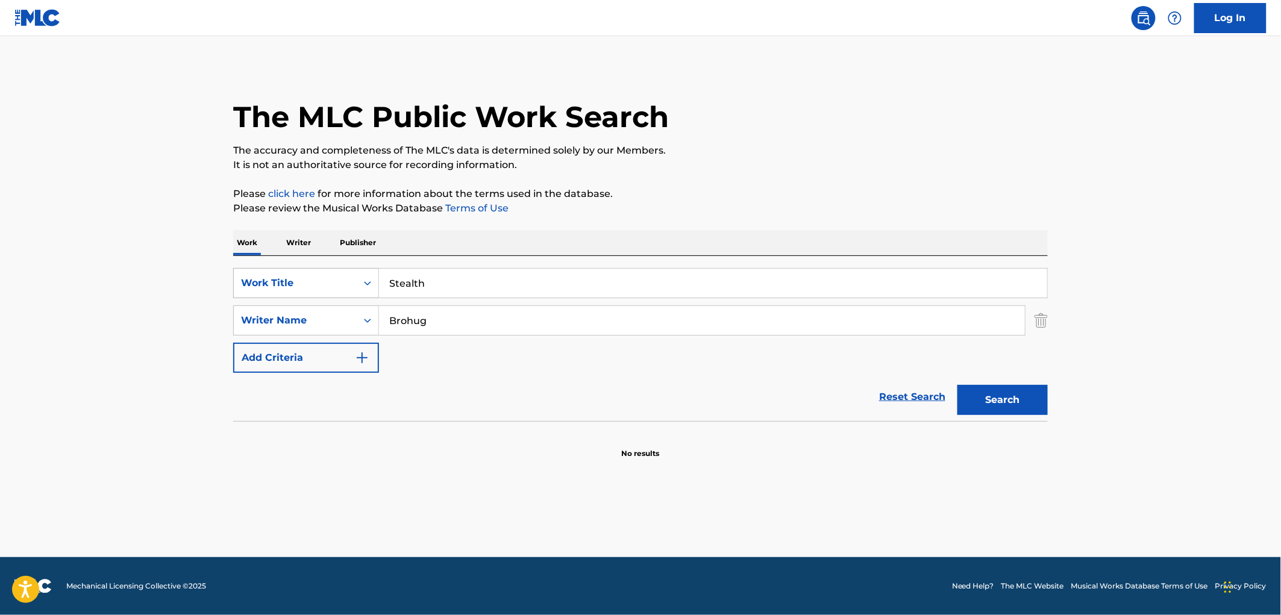
drag, startPoint x: 437, startPoint y: 279, endPoint x: 357, endPoint y: 279, distance: 79.5
click at [374, 279] on div "SearchWithCriteria4eca8ca4-fa60-4a59-a897-860f152f00a8 Work Title Stealth" at bounding box center [640, 283] width 814 height 30
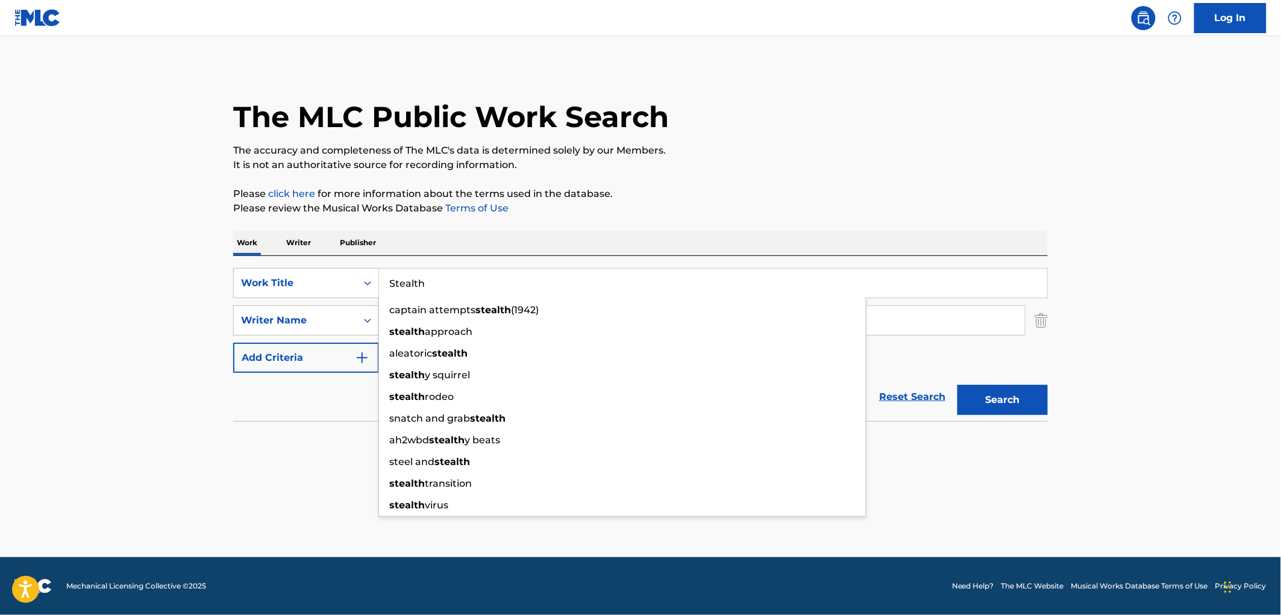
paste input "Dying From a Broken Heart"
type input "Dying From a Broken Heart"
click at [854, 263] on div "SearchWithCriteria4eca8ca4-fa60-4a59-a897-860f152f00a8 Work Title Dying From a …" at bounding box center [640, 338] width 814 height 165
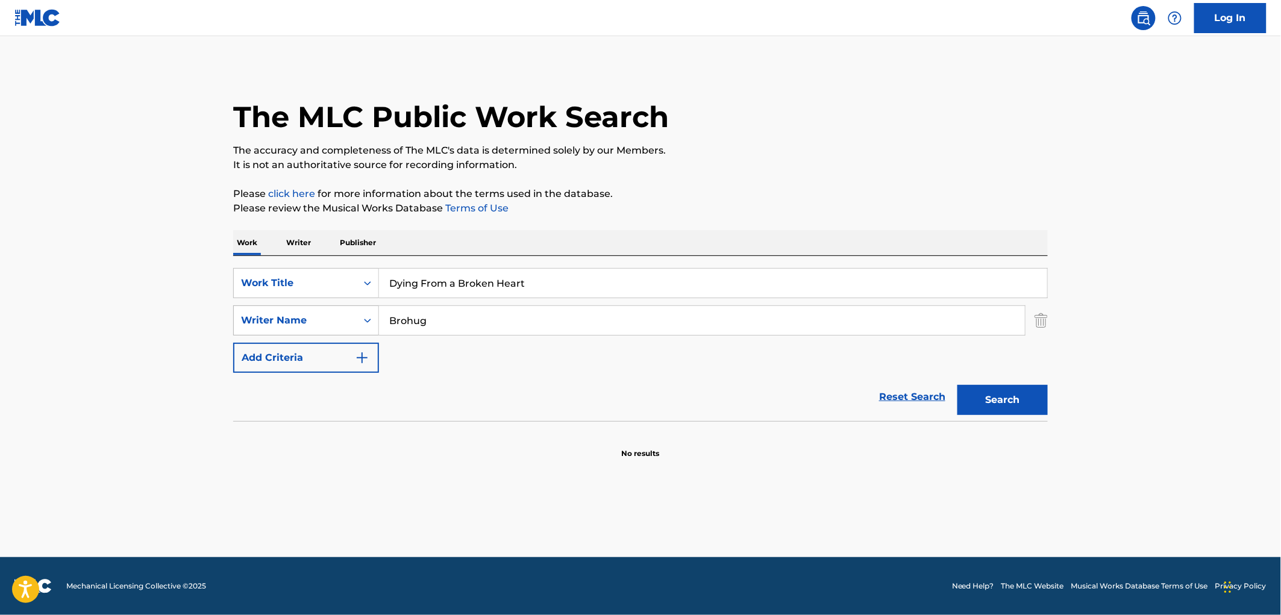
drag, startPoint x: 423, startPoint y: 322, endPoint x: 256, endPoint y: 321, distance: 167.5
click at [314, 322] on div "SearchWithCriteria5ef3ace1-6e12-4074-96ba-8f5f49973348 Writer Name Brohug" at bounding box center [640, 320] width 814 height 30
click at [957, 385] on button "Search" at bounding box center [1002, 400] width 90 height 30
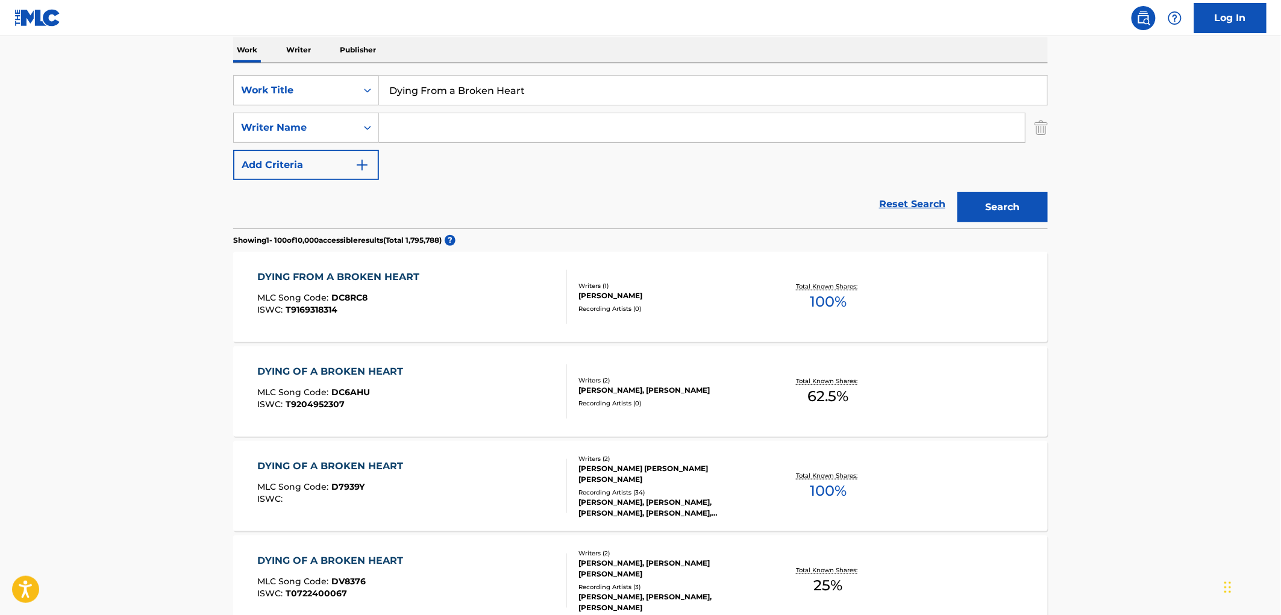
scroll to position [201, 0]
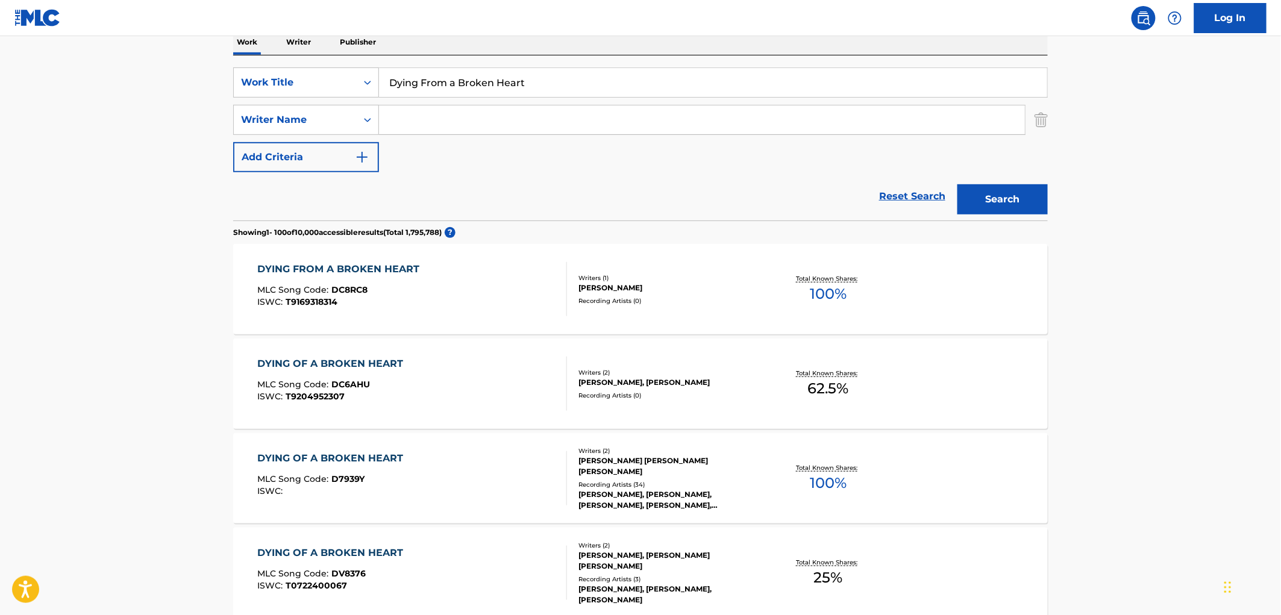
click at [637, 489] on div "[PERSON_NAME], [PERSON_NAME], [PERSON_NAME], [PERSON_NAME], [PERSON_NAME]" at bounding box center [669, 500] width 182 height 22
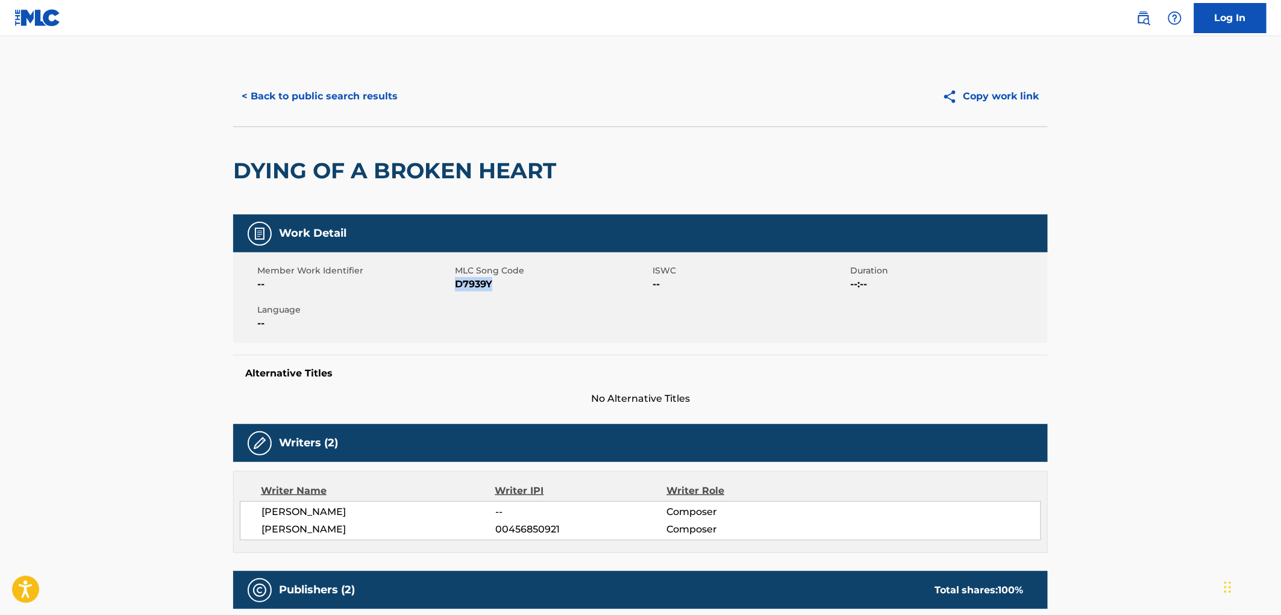
drag, startPoint x: 472, startPoint y: 281, endPoint x: 456, endPoint y: 281, distance: 15.7
click at [456, 281] on span "D7939Y" at bounding box center [552, 284] width 195 height 14
copy span "D7939Y"
